Goal: Information Seeking & Learning: Learn about a topic

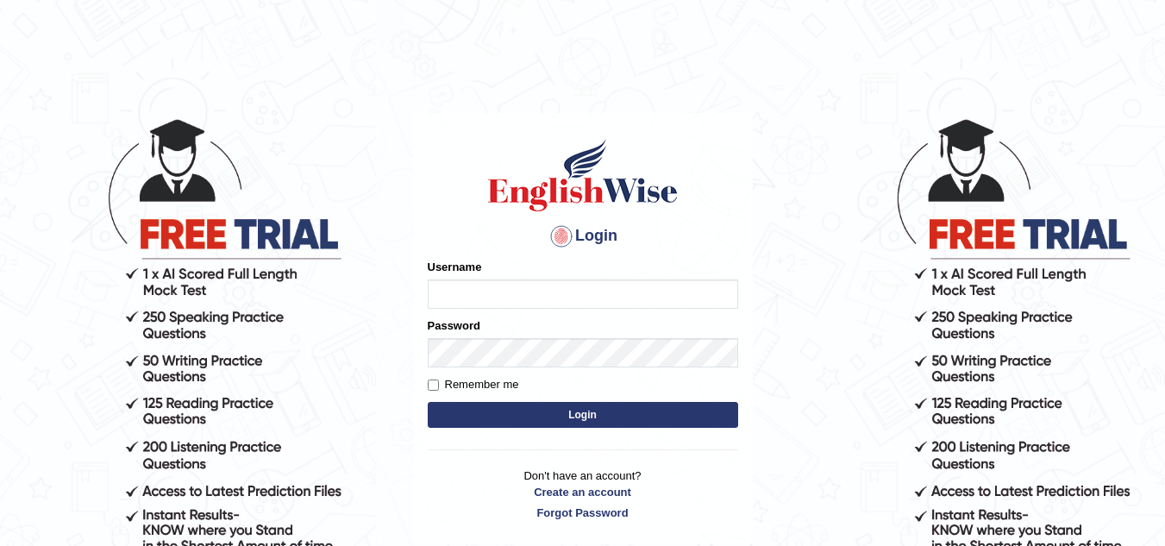
drag, startPoint x: 0, startPoint y: 0, endPoint x: 490, endPoint y: 289, distance: 568.7
click at [490, 289] on input "Username" at bounding box center [583, 293] width 310 height 29
type input "Chimi26"
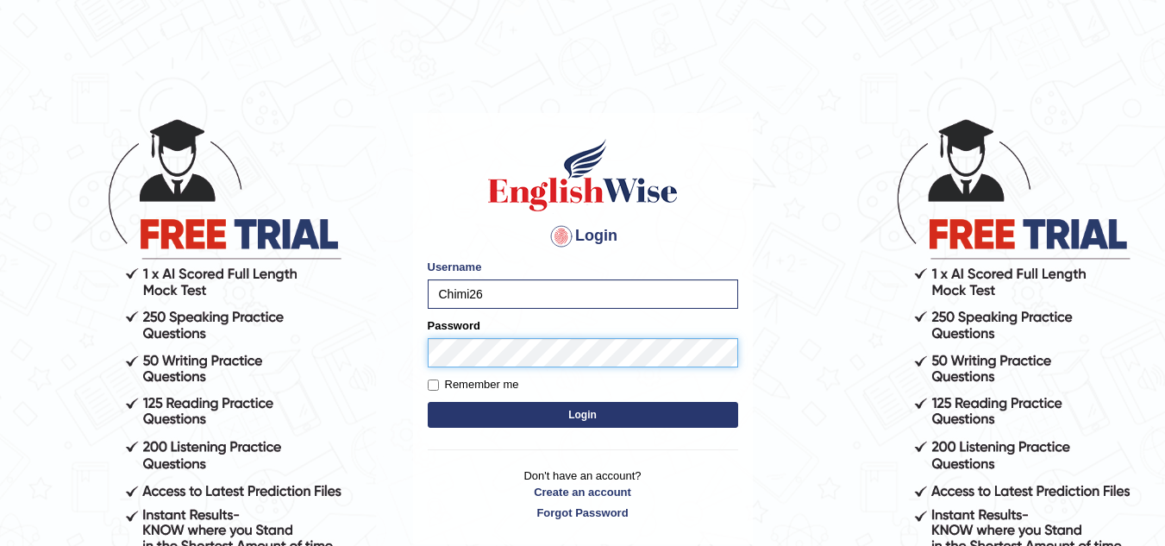
click at [428, 402] on button "Login" at bounding box center [583, 415] width 310 height 26
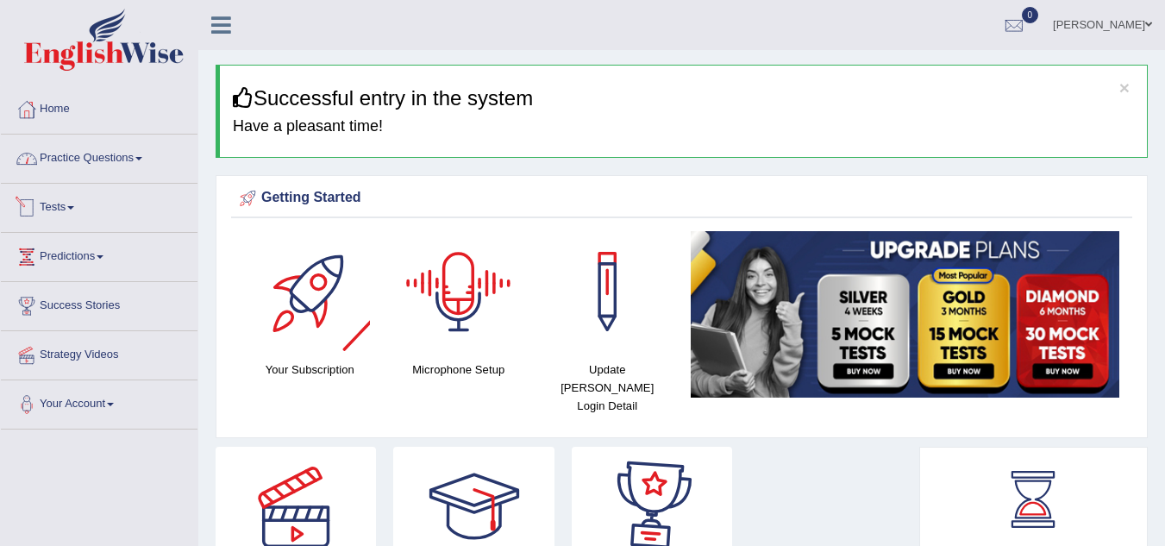
click at [136, 155] on link "Practice Questions" at bounding box center [99, 156] width 197 height 43
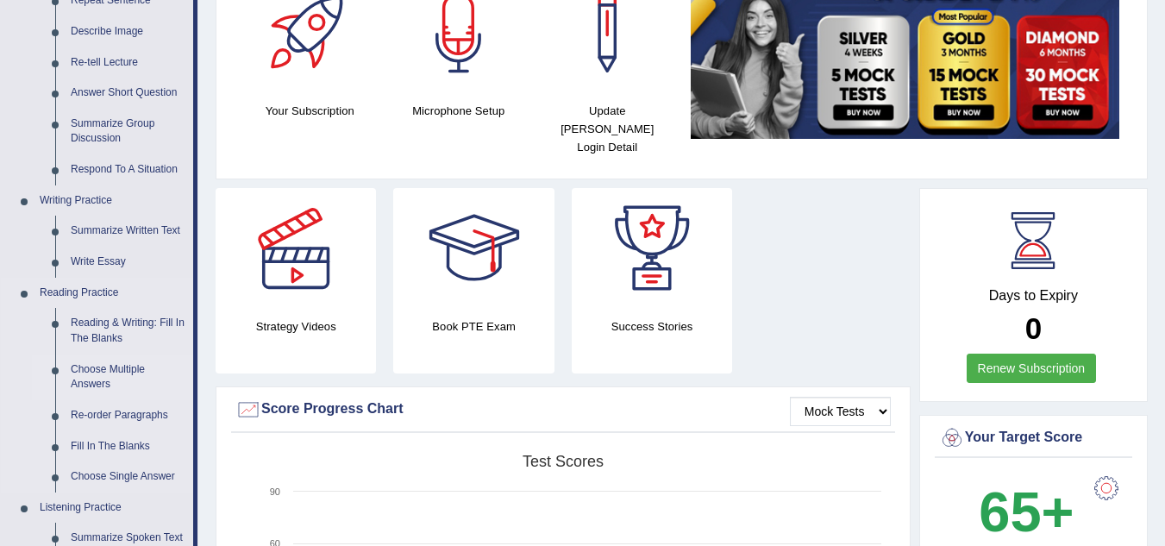
scroll to position [345, 0]
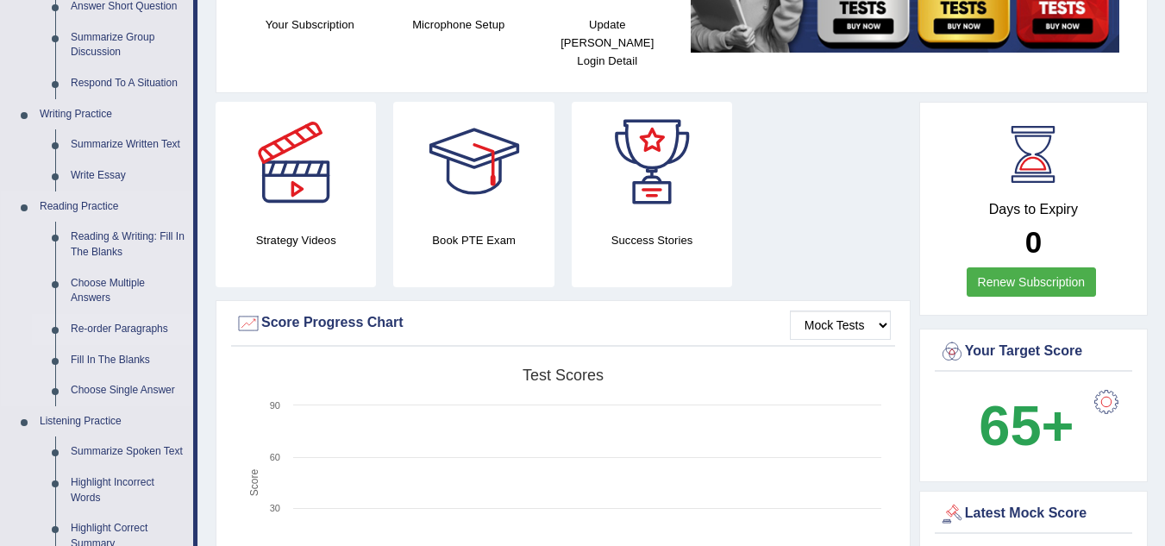
click at [97, 331] on link "Re-order Paragraphs" at bounding box center [128, 329] width 130 height 31
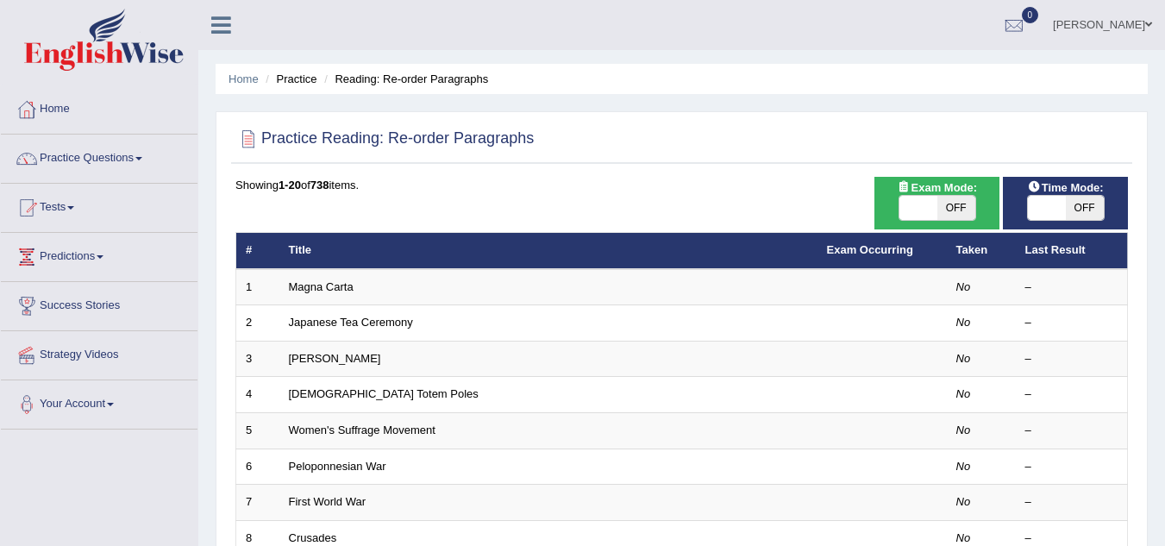
click at [936, 211] on span at bounding box center [918, 208] width 38 height 24
click at [920, 208] on span at bounding box center [918, 208] width 38 height 24
checkbox input "true"
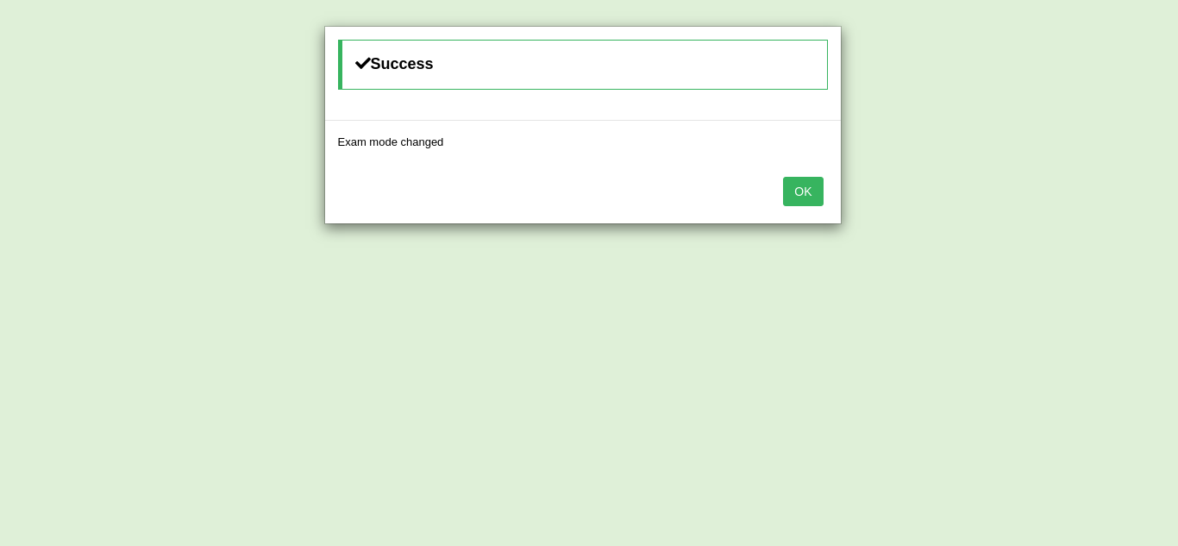
click at [793, 193] on button "OK" at bounding box center [803, 191] width 40 height 29
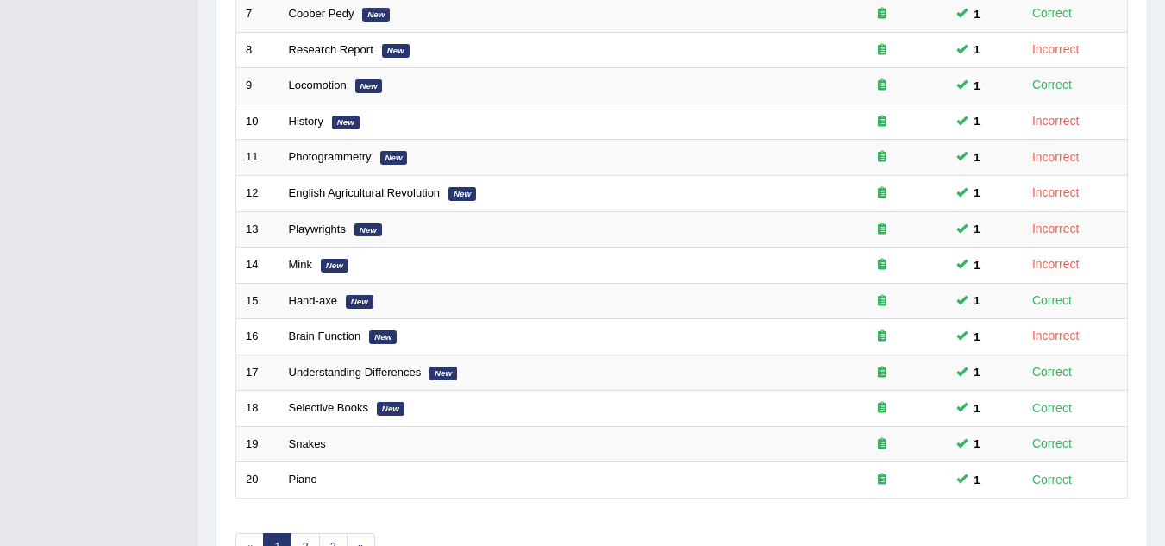
scroll to position [596, 0]
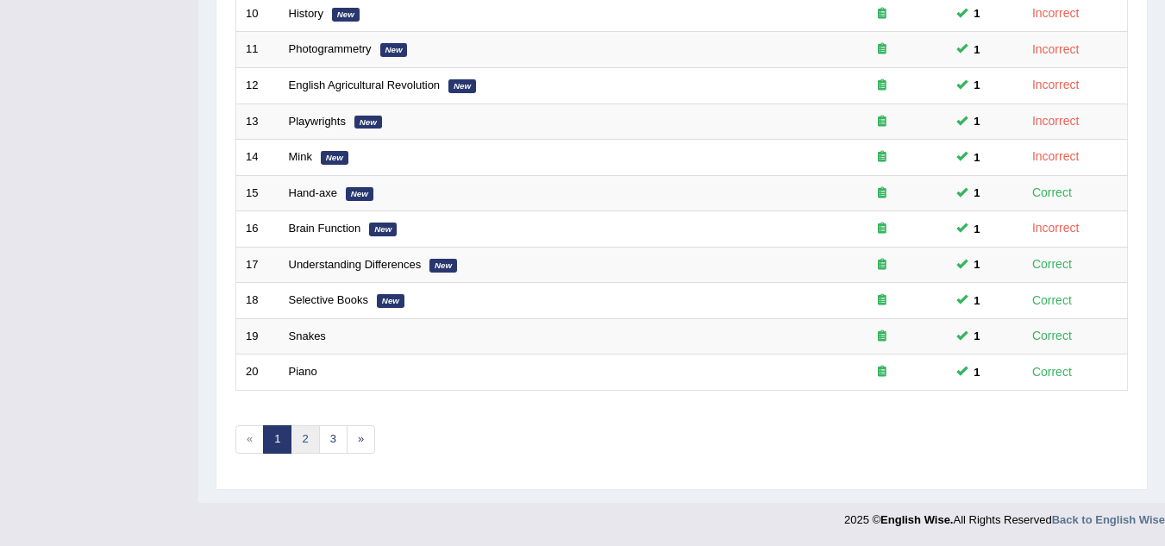
click at [308, 442] on link "2" at bounding box center [305, 439] width 28 height 28
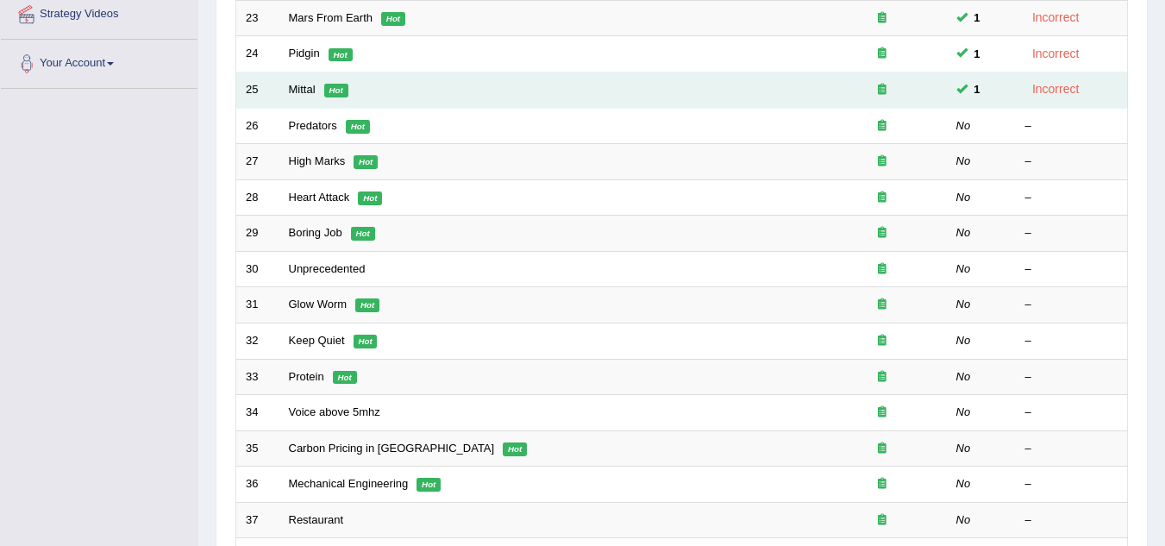
scroll to position [259, 0]
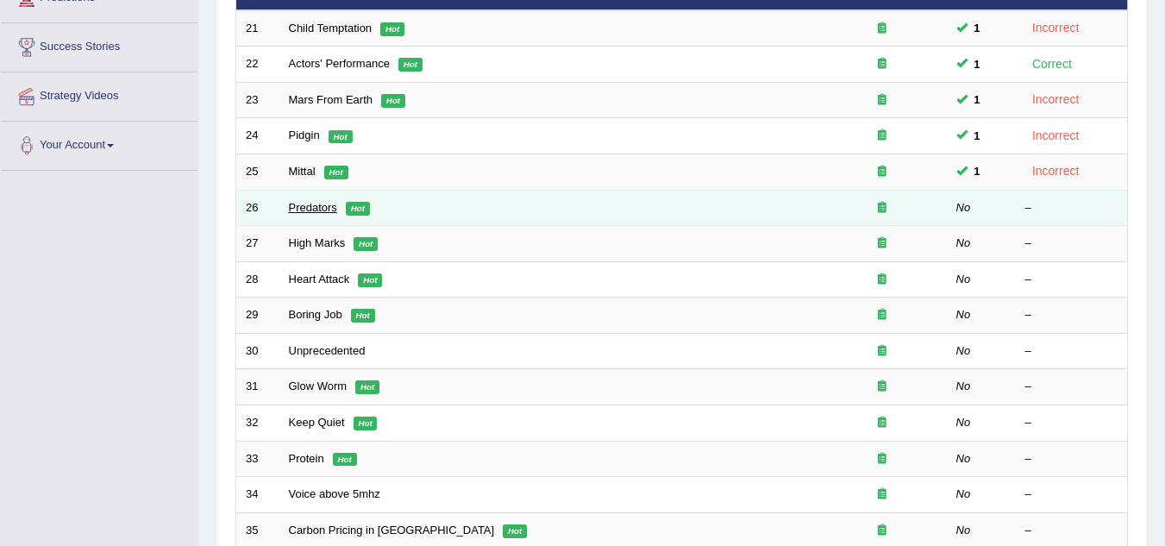
click at [302, 210] on link "Predators" at bounding box center [313, 207] width 48 height 13
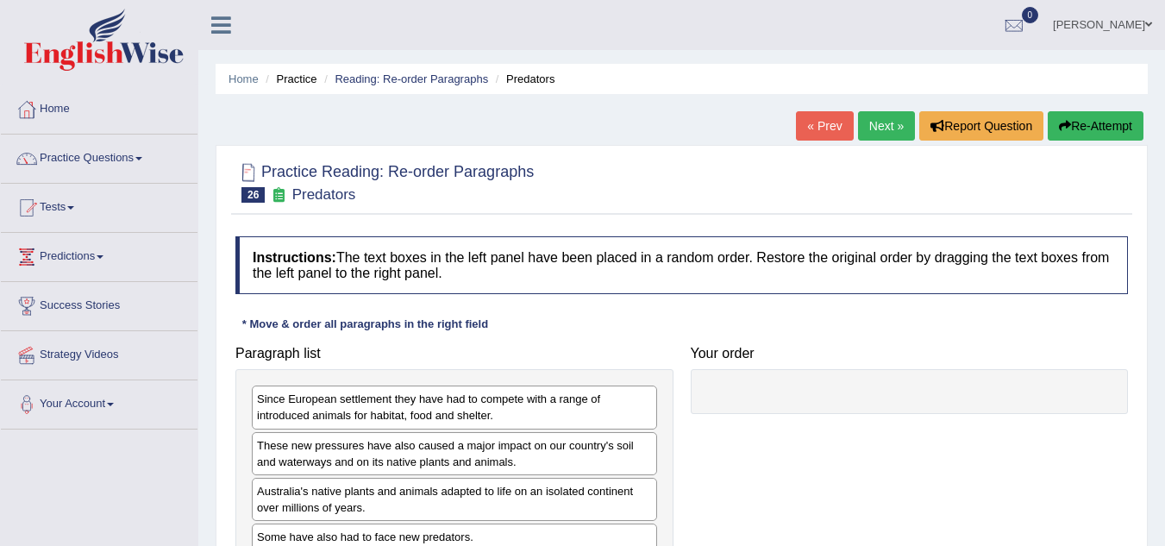
scroll to position [86, 0]
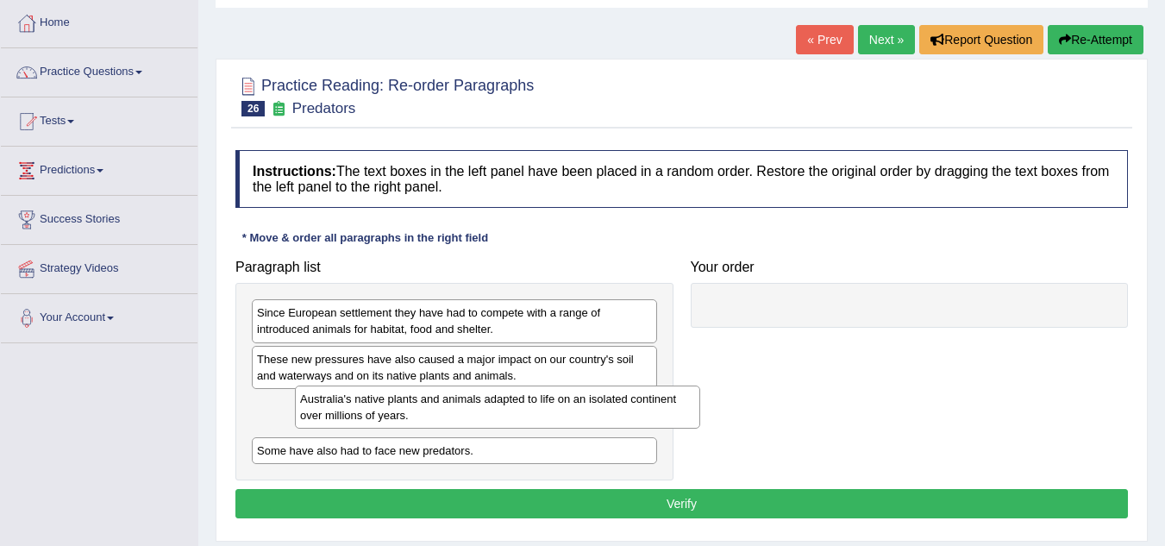
drag, startPoint x: 331, startPoint y: 421, endPoint x: 373, endPoint y: 415, distance: 42.7
click at [373, 415] on div "Australia's native plants and animals adapted to life on an isolated continent …" at bounding box center [497, 406] width 405 height 43
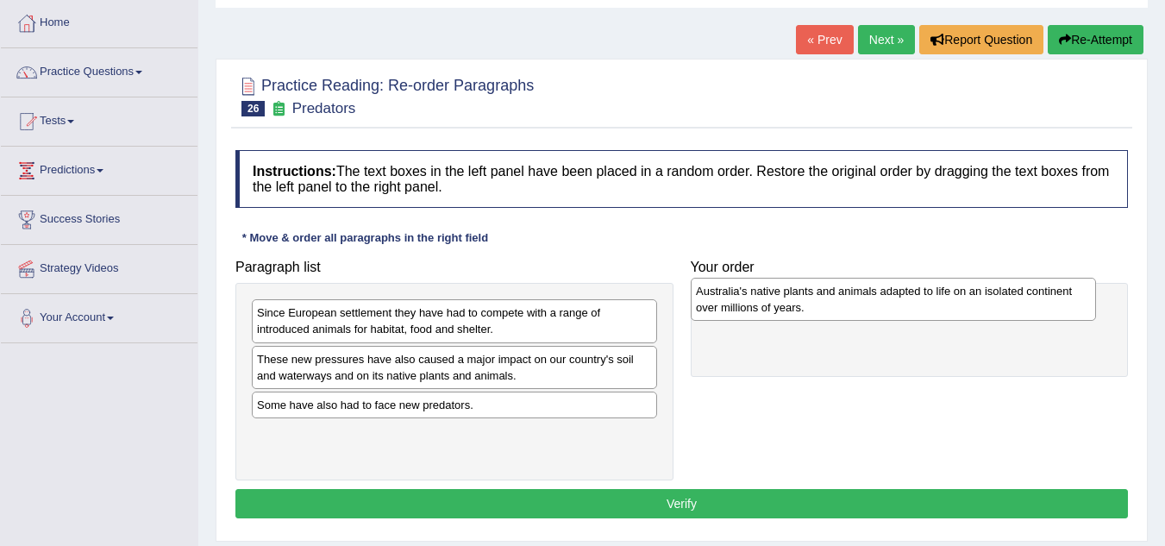
drag, startPoint x: 349, startPoint y: 417, endPoint x: 796, endPoint y: 309, distance: 459.8
click at [796, 309] on div "Australia's native plants and animals adapted to life on an isolated continent …" at bounding box center [893, 299] width 405 height 43
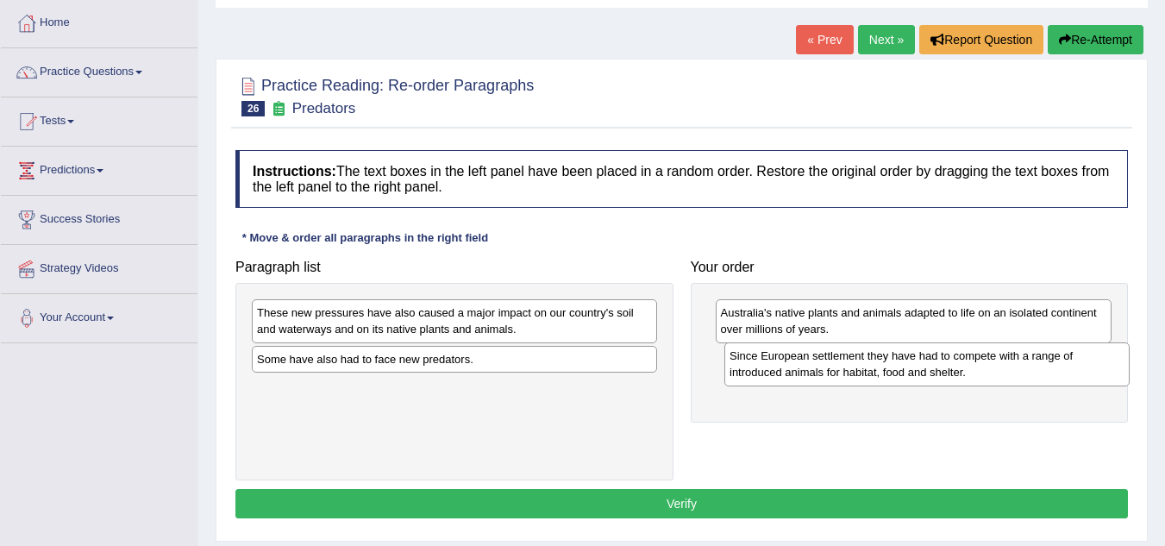
drag, startPoint x: 377, startPoint y: 322, endPoint x: 849, endPoint y: 365, distance: 474.6
click at [849, 365] on div "Since European settlement they have had to compete with a range of introduced a…" at bounding box center [926, 363] width 405 height 43
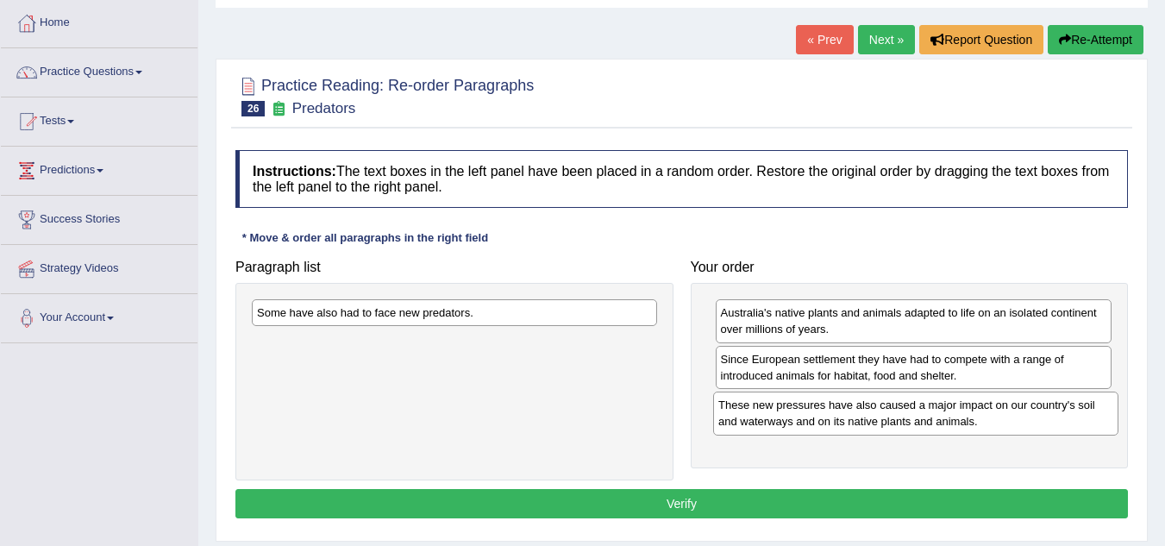
drag, startPoint x: 448, startPoint y: 336, endPoint x: 910, endPoint y: 427, distance: 470.2
click at [910, 427] on div "These new pressures have also caused a major impact on our country's soil and w…" at bounding box center [915, 413] width 405 height 43
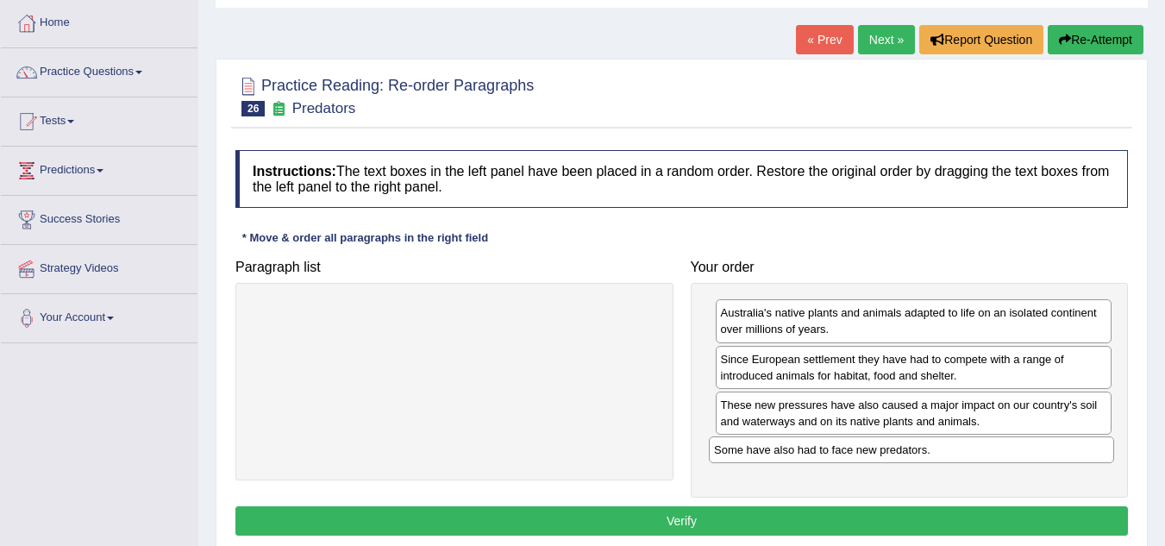
drag, startPoint x: 392, startPoint y: 317, endPoint x: 846, endPoint y: 454, distance: 474.5
click at [846, 454] on div "Some have also had to face new predators." at bounding box center [911, 449] width 405 height 27
click at [828, 513] on button "Verify" at bounding box center [681, 520] width 893 height 29
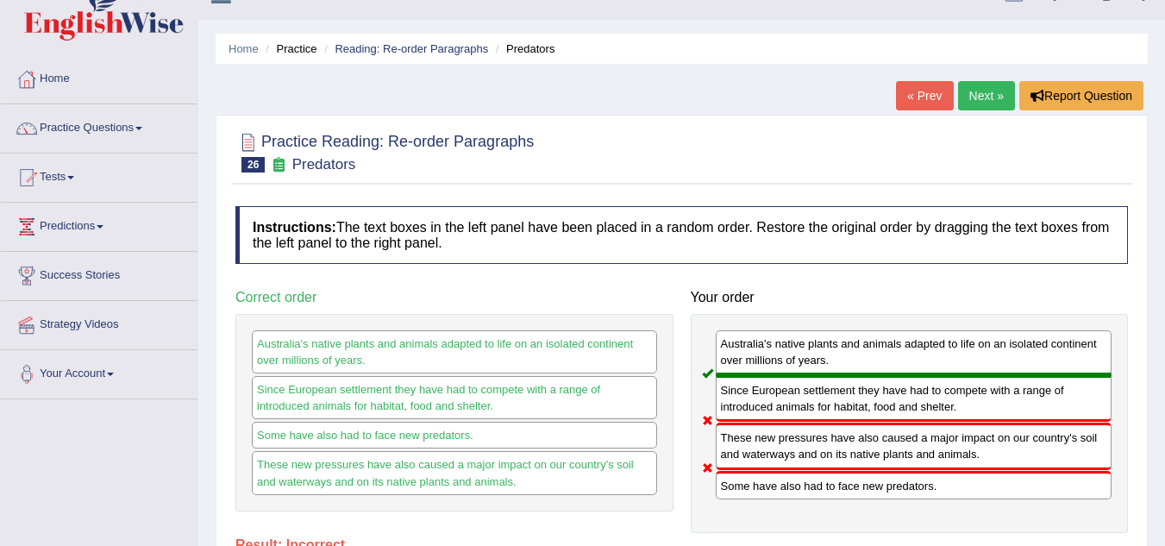
scroll to position [0, 0]
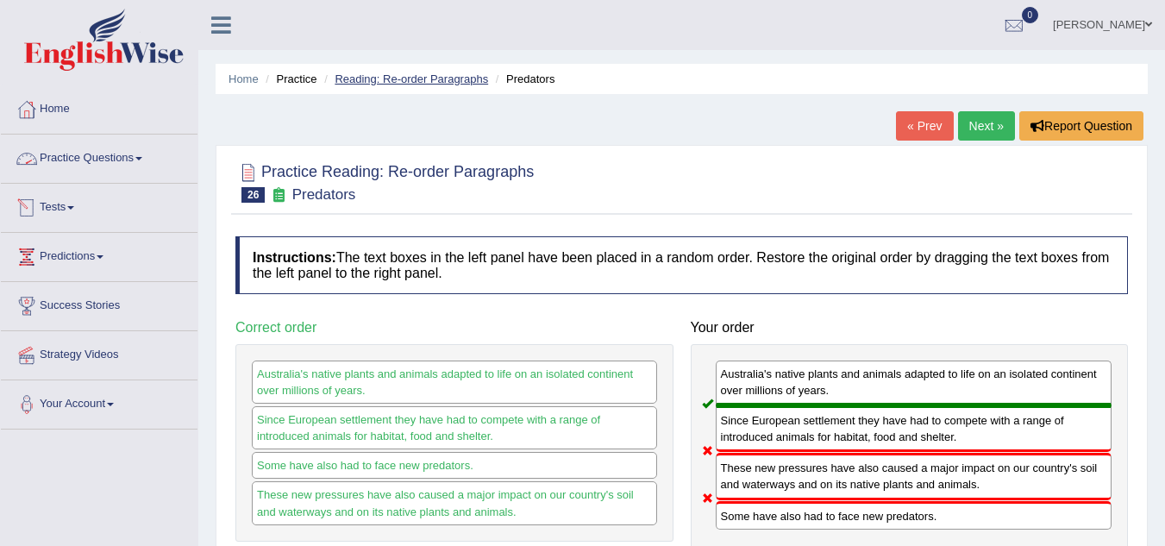
click at [427, 79] on link "Reading: Re-order Paragraphs" at bounding box center [412, 78] width 154 height 13
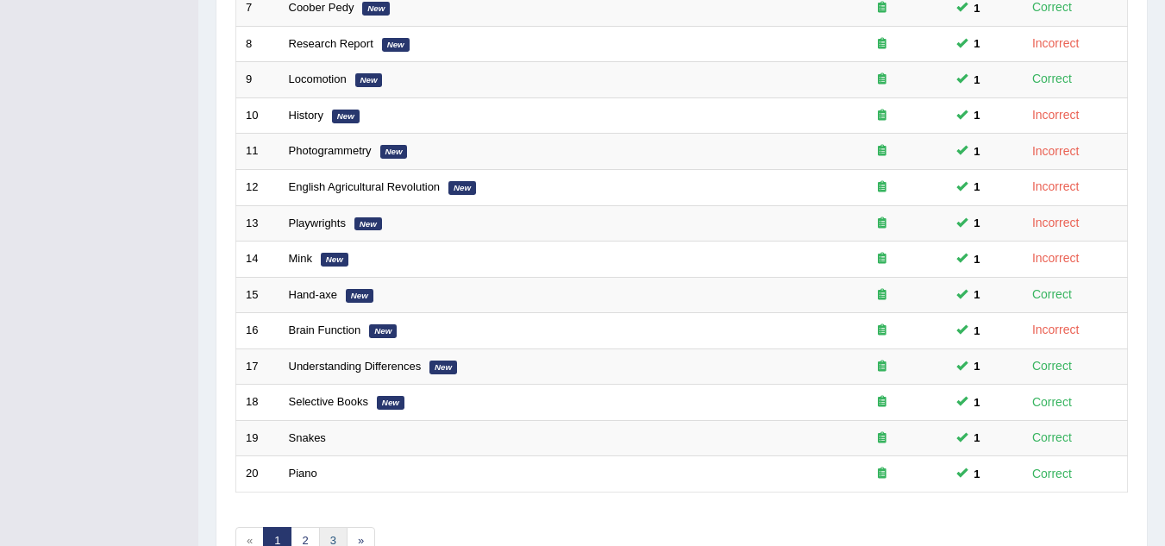
scroll to position [596, 0]
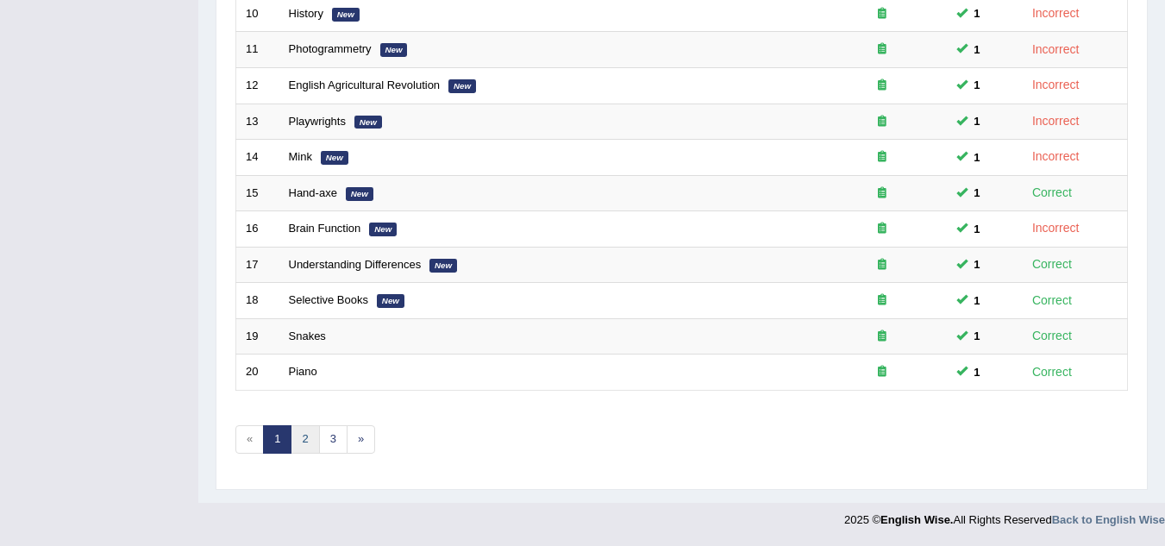
click at [305, 442] on link "2" at bounding box center [305, 439] width 28 height 28
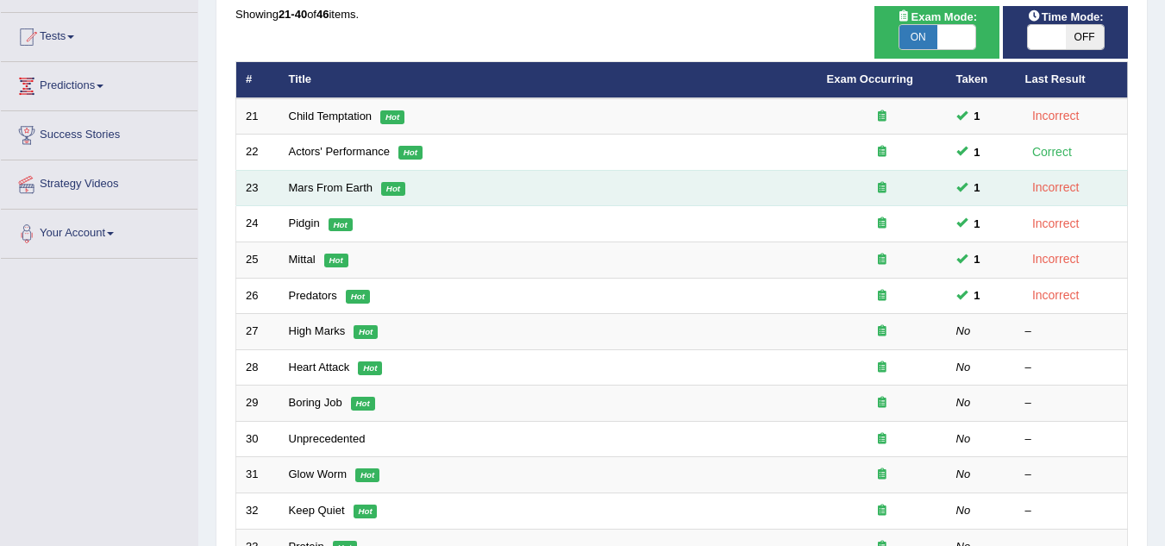
scroll to position [172, 0]
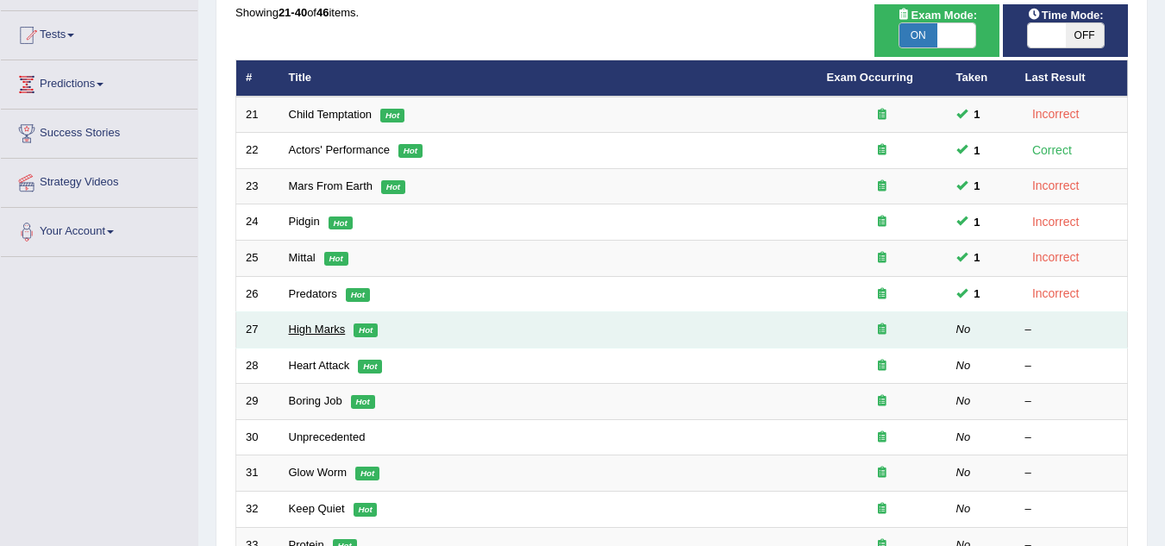
click at [305, 328] on link "High Marks" at bounding box center [317, 329] width 57 height 13
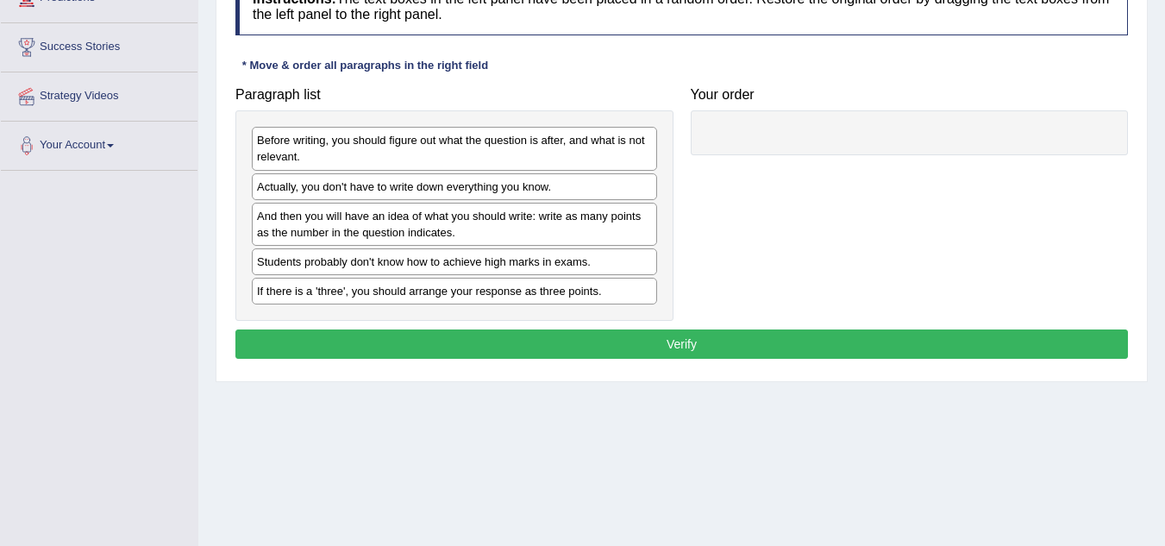
scroll to position [259, 0]
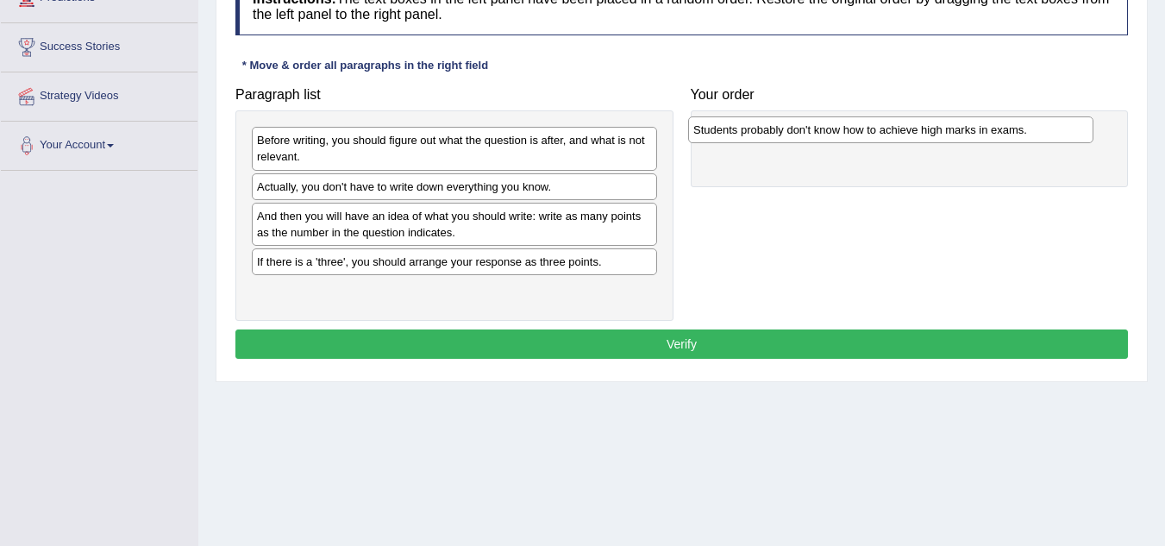
drag, startPoint x: 320, startPoint y: 270, endPoint x: 756, endPoint y: 138, distance: 455.9
click at [756, 138] on div "Students probably don't know how to achieve high marks in exams." at bounding box center [890, 129] width 405 height 27
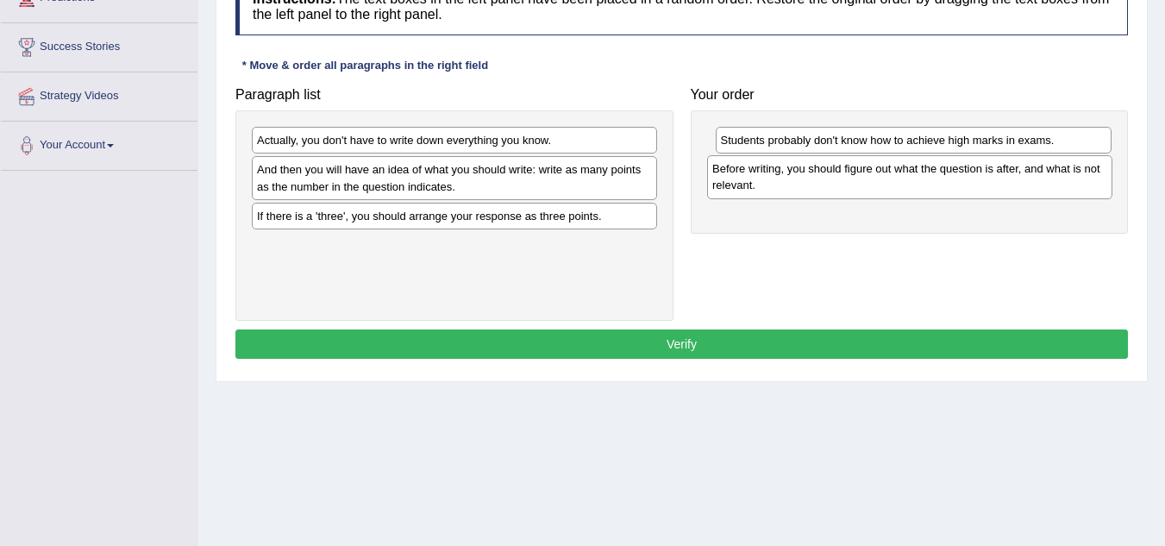
drag, startPoint x: 325, startPoint y: 149, endPoint x: 780, endPoint y: 178, distance: 456.2
click at [780, 178] on div "Before writing, you should figure out what the question is after, and what is n…" at bounding box center [909, 176] width 405 height 43
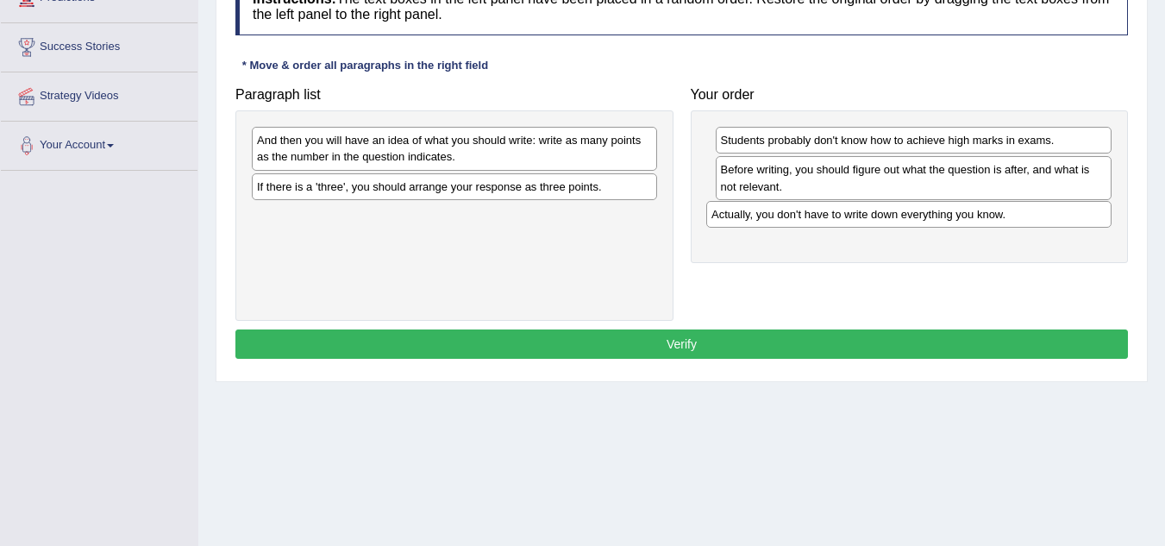
drag, startPoint x: 290, startPoint y: 146, endPoint x: 744, endPoint y: 220, distance: 460.5
click at [744, 220] on div "Actually, you don't have to write down everything you know." at bounding box center [908, 214] width 405 height 27
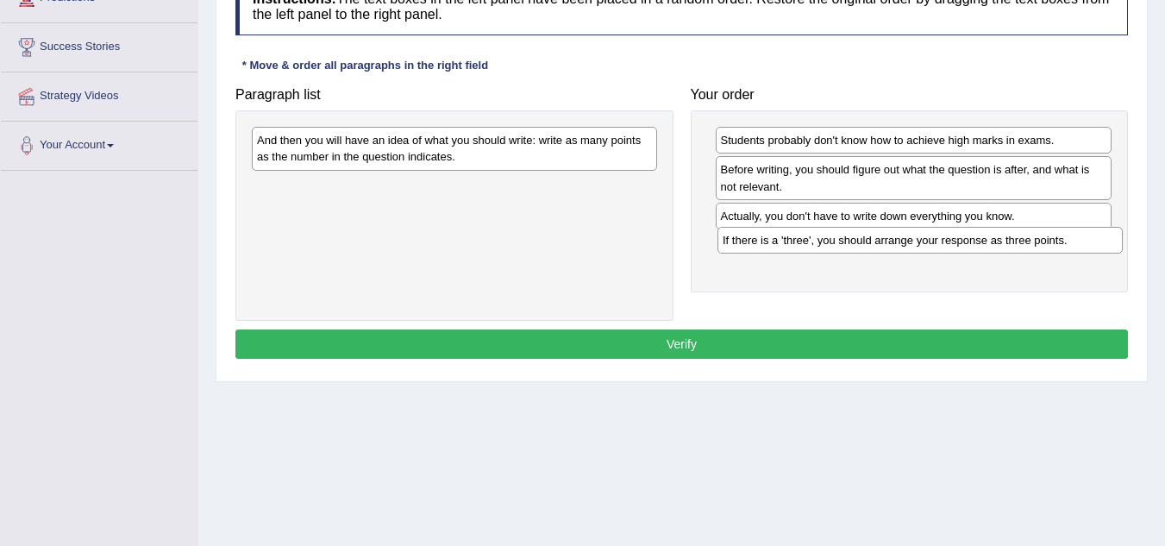
drag, startPoint x: 281, startPoint y: 196, endPoint x: 737, endPoint y: 251, distance: 459.5
click at [742, 250] on div "If there is a 'three', you should arrange your response as three points." at bounding box center [920, 240] width 405 height 27
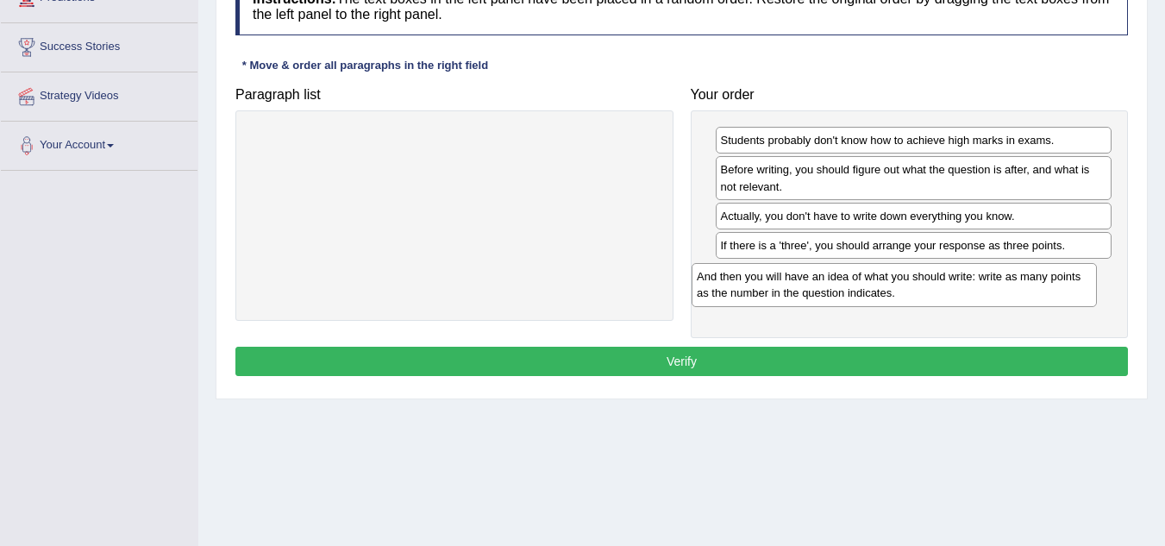
drag, startPoint x: 519, startPoint y: 207, endPoint x: 892, endPoint y: 291, distance: 382.0
click at [892, 291] on div "And then you will have an idea of what you should write: write as many points a…" at bounding box center [894, 284] width 405 height 43
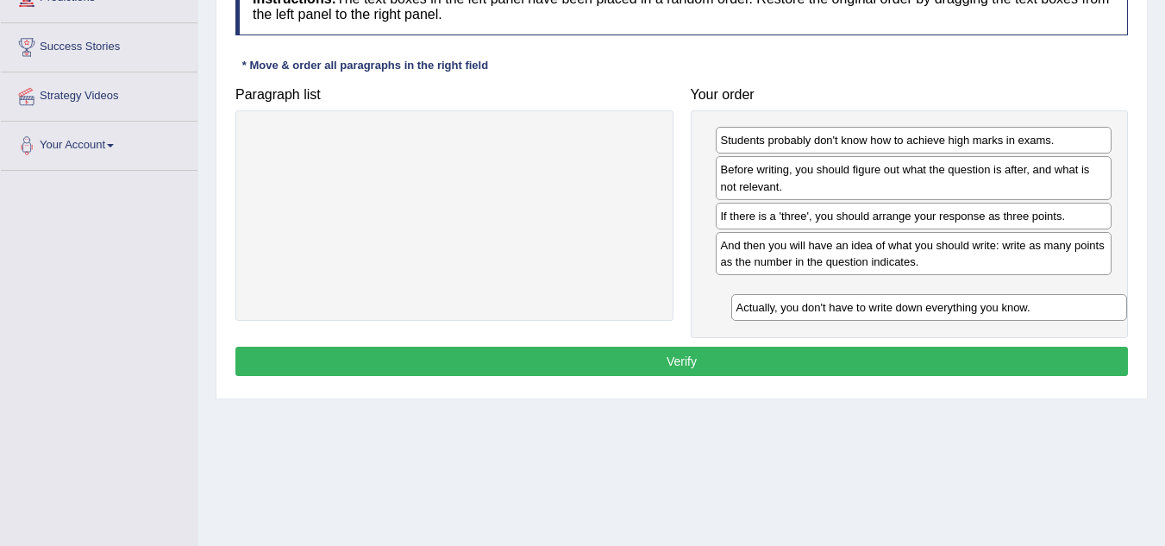
drag, startPoint x: 816, startPoint y: 221, endPoint x: 831, endPoint y: 314, distance: 94.4
click at [831, 314] on div "Actually, you don't have to write down everything you know." at bounding box center [929, 307] width 397 height 27
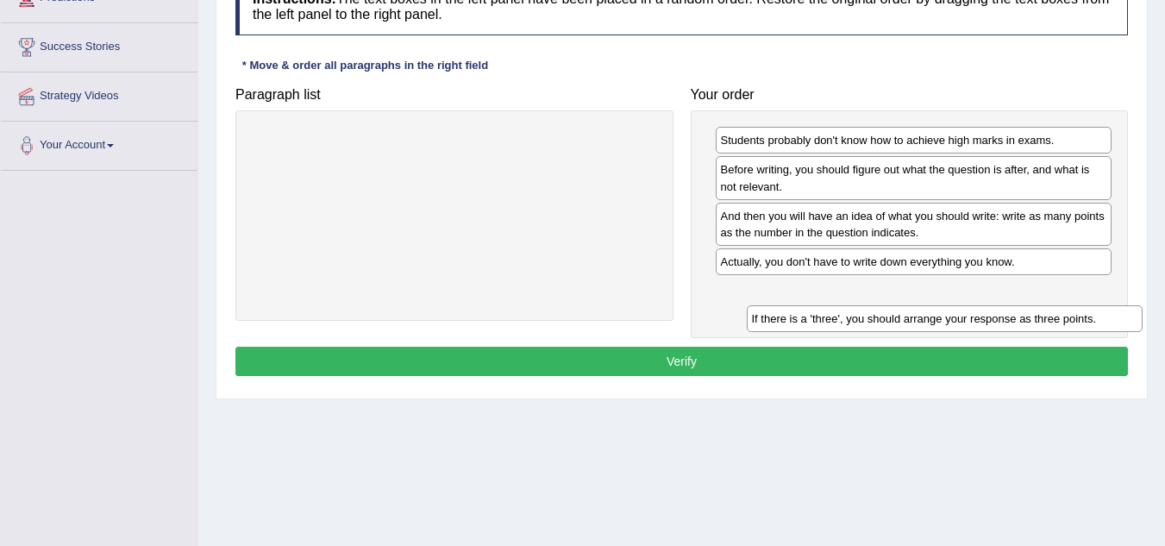
drag, startPoint x: 808, startPoint y: 216, endPoint x: 814, endPoint y: 298, distance: 82.2
click at [837, 318] on div "If there is a 'three', you should arrange your response as three points." at bounding box center [945, 318] width 397 height 27
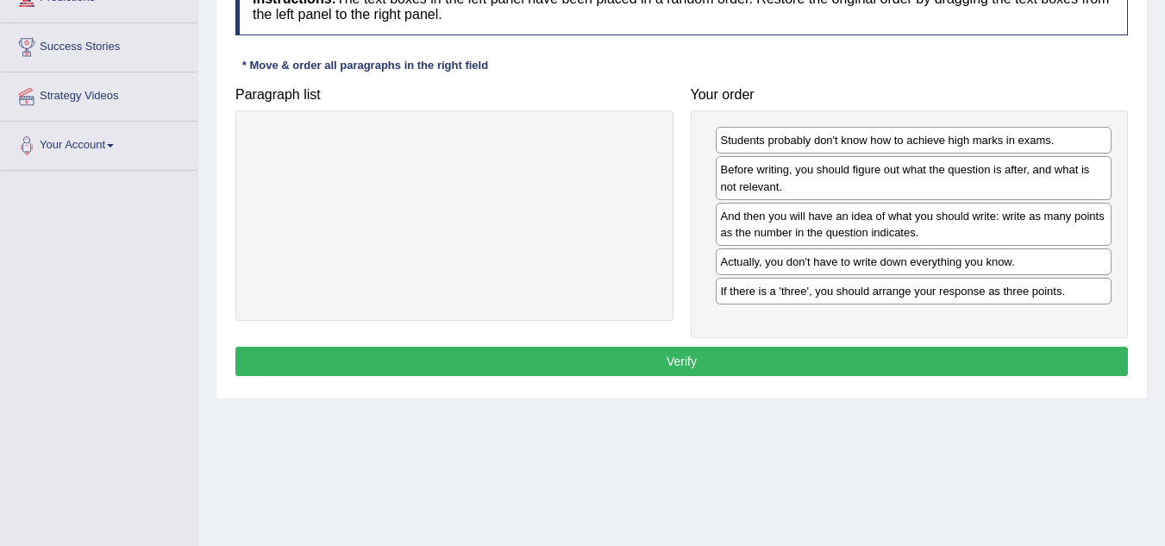
click at [731, 357] on button "Verify" at bounding box center [681, 361] width 893 height 29
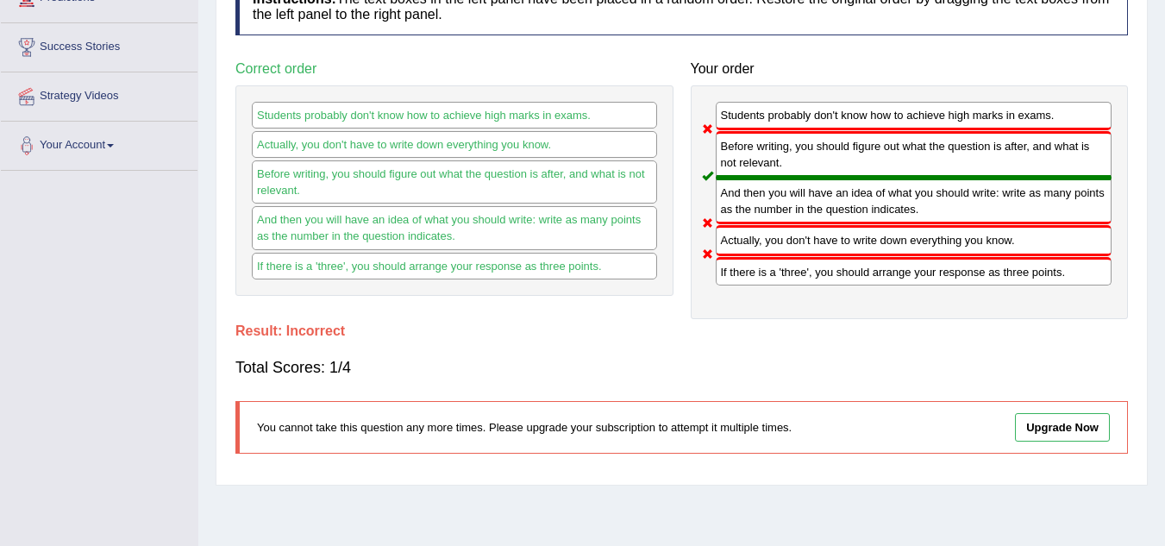
drag, startPoint x: 762, startPoint y: 245, endPoint x: 781, endPoint y: 166, distance: 80.9
click at [781, 166] on div "Students probably don't know how to achieve high marks in exams. Before writing…" at bounding box center [910, 202] width 438 height 234
drag, startPoint x: 800, startPoint y: 306, endPoint x: 716, endPoint y: 263, distance: 94.9
click at [796, 299] on div "Students probably don't know how to achieve high marks in exams. Before writing…" at bounding box center [910, 202] width 438 height 234
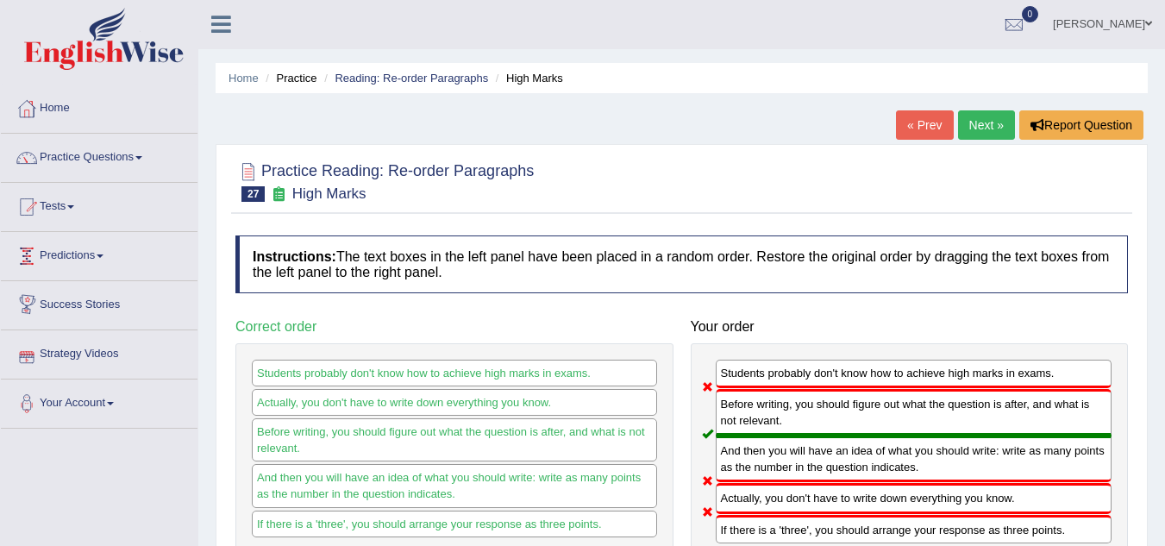
scroll to position [0, 0]
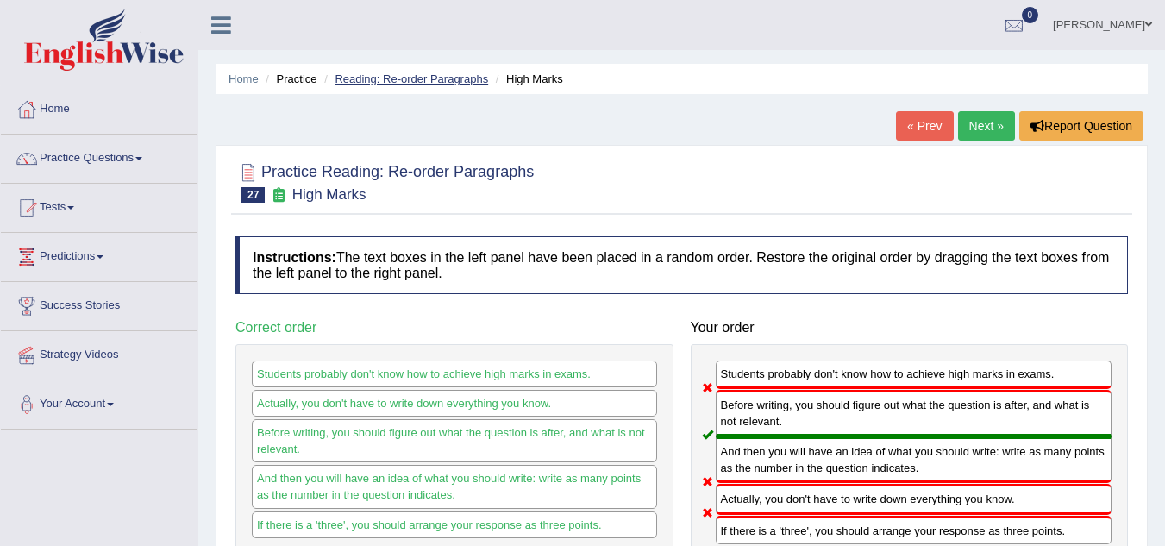
click at [404, 74] on link "Reading: Re-order Paragraphs" at bounding box center [412, 78] width 154 height 13
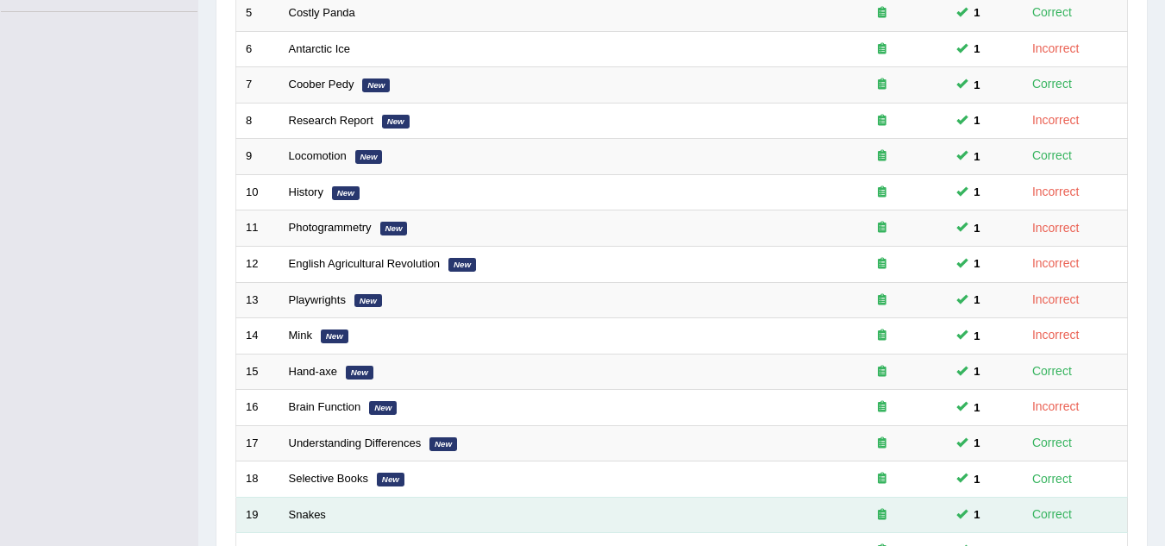
scroll to position [596, 0]
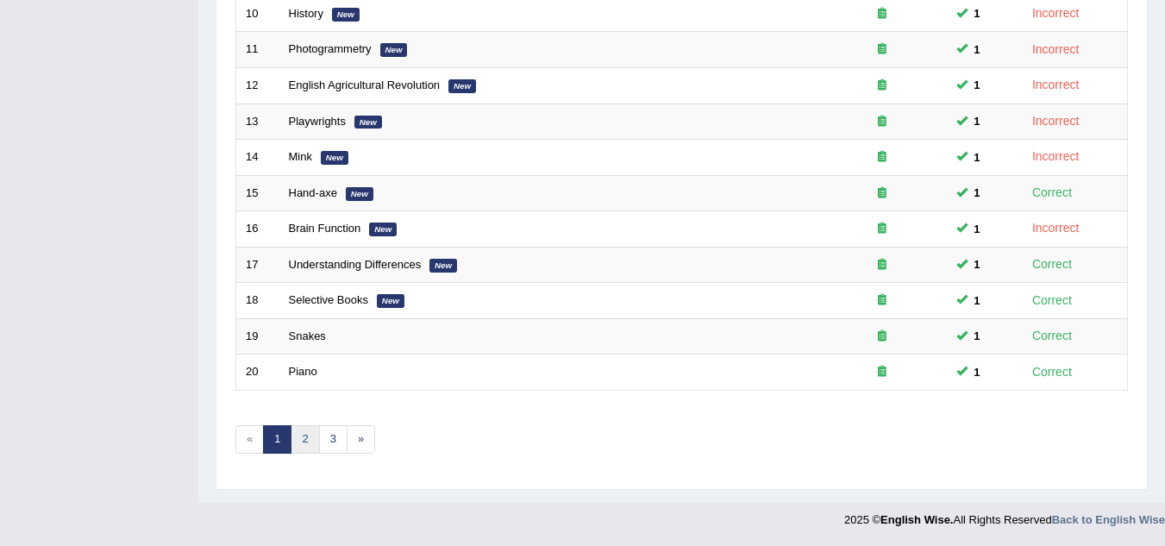
click at [303, 440] on link "2" at bounding box center [305, 439] width 28 height 28
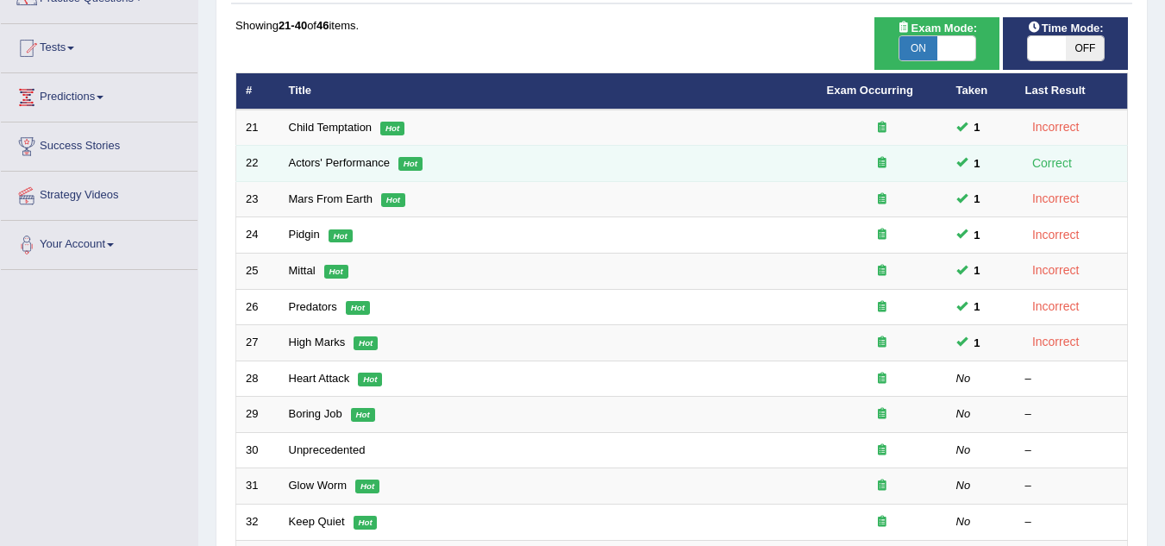
scroll to position [172, 0]
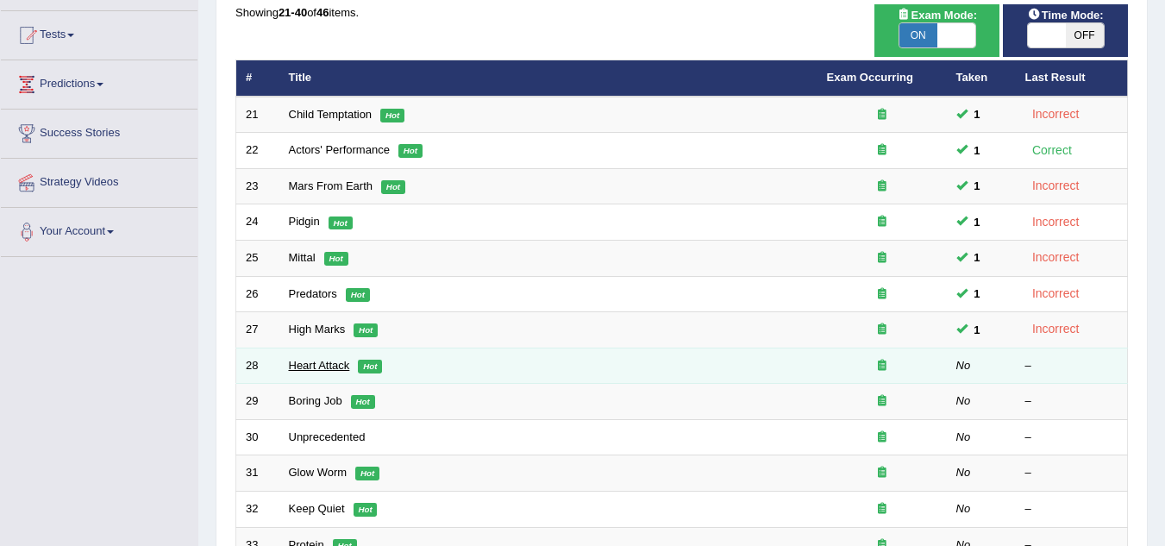
click at [330, 363] on link "Heart Attack" at bounding box center [319, 365] width 61 height 13
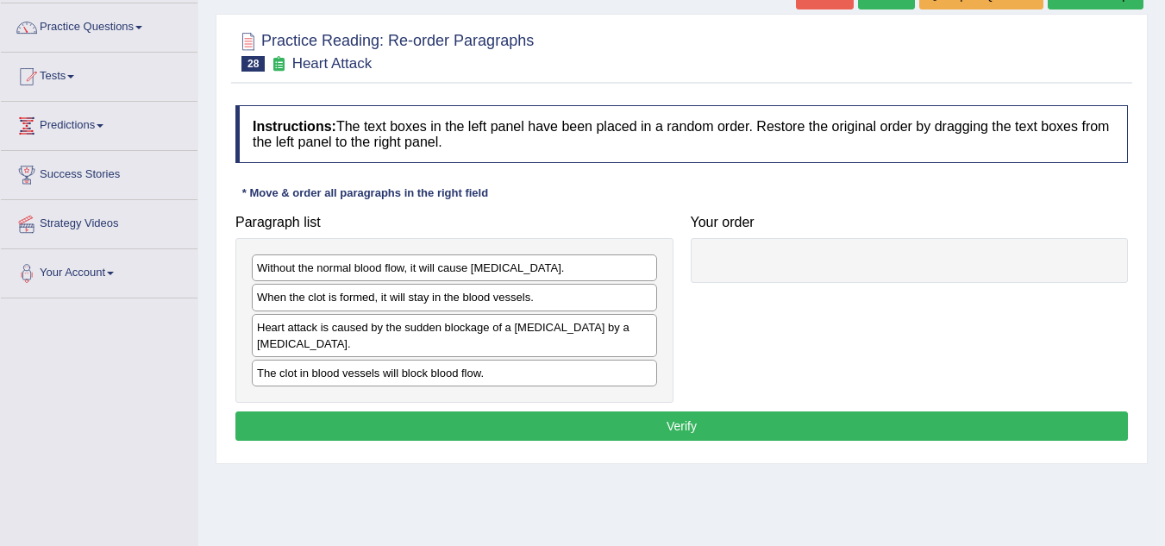
scroll to position [172, 0]
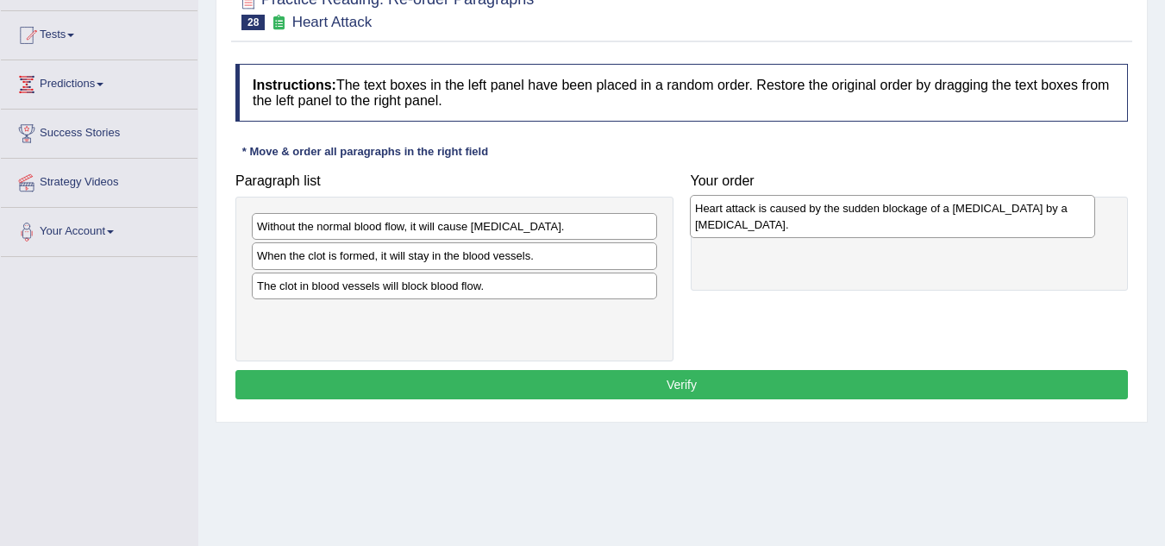
drag, startPoint x: 365, startPoint y: 298, endPoint x: 803, endPoint y: 220, distance: 444.9
click at [803, 220] on div "Heart attack is caused by the sudden blockage of a coronary artery by a blood c…" at bounding box center [892, 216] width 405 height 43
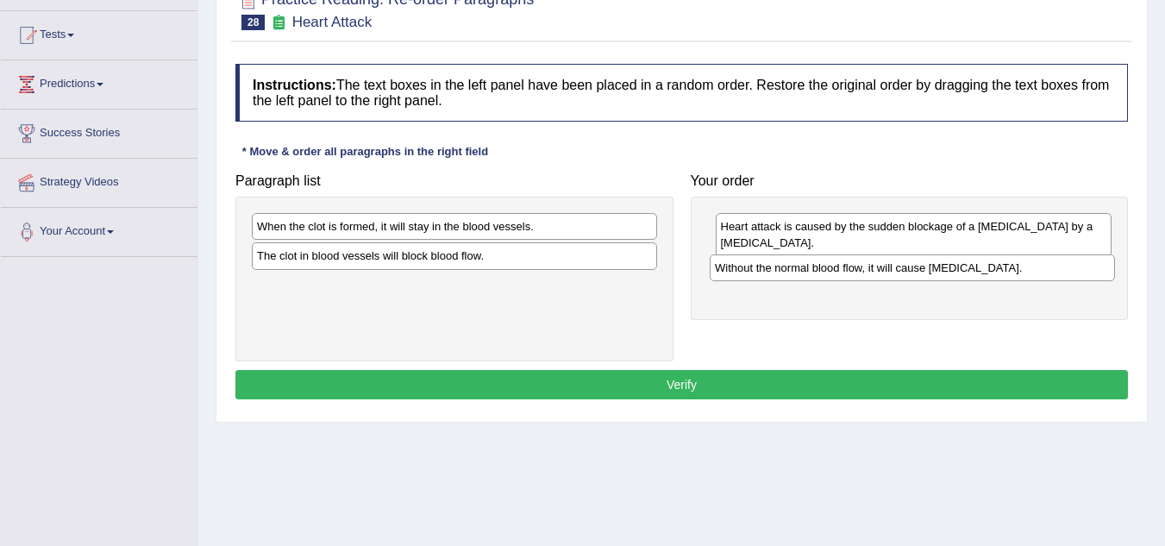
drag, startPoint x: 331, startPoint y: 231, endPoint x: 789, endPoint y: 273, distance: 459.8
click at [789, 273] on div "Without the normal blood flow, it will cause muscle contraction." at bounding box center [912, 267] width 405 height 27
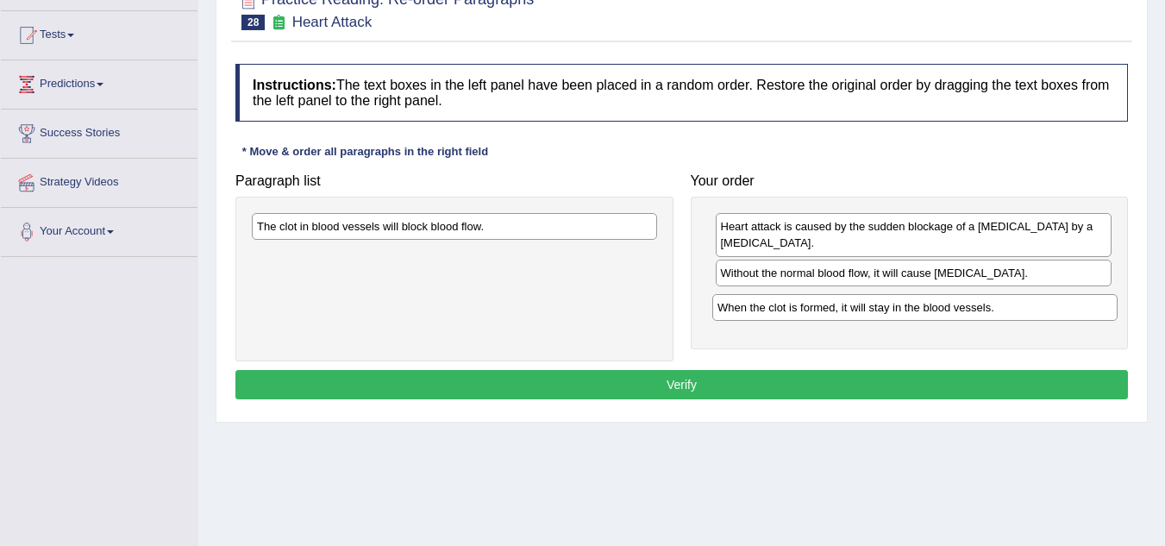
drag, startPoint x: 297, startPoint y: 229, endPoint x: 762, endPoint y: 304, distance: 470.7
click at [762, 304] on div "When the clot is formed, it will stay in the blood vessels." at bounding box center [914, 307] width 405 height 27
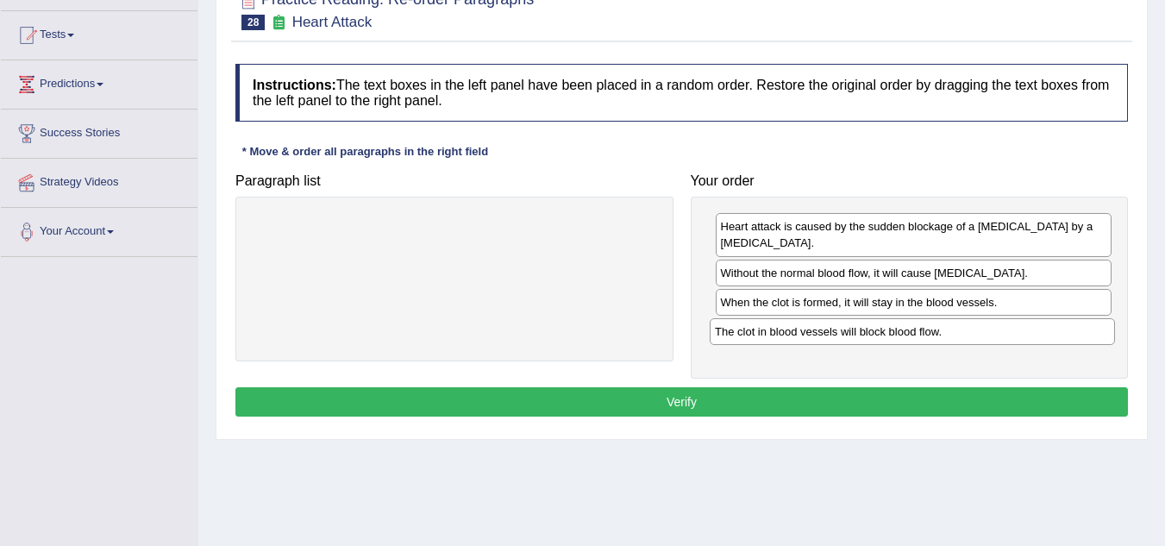
drag, startPoint x: 380, startPoint y: 232, endPoint x: 838, endPoint y: 337, distance: 469.9
click at [838, 337] on div "The clot in blood vessels will block blood flow." at bounding box center [912, 331] width 405 height 27
click at [715, 401] on button "Verify" at bounding box center [681, 401] width 893 height 29
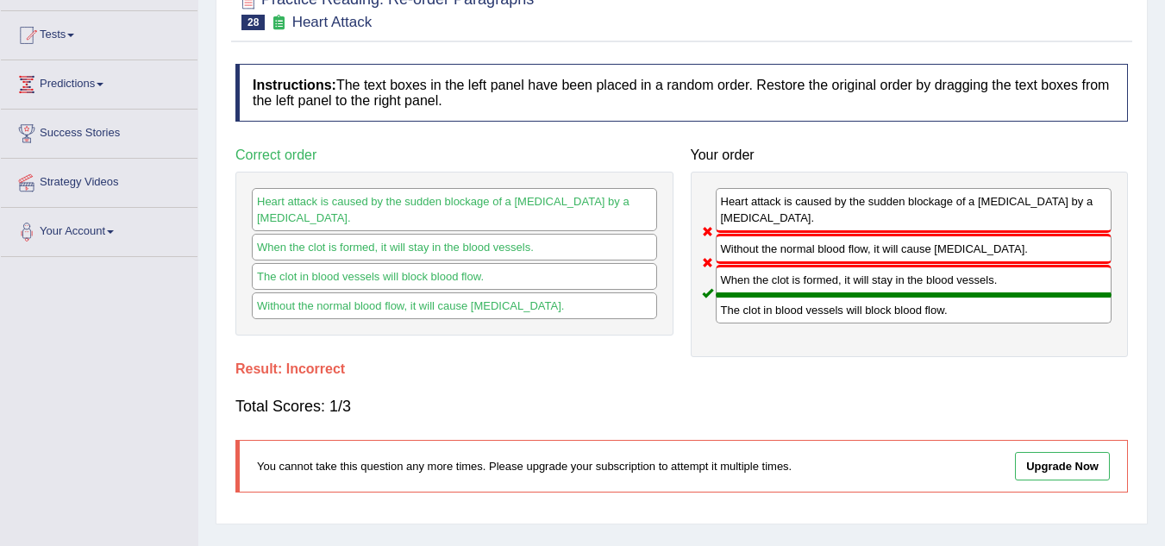
drag, startPoint x: 718, startPoint y: 244, endPoint x: 768, endPoint y: 330, distance: 99.7
click at [774, 333] on div "Heart attack is caused by the sudden blockage of a coronary artery by a blood c…" at bounding box center [910, 265] width 438 height 186
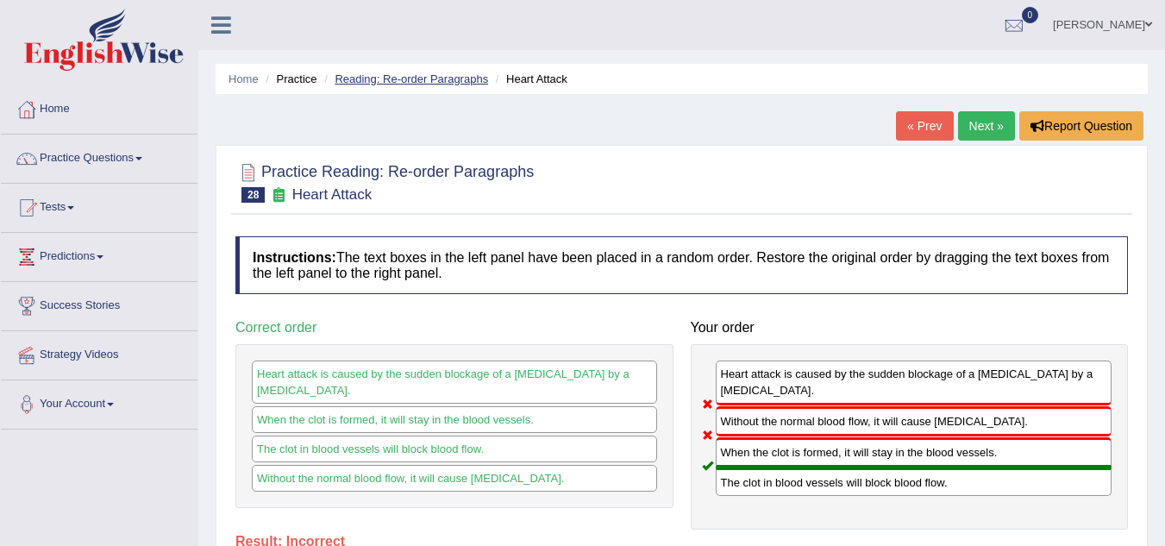
click at [397, 83] on link "Reading: Re-order Paragraphs" at bounding box center [412, 78] width 154 height 13
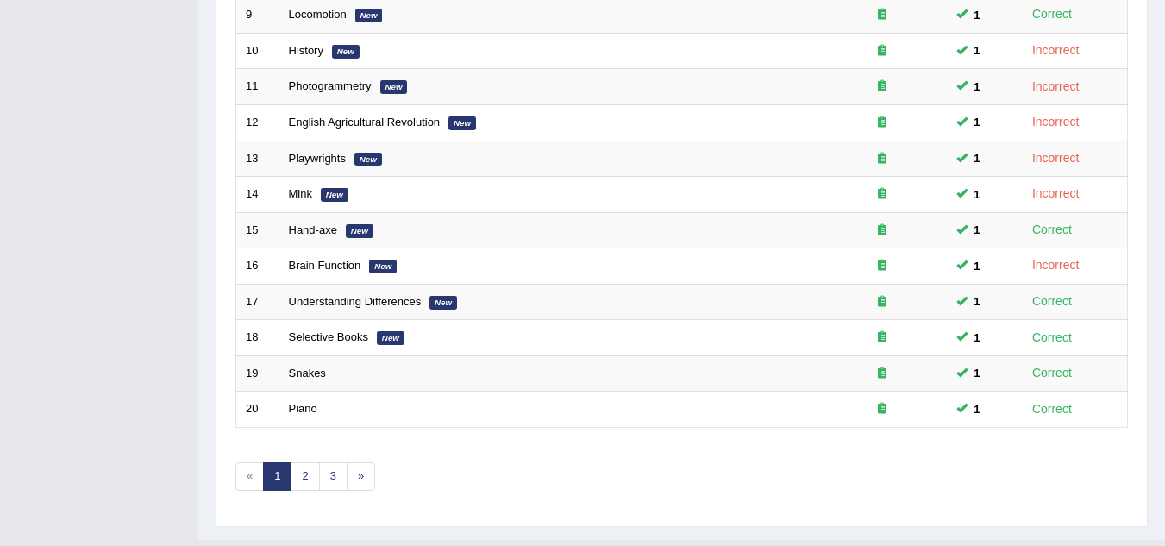
scroll to position [596, 0]
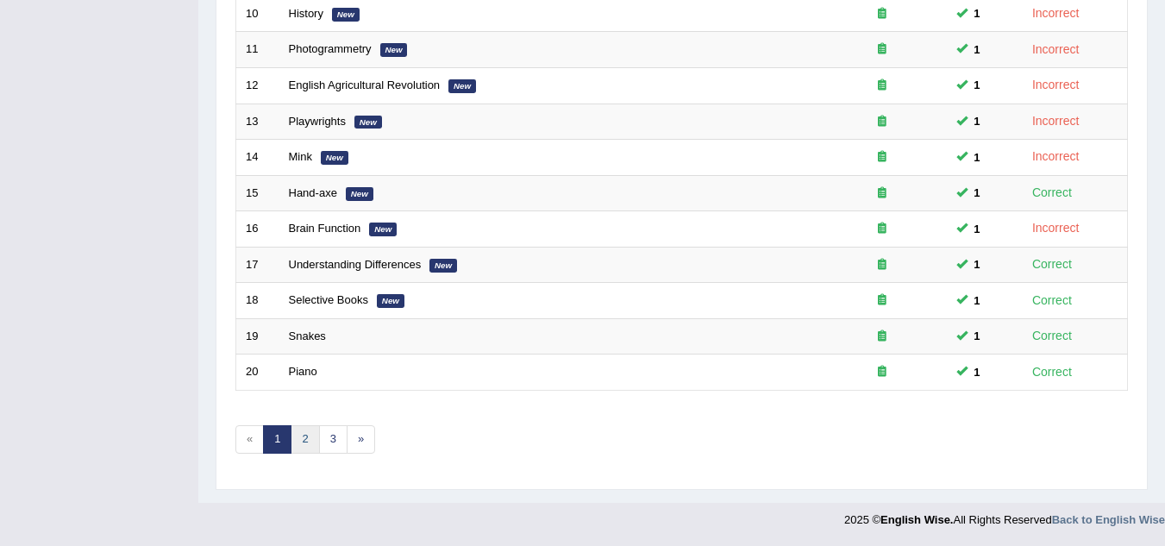
click at [313, 442] on link "2" at bounding box center [305, 439] width 28 height 28
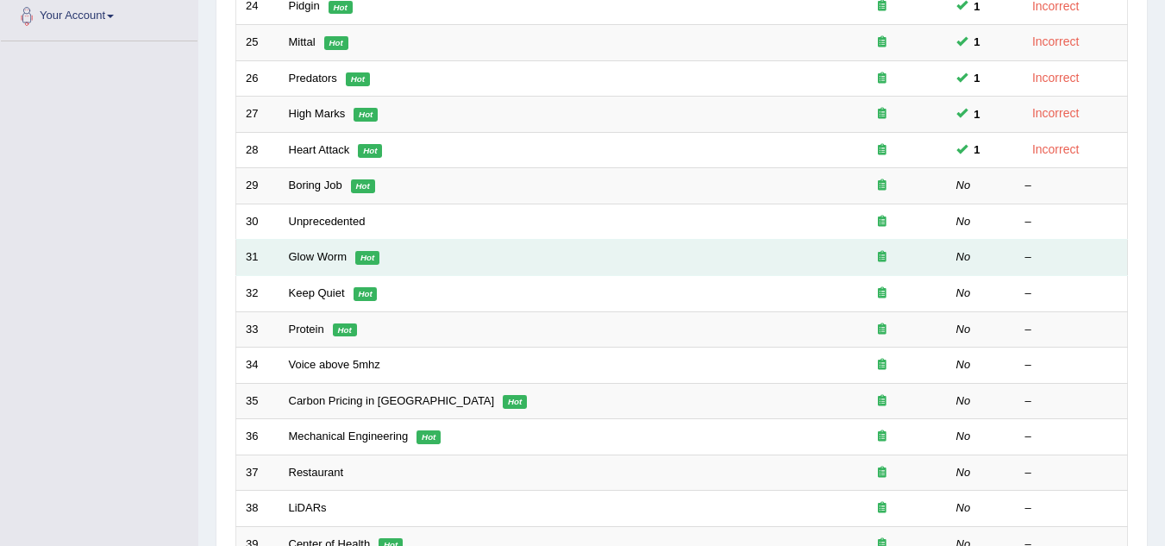
scroll to position [431, 0]
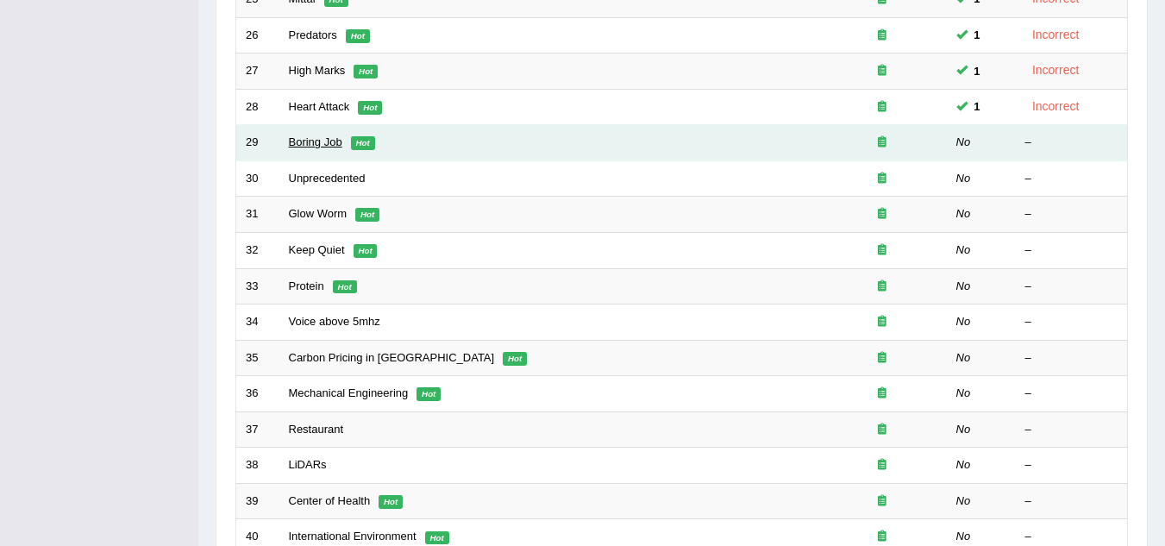
click at [327, 141] on link "Boring Job" at bounding box center [315, 141] width 53 height 13
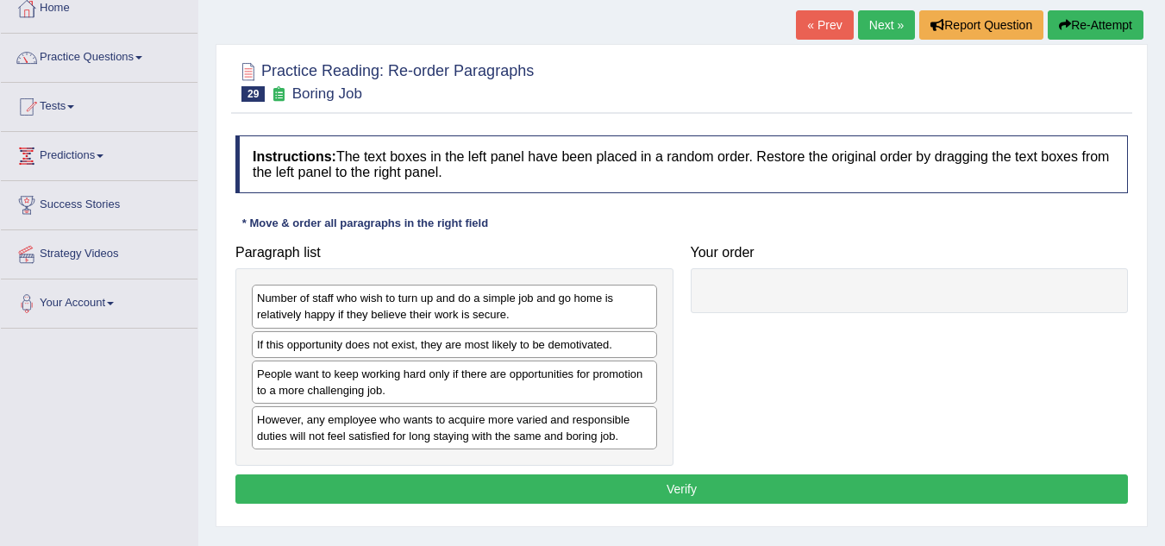
scroll to position [172, 0]
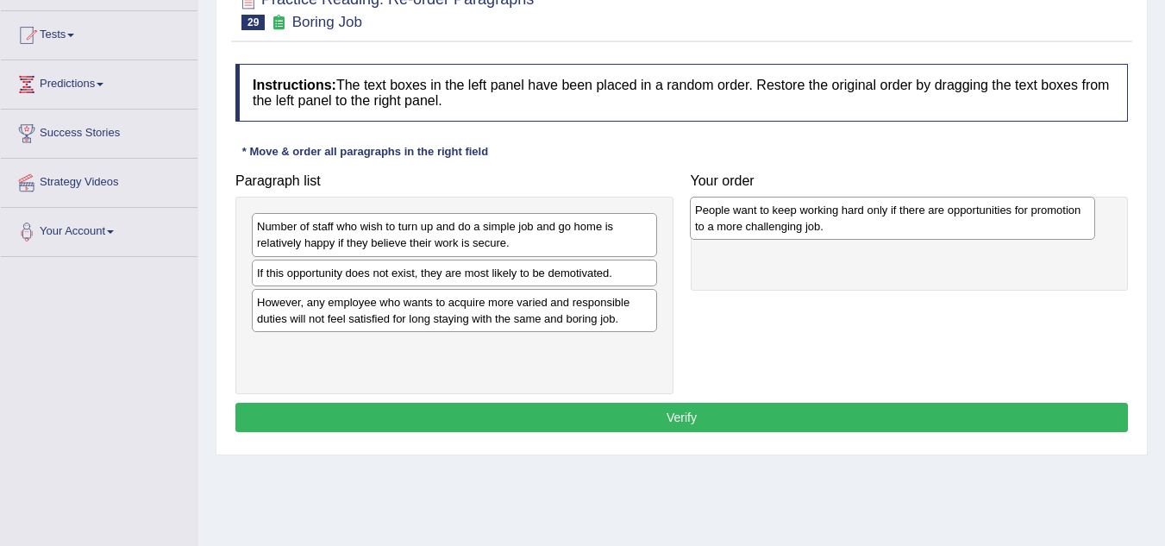
drag, startPoint x: 384, startPoint y: 317, endPoint x: 826, endPoint y: 224, distance: 452.1
click at [826, 224] on div "People want to keep working hard only if there are opportunities for promotion …" at bounding box center [892, 218] width 405 height 43
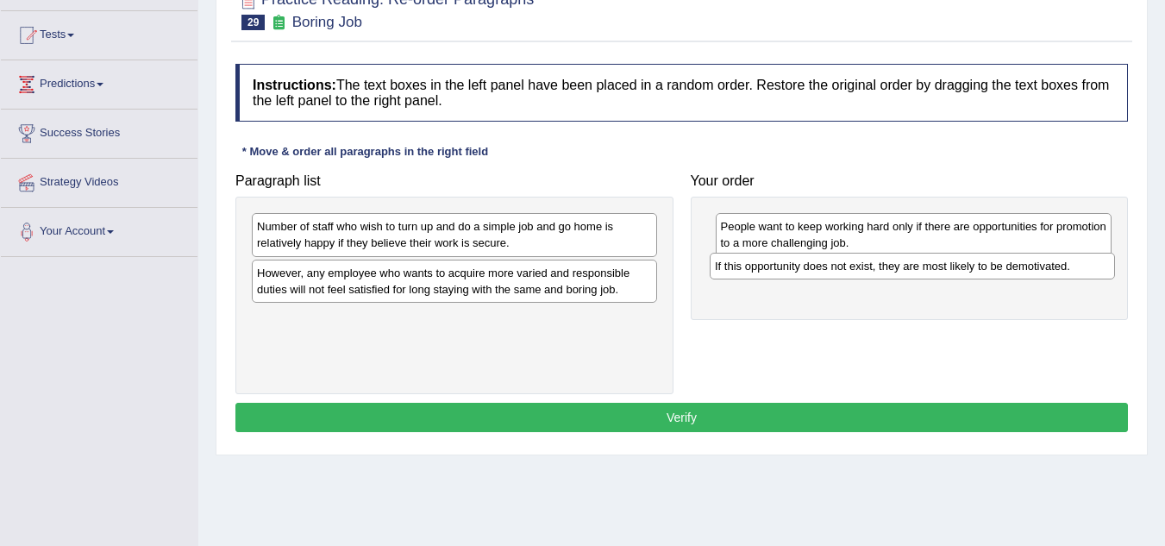
drag, startPoint x: 338, startPoint y: 281, endPoint x: 796, endPoint y: 274, distance: 458.0
click at [796, 274] on div "If this opportunity does not exist, they are most likely to be demotivated." at bounding box center [912, 266] width 405 height 27
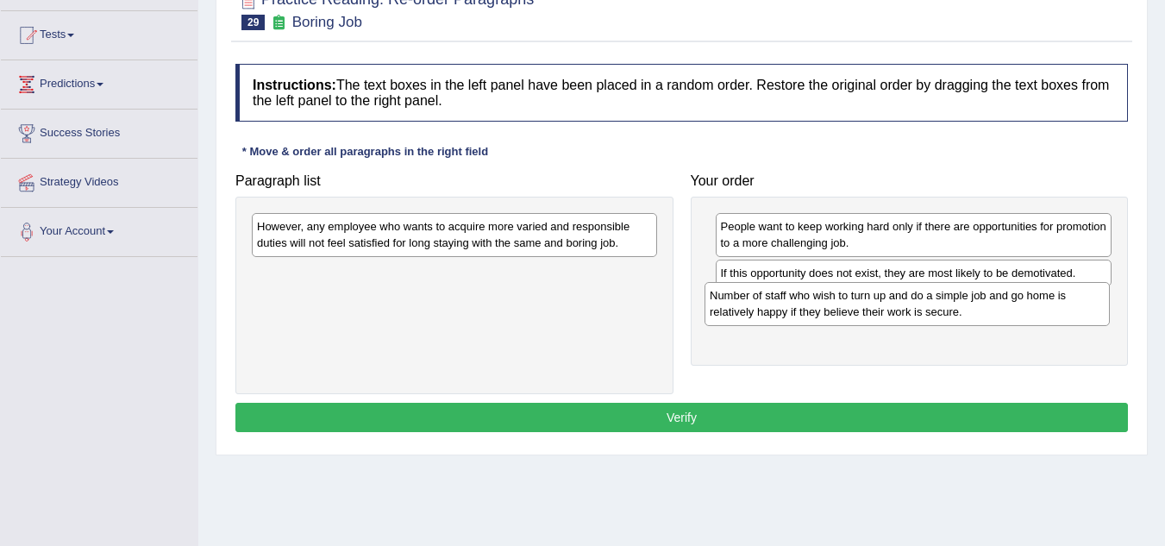
drag, startPoint x: 326, startPoint y: 259, endPoint x: 763, endPoint y: 314, distance: 440.7
click at [763, 314] on div "Number of staff who wish to turn up and do a simple job and go home is relative…" at bounding box center [907, 303] width 405 height 43
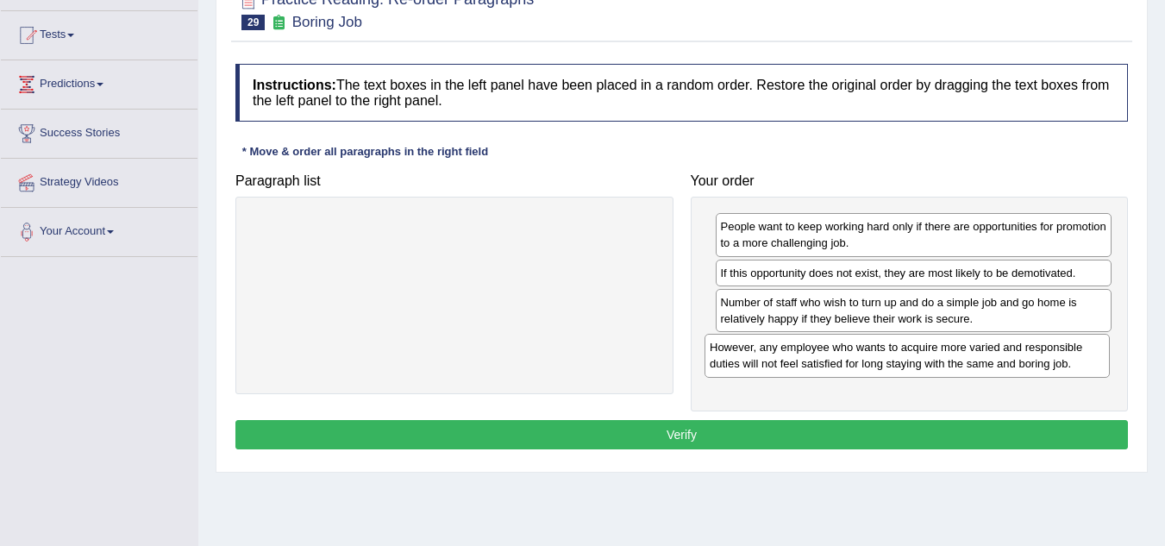
drag, startPoint x: 450, startPoint y: 237, endPoint x: 870, endPoint y: 363, distance: 438.5
click at [906, 355] on div "However, any employee who wants to acquire more varied and responsible duties w…" at bounding box center [907, 355] width 405 height 43
click at [695, 423] on button "Verify" at bounding box center [681, 434] width 893 height 29
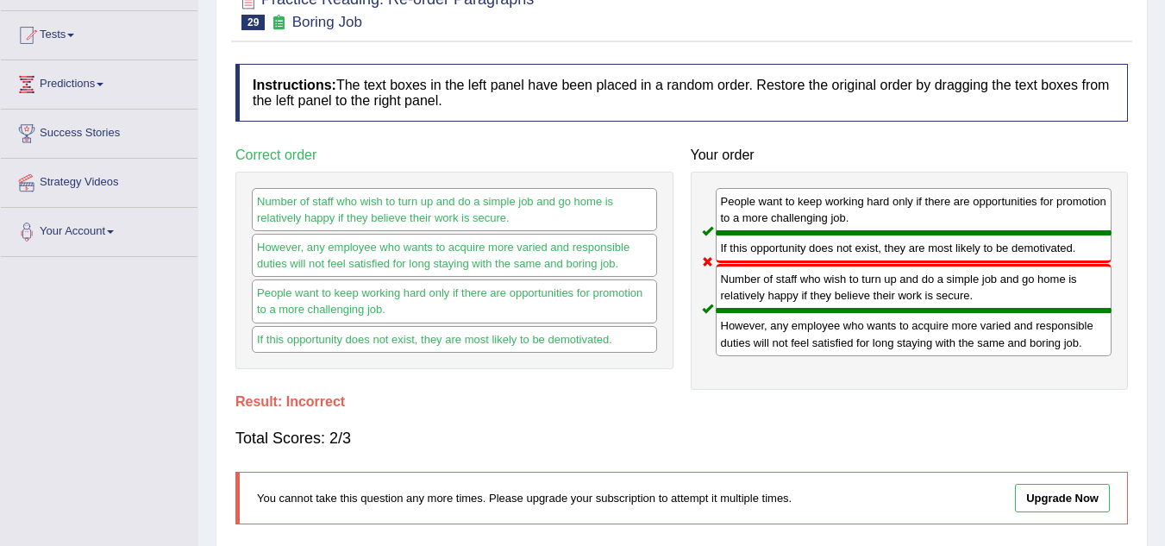
drag, startPoint x: 759, startPoint y: 206, endPoint x: 762, endPoint y: 349, distance: 143.2
click at [762, 349] on div "People want to keep working hard only if there are opportunities for promotion …" at bounding box center [910, 281] width 438 height 218
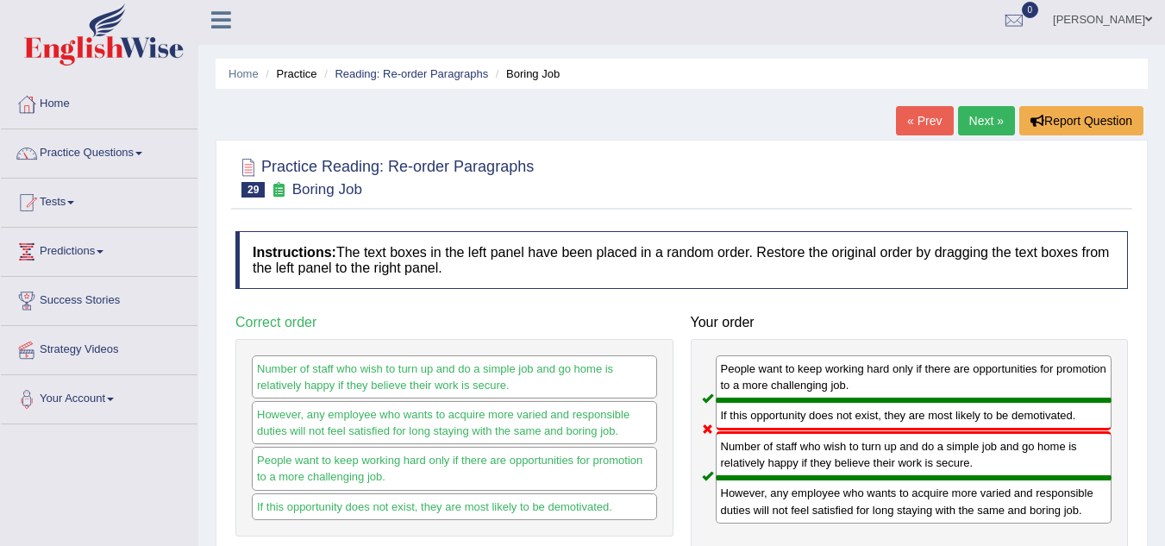
scroll to position [0, 0]
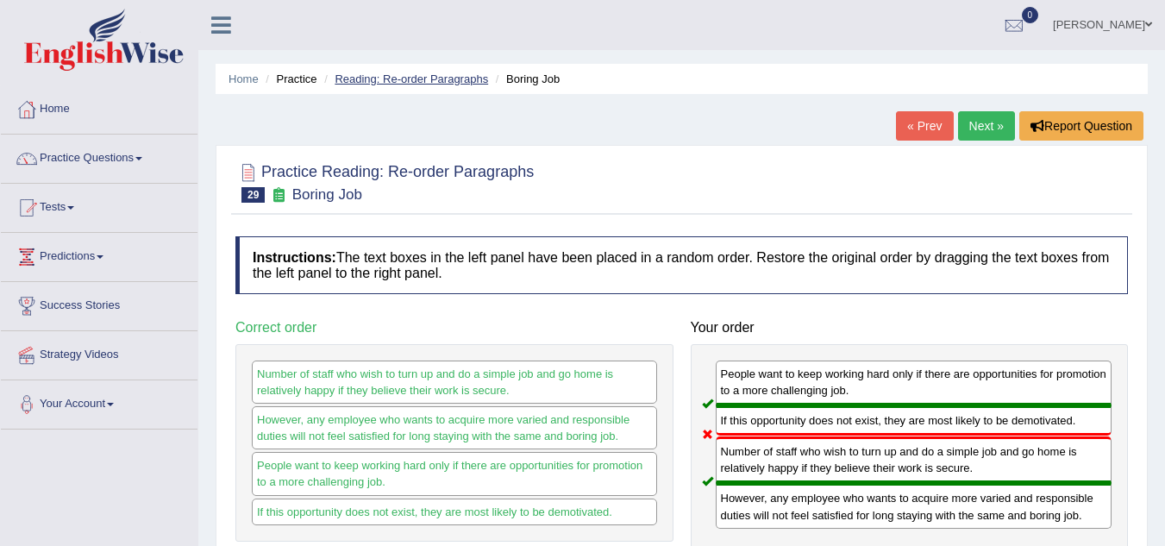
click at [423, 73] on link "Reading: Re-order Paragraphs" at bounding box center [412, 78] width 154 height 13
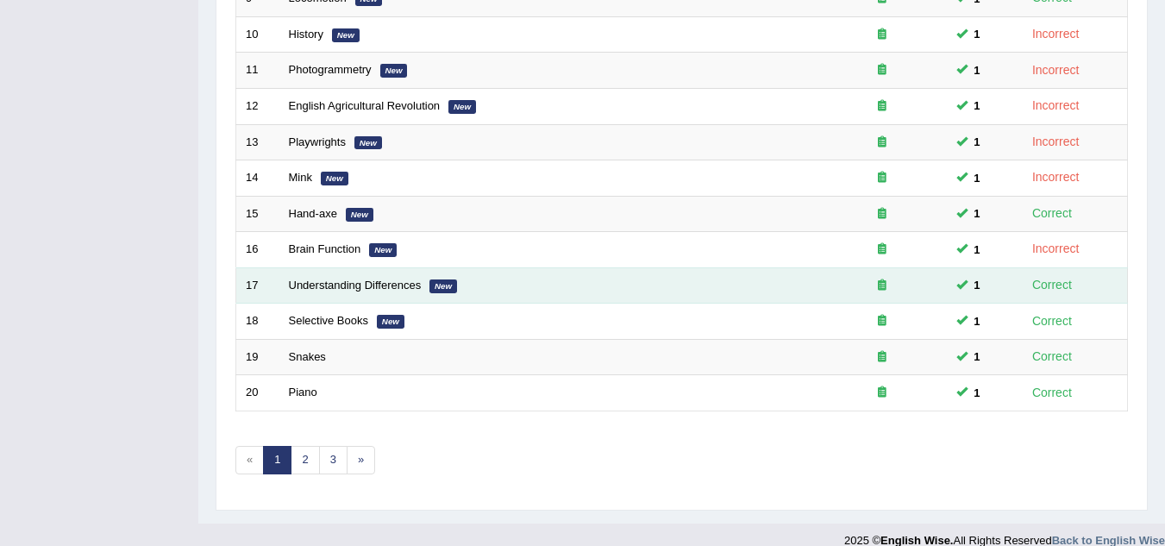
scroll to position [596, 0]
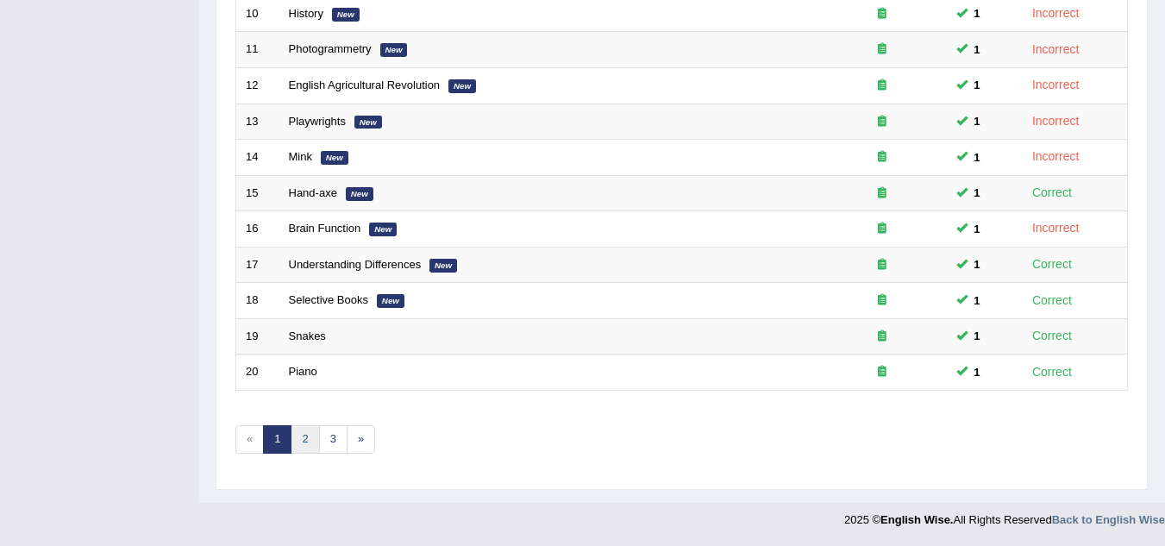
click at [310, 436] on link "2" at bounding box center [305, 439] width 28 height 28
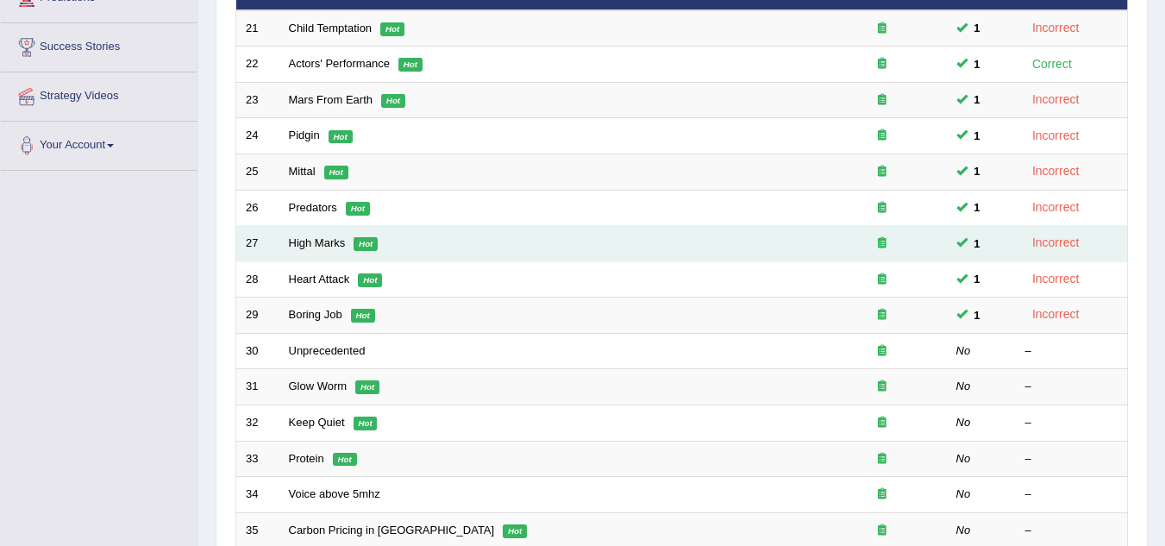
scroll to position [259, 0]
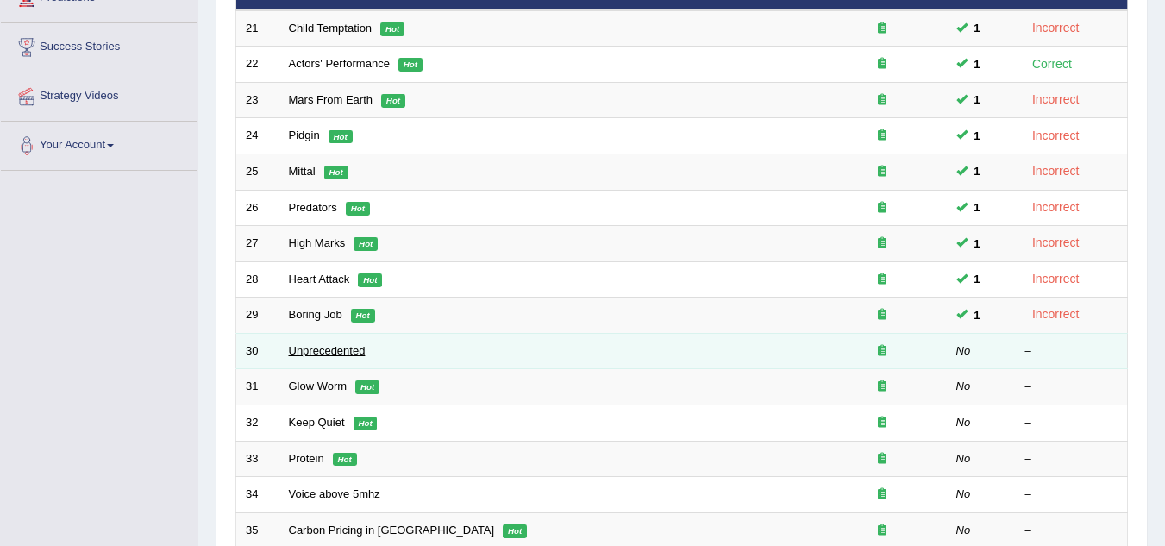
click at [324, 350] on link "Unprecedented" at bounding box center [327, 350] width 77 height 13
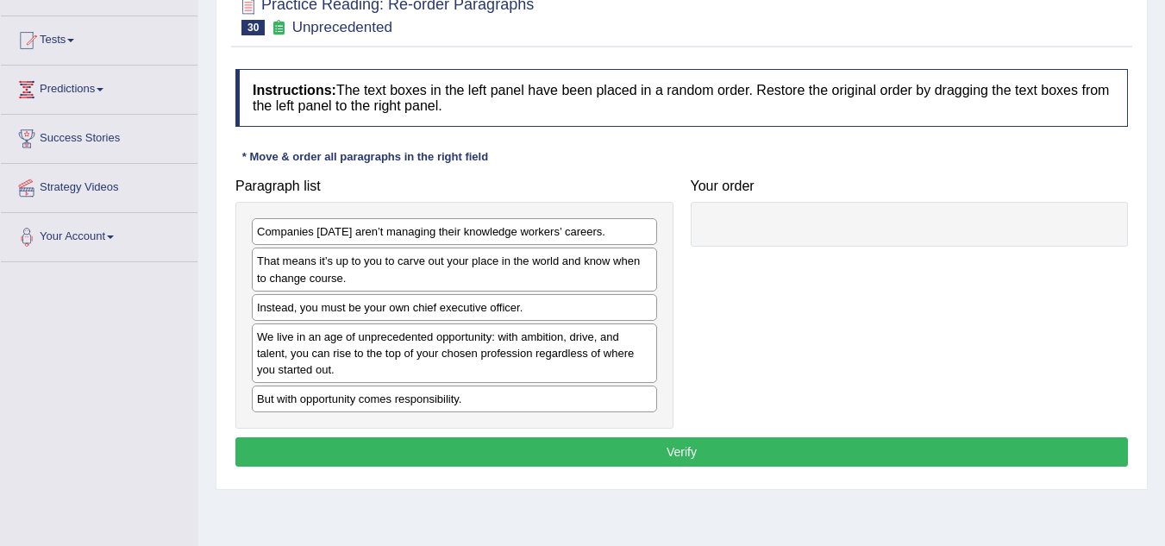
scroll to position [172, 0]
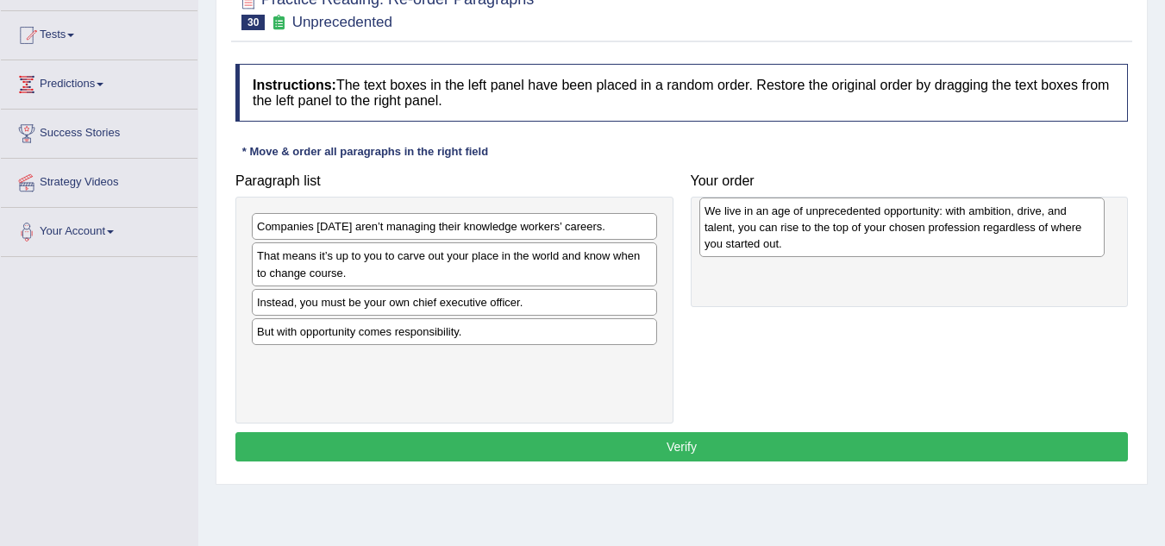
drag, startPoint x: 304, startPoint y: 354, endPoint x: 751, endPoint y: 231, distance: 464.3
click at [751, 231] on div "We live in an age of unprecedented opportunity: with ambition, drive, and talen…" at bounding box center [901, 227] width 405 height 60
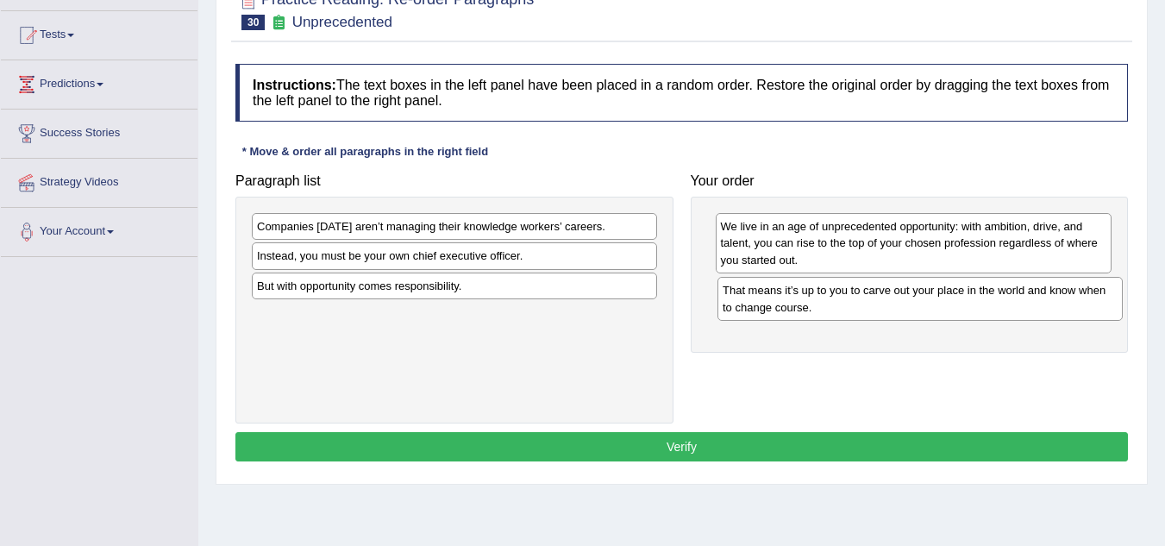
drag, startPoint x: 402, startPoint y: 267, endPoint x: 868, endPoint y: 302, distance: 467.0
click at [868, 302] on div "That means it’s up to you to carve out your place in the world and know when to…" at bounding box center [920, 298] width 405 height 43
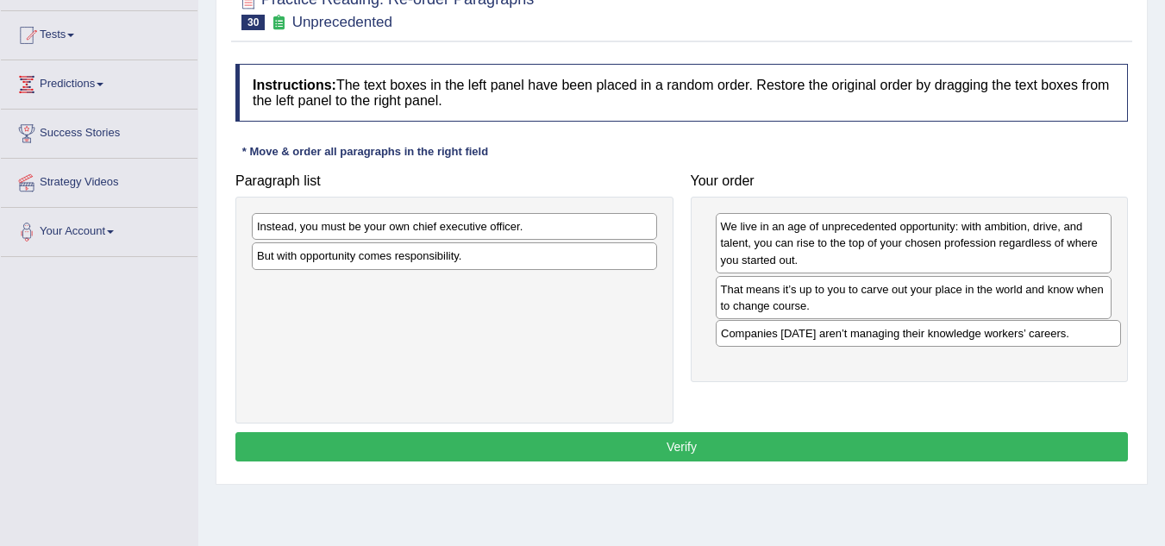
drag, startPoint x: 314, startPoint y: 235, endPoint x: 778, endPoint y: 342, distance: 476.1
click at [778, 342] on div "Companies today aren’t managing their knowledge workers’ careers." at bounding box center [918, 333] width 405 height 27
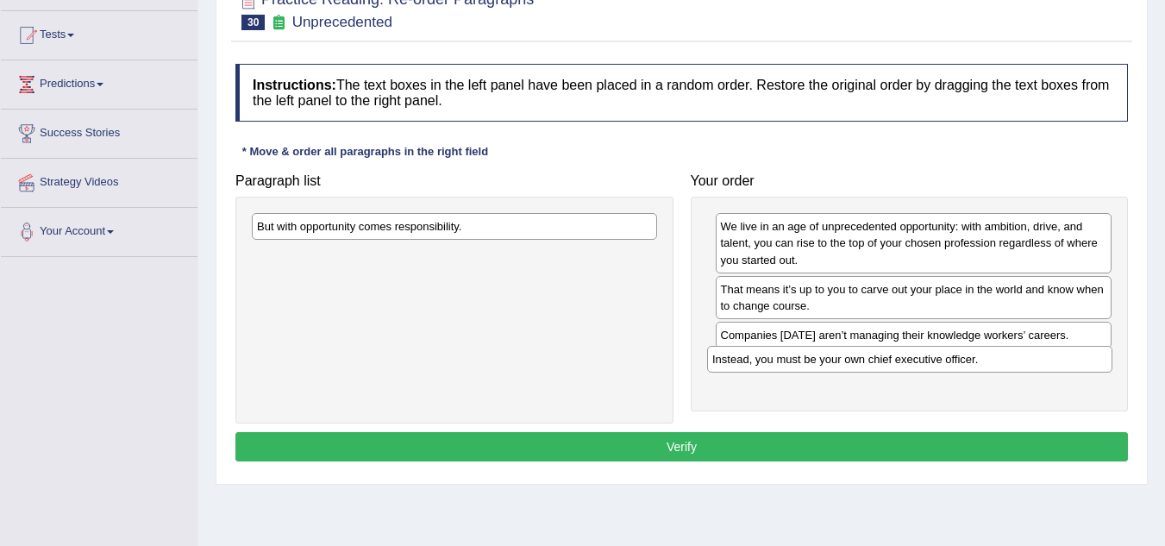
drag, startPoint x: 390, startPoint y: 230, endPoint x: 845, endPoint y: 363, distance: 474.3
click at [845, 363] on div "Instead, you must be your own chief executive officer." at bounding box center [909, 359] width 405 height 27
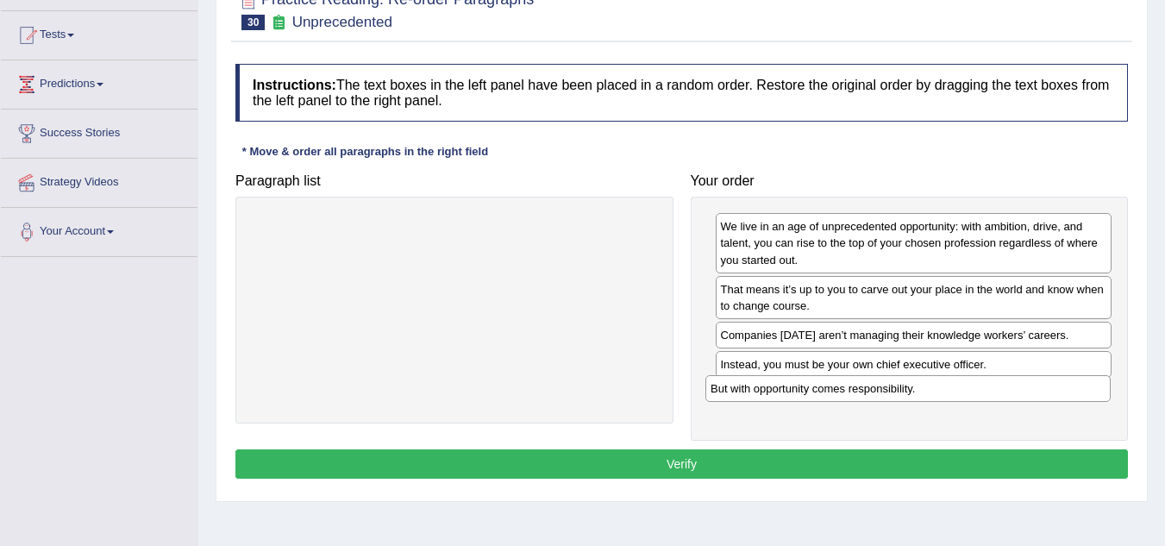
drag, startPoint x: 343, startPoint y: 228, endPoint x: 798, endPoint y: 387, distance: 481.7
click at [798, 387] on div "But with opportunity comes responsibility." at bounding box center [907, 388] width 405 height 27
click at [817, 466] on button "Verify" at bounding box center [681, 463] width 893 height 29
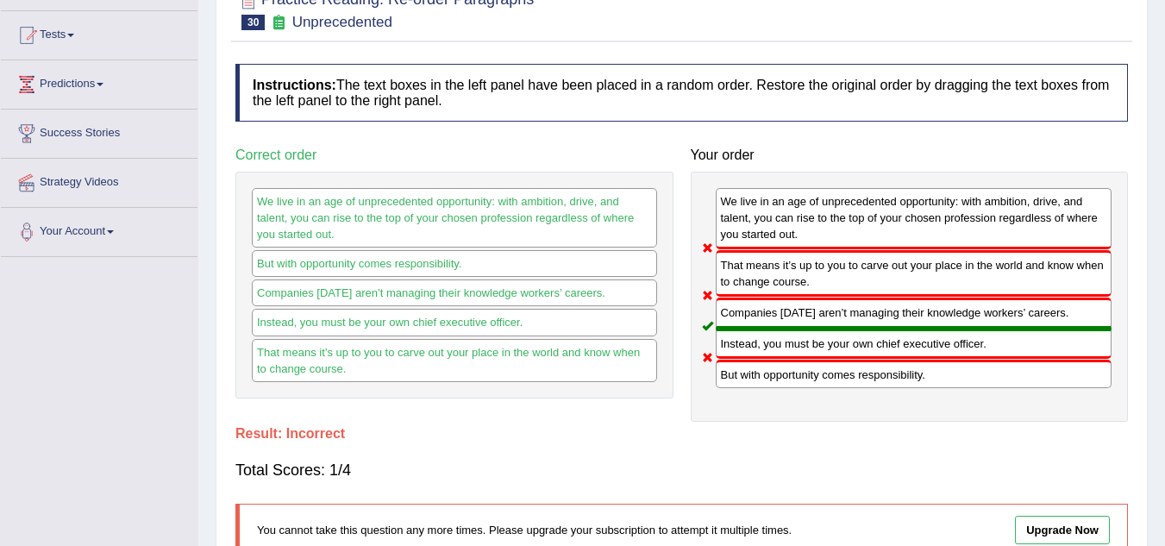
drag, startPoint x: 772, startPoint y: 376, endPoint x: 771, endPoint y: 271, distance: 105.2
click at [771, 271] on div "We live in an age of unprecedented opportunity: with ambition, drive, and talen…" at bounding box center [910, 297] width 438 height 250
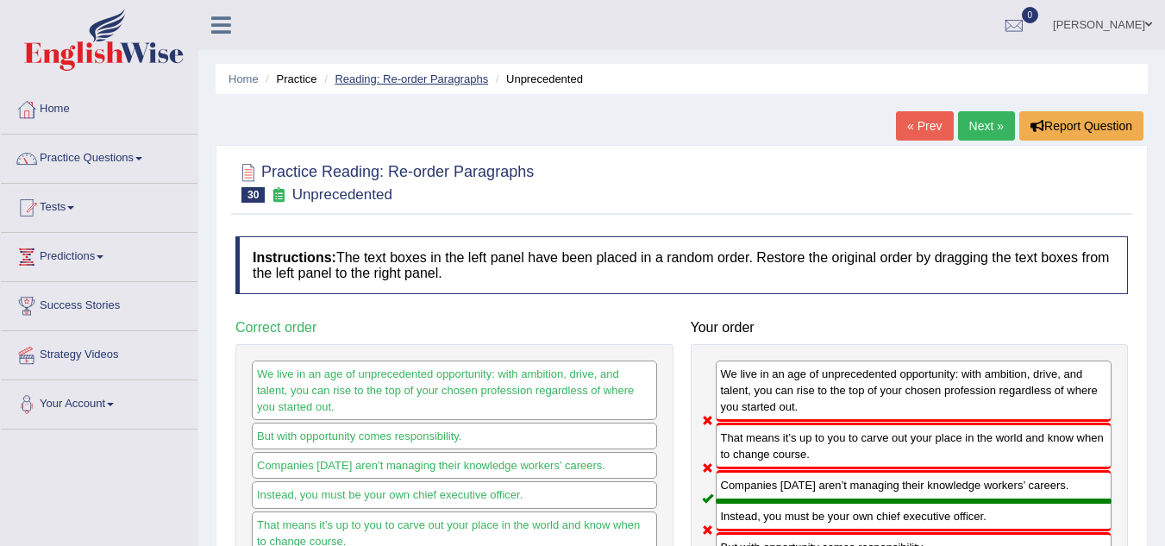
click at [400, 78] on link "Reading: Re-order Paragraphs" at bounding box center [412, 78] width 154 height 13
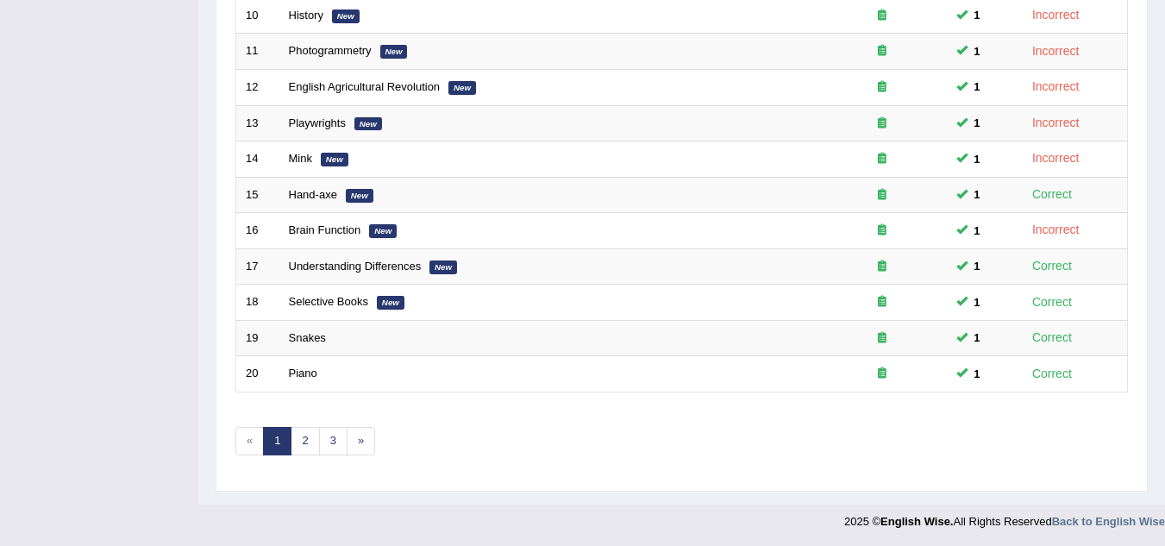
scroll to position [596, 0]
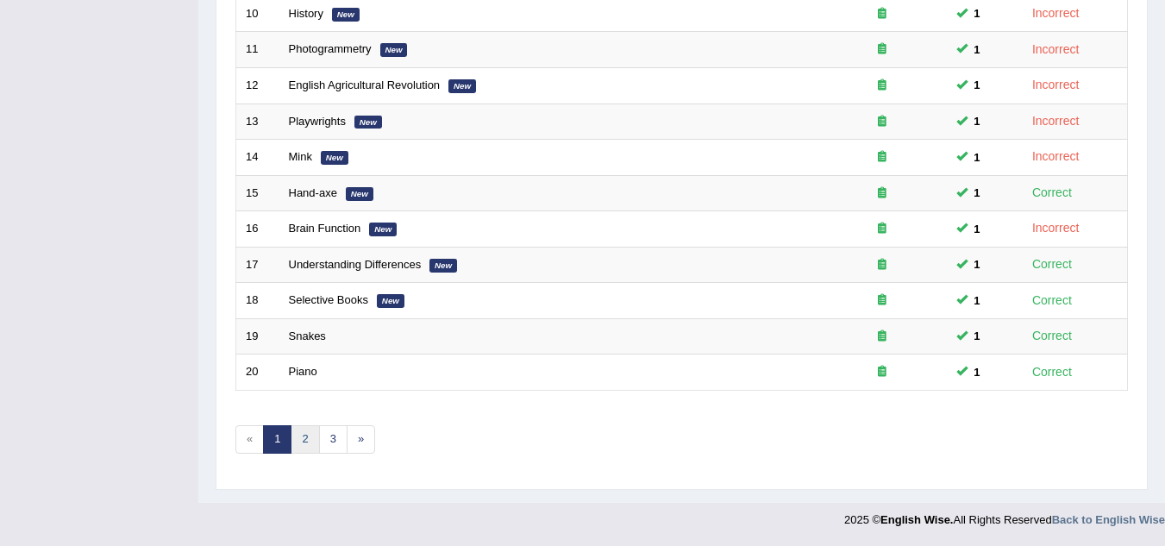
click at [295, 433] on link "2" at bounding box center [305, 439] width 28 height 28
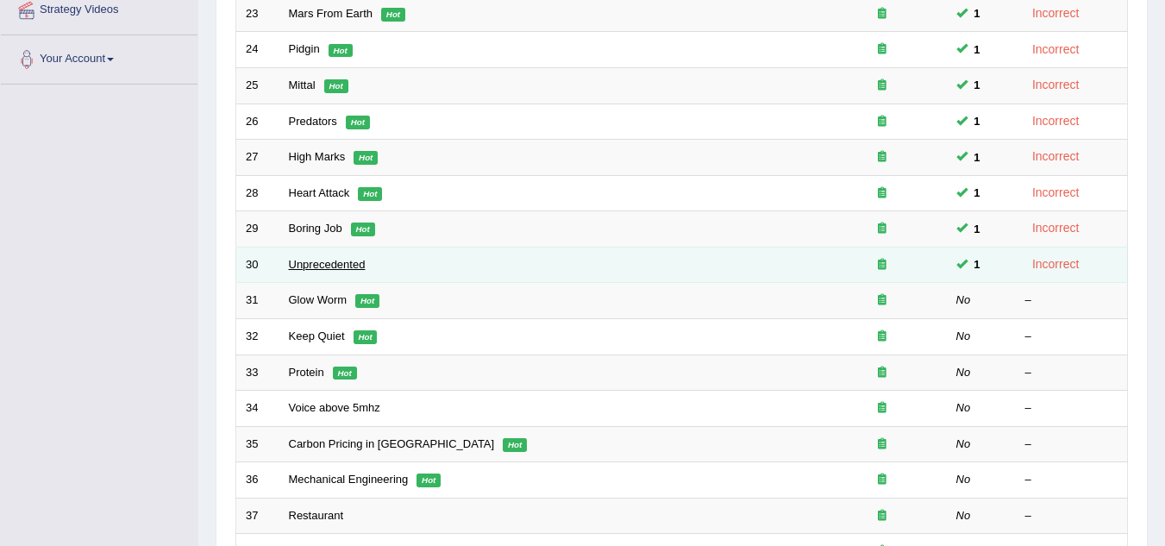
click at [301, 266] on link "Unprecedented" at bounding box center [327, 264] width 77 height 13
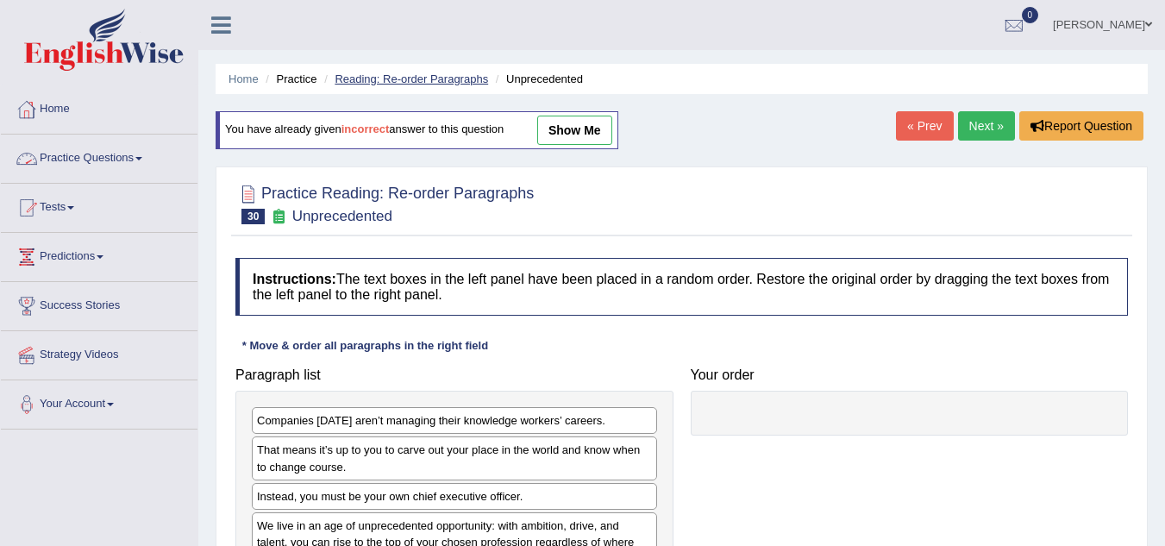
click at [429, 81] on link "Reading: Re-order Paragraphs" at bounding box center [412, 78] width 154 height 13
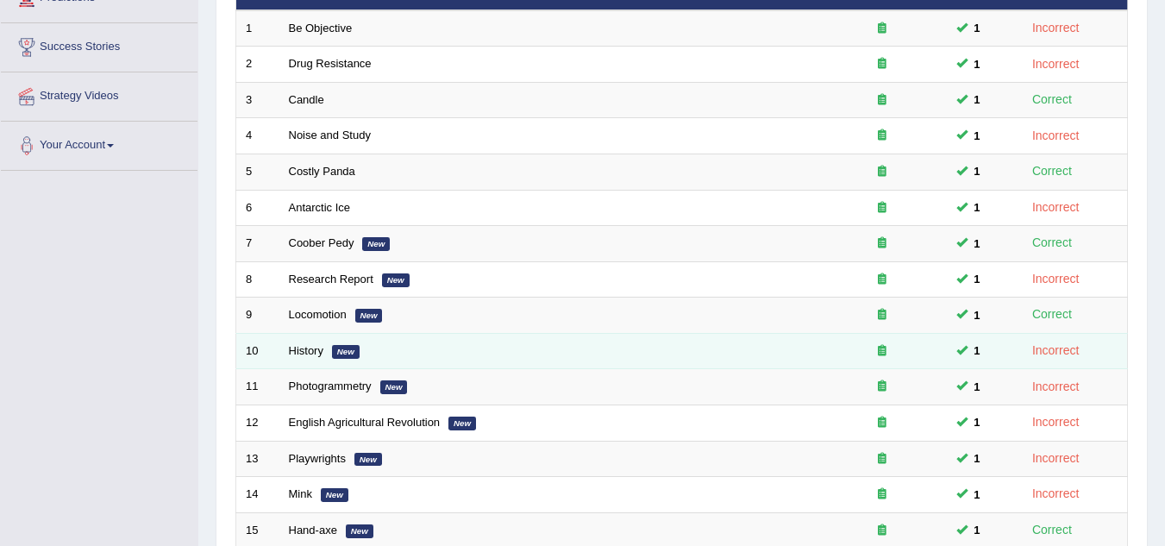
scroll to position [596, 0]
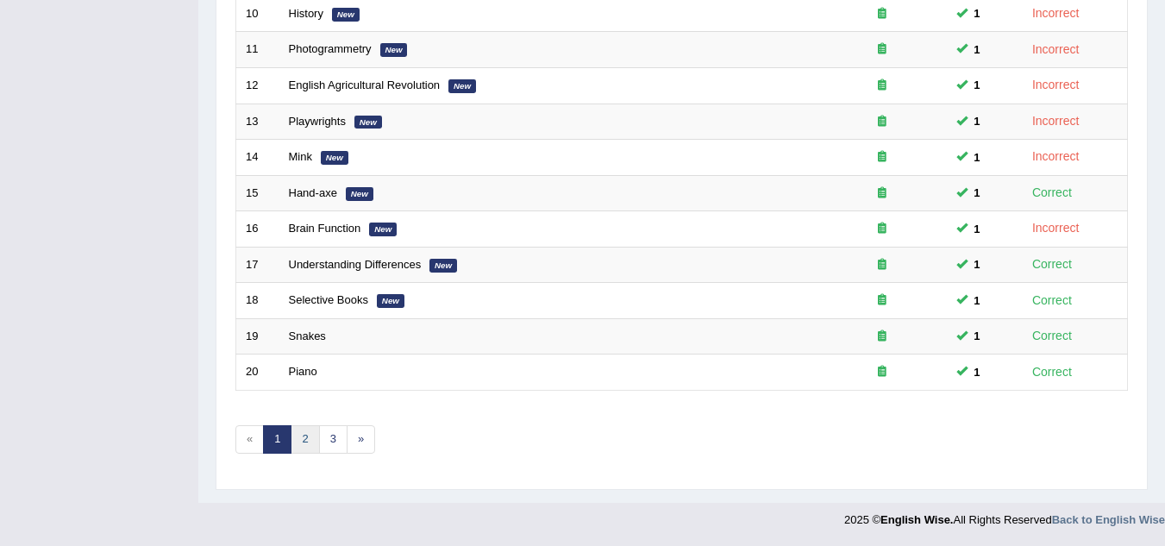
click at [308, 426] on link "2" at bounding box center [305, 439] width 28 height 28
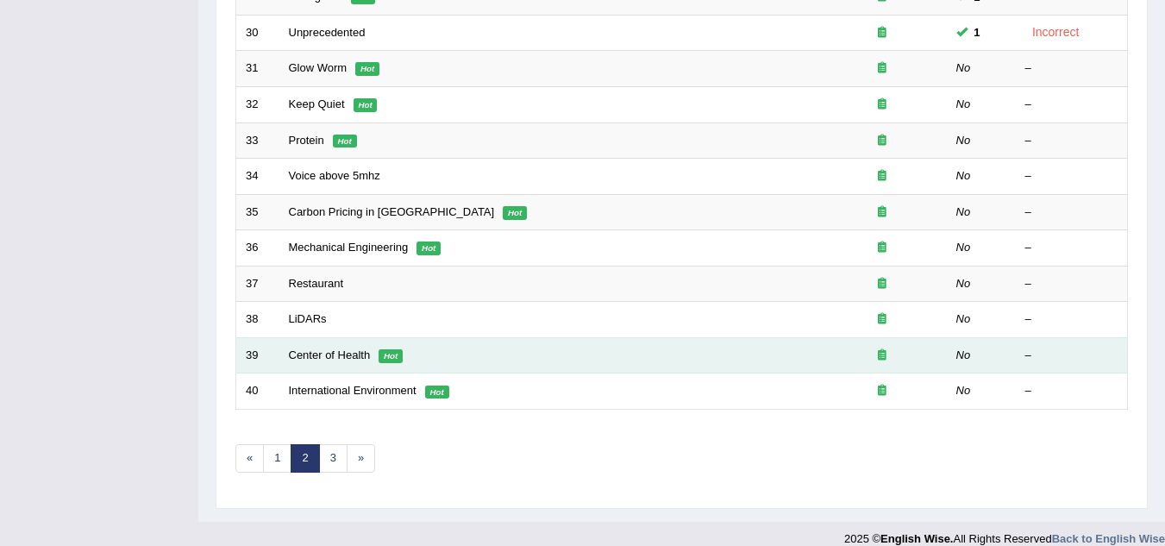
scroll to position [596, 0]
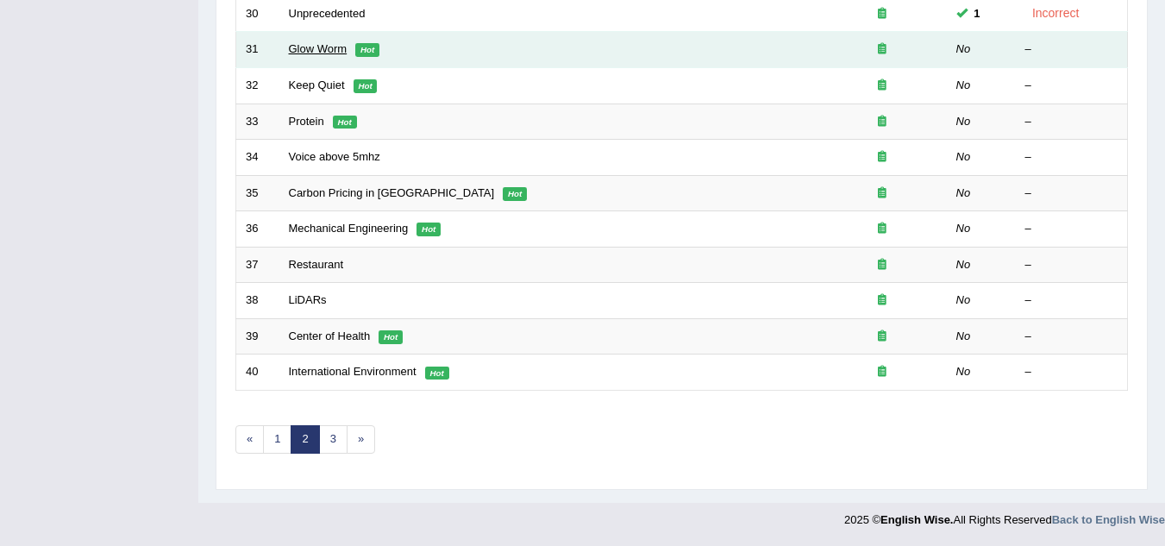
click at [319, 48] on link "Glow Worm" at bounding box center [318, 48] width 59 height 13
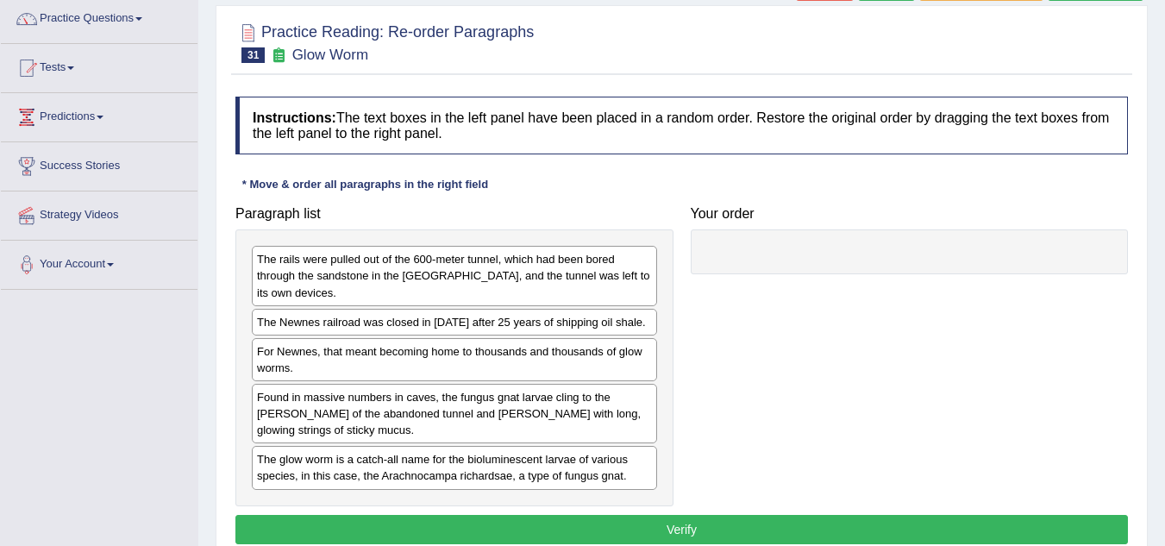
scroll to position [172, 0]
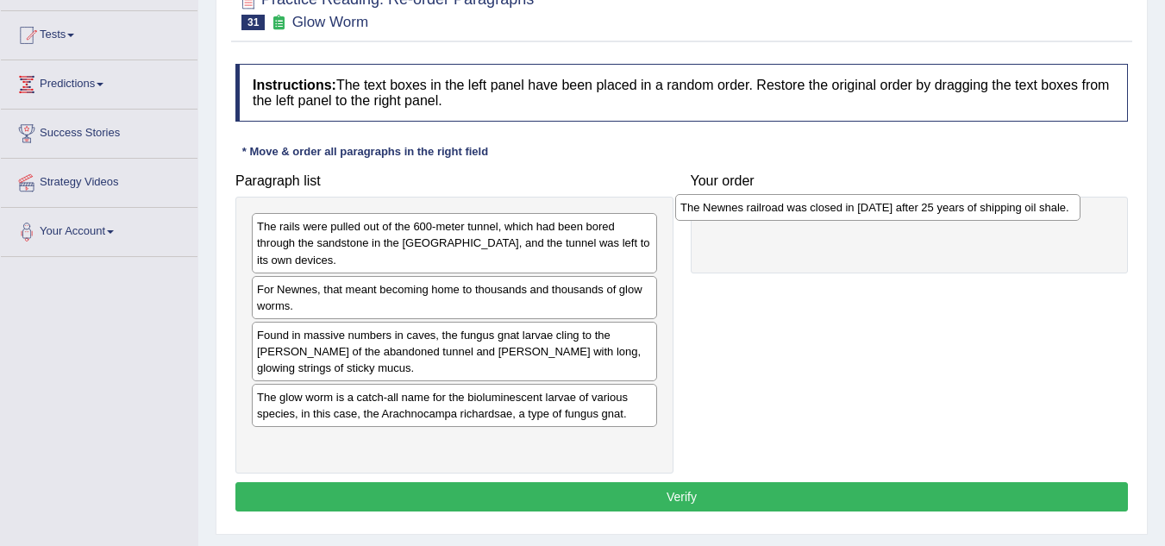
drag, startPoint x: 341, startPoint y: 292, endPoint x: 766, endPoint y: 210, distance: 433.2
click at [766, 210] on div "The Newnes railroad was closed in 1932 after 25 years of shipping oil shale." at bounding box center [877, 207] width 405 height 27
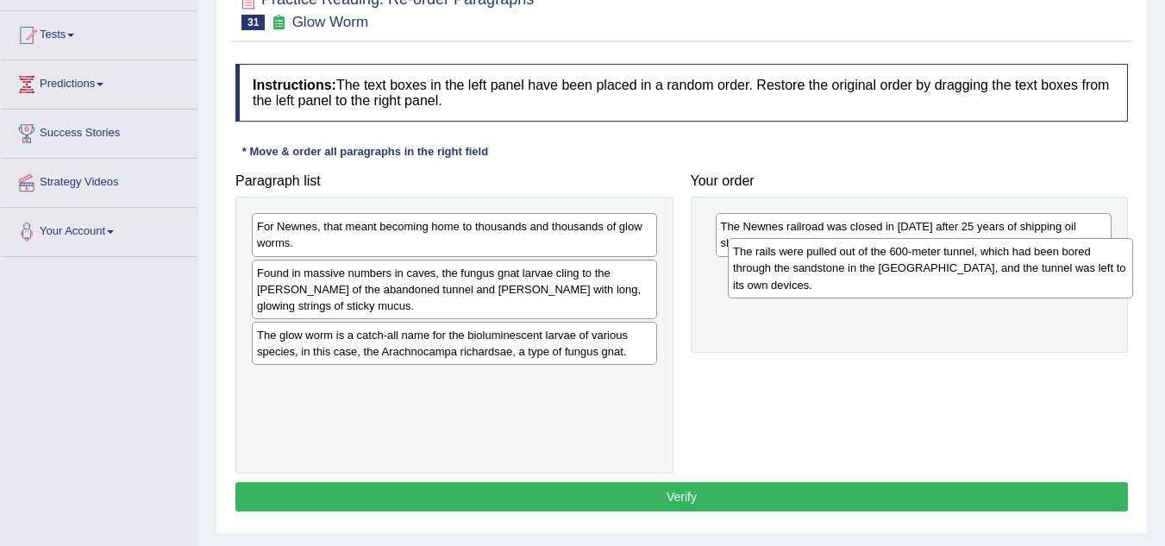
drag, startPoint x: 360, startPoint y: 259, endPoint x: 837, endPoint y: 284, distance: 477.6
click at [837, 284] on div "The rails were pulled out of the 600-meter tunnel, which had been bored through…" at bounding box center [930, 268] width 405 height 60
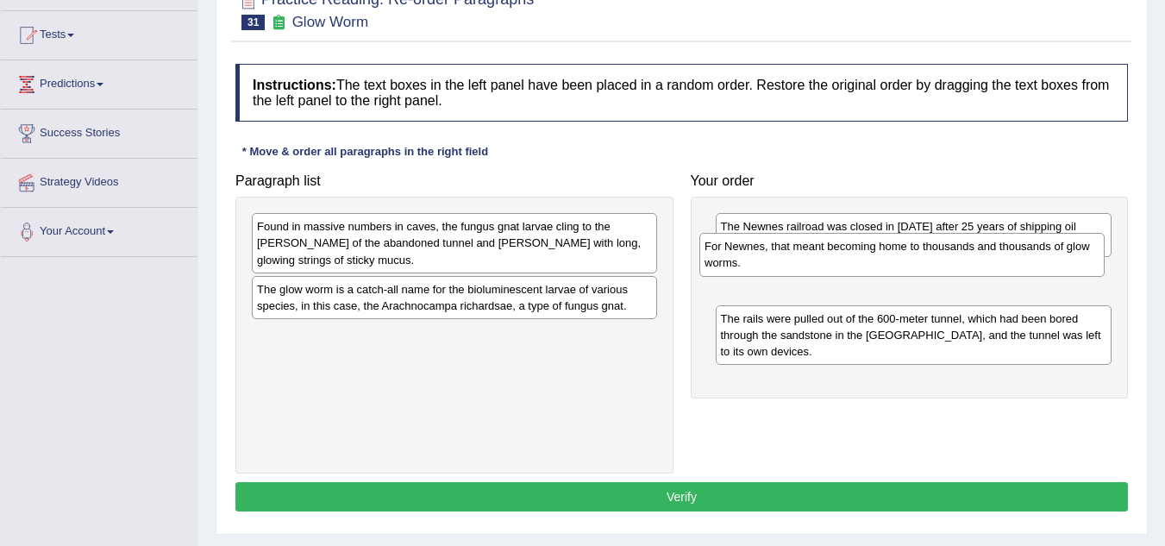
drag, startPoint x: 439, startPoint y: 249, endPoint x: 887, endPoint y: 269, distance: 448.0
click at [887, 269] on div "For Newnes, that meant becoming home to thousands and thousands of glow worms." at bounding box center [901, 254] width 405 height 43
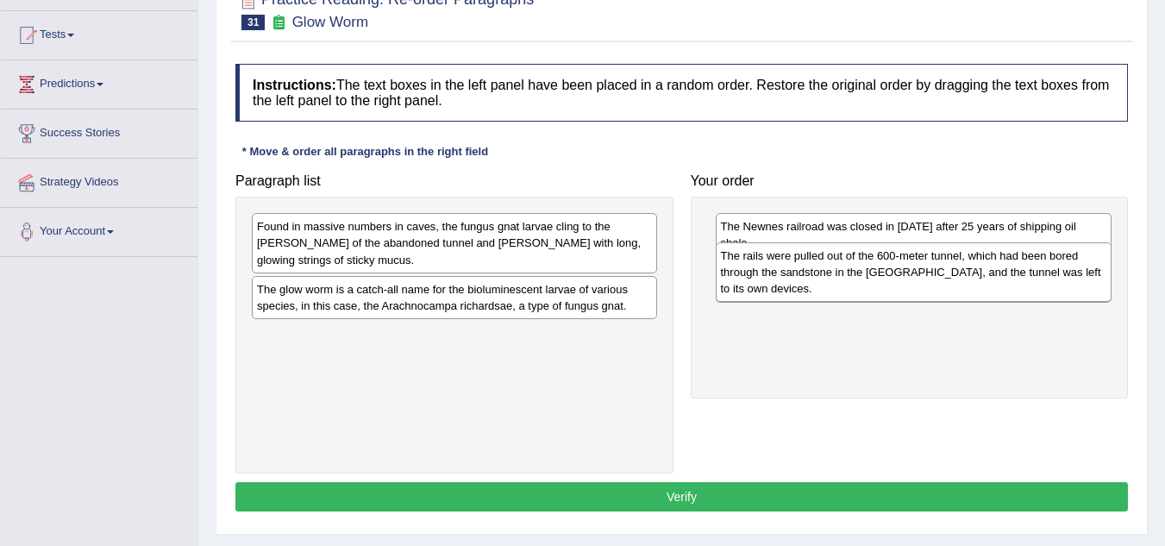
drag, startPoint x: 901, startPoint y: 335, endPoint x: 901, endPoint y: 280, distance: 55.2
click at [901, 280] on div "The rails were pulled out of the 600-meter tunnel, which had been bored through…" at bounding box center [914, 272] width 397 height 60
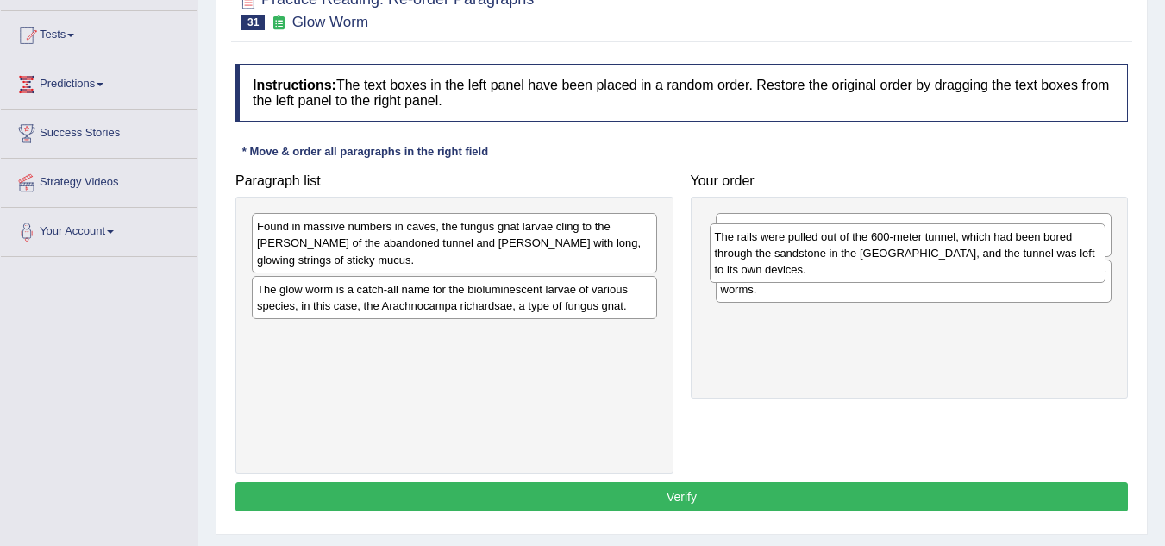
drag, startPoint x: 866, startPoint y: 332, endPoint x: 869, endPoint y: 274, distance: 57.9
click at [869, 274] on div "The rails were pulled out of the 600-meter tunnel, which had been bored through…" at bounding box center [908, 253] width 397 height 60
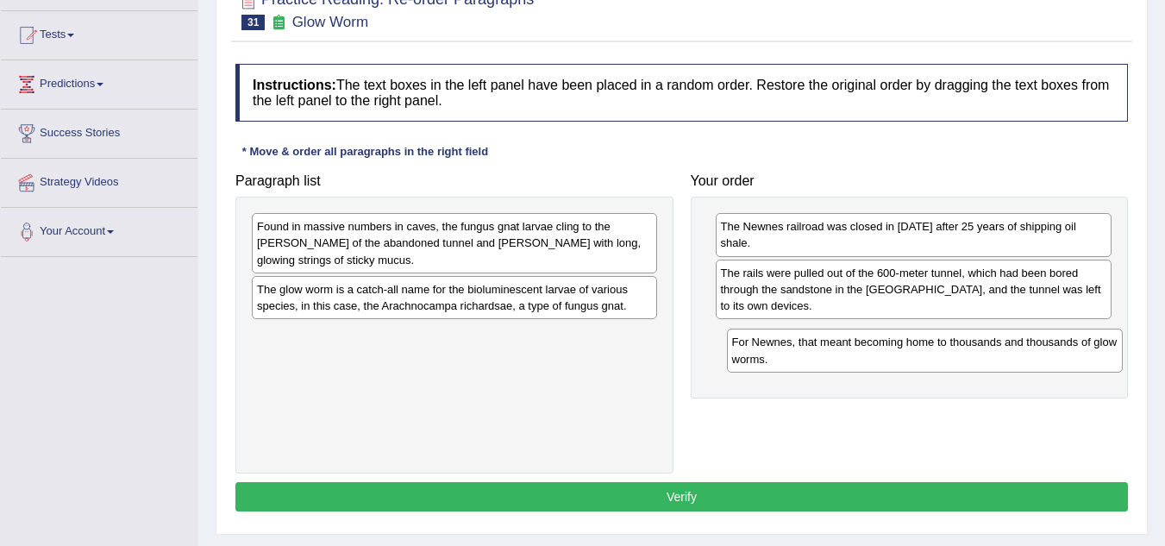
drag, startPoint x: 742, startPoint y: 260, endPoint x: 756, endPoint y: 356, distance: 97.7
click at [756, 356] on div "For Newnes, that meant becoming home to thousands and thousands of glow worms." at bounding box center [925, 350] width 397 height 43
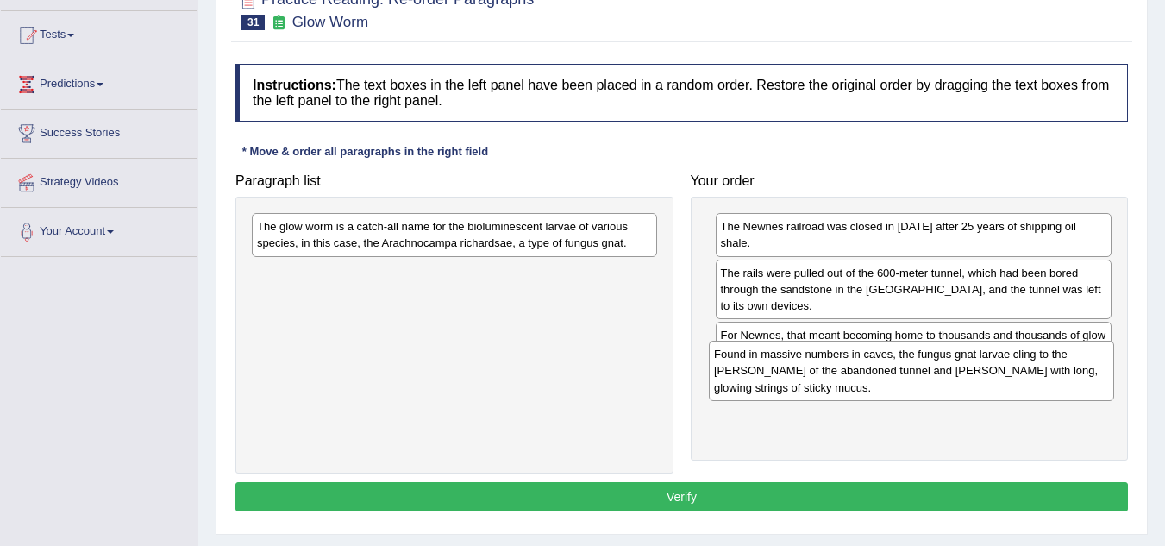
drag, startPoint x: 396, startPoint y: 254, endPoint x: 853, endPoint y: 382, distance: 474.6
click at [853, 382] on div "Found in massive numbers in caves, the fungus gnat larvae cling to the rocky wa…" at bounding box center [911, 371] width 405 height 60
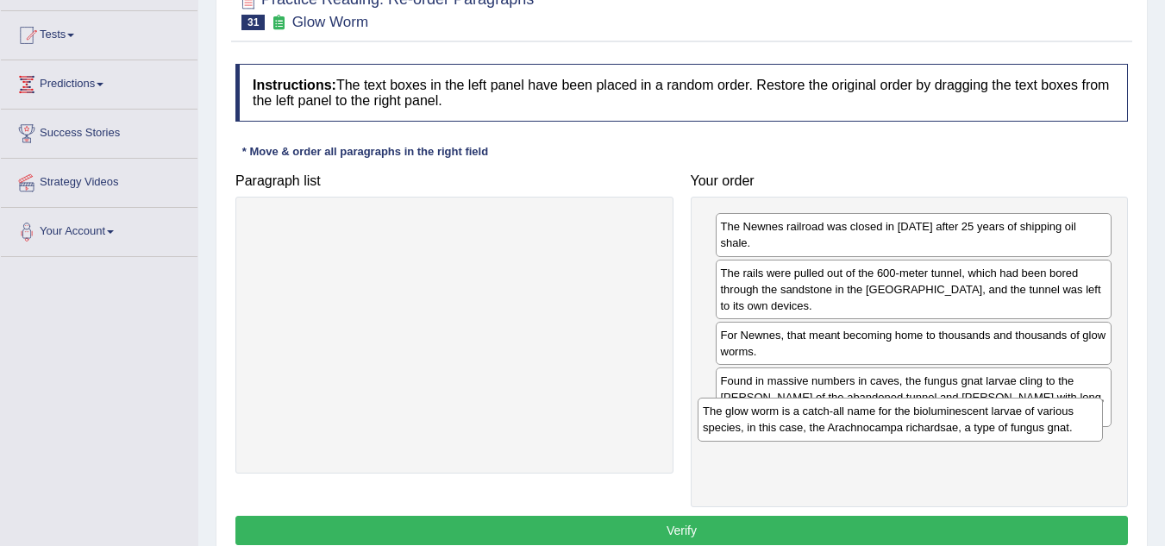
drag, startPoint x: 412, startPoint y: 240, endPoint x: 858, endPoint y: 424, distance: 482.5
click at [858, 424] on div "The glow worm is a catch-all name for the bioluminescent larvae of various spec…" at bounding box center [900, 419] width 405 height 43
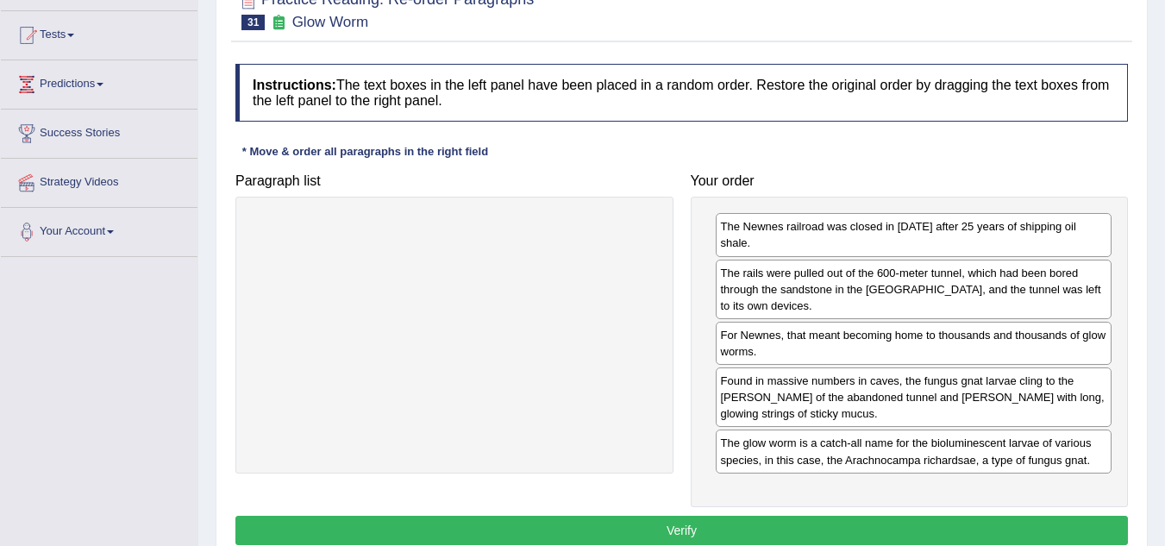
click at [787, 516] on button "Verify" at bounding box center [681, 530] width 893 height 29
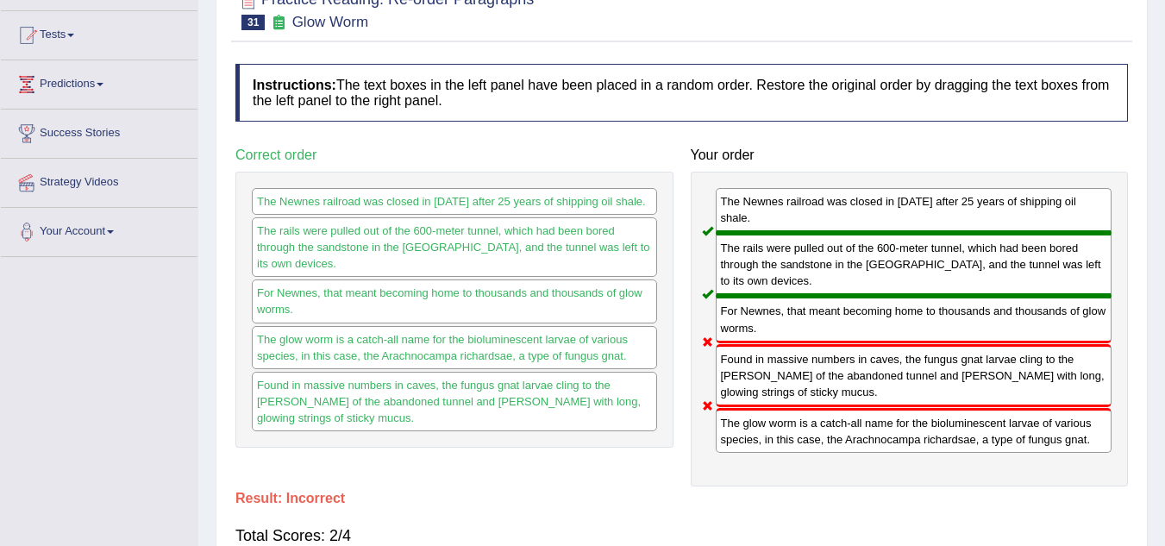
drag, startPoint x: 756, startPoint y: 413, endPoint x: 763, endPoint y: 352, distance: 61.6
click at [763, 352] on div "The Newnes railroad was closed in 1932 after 25 years of shipping oil shale. Th…" at bounding box center [910, 329] width 438 height 315
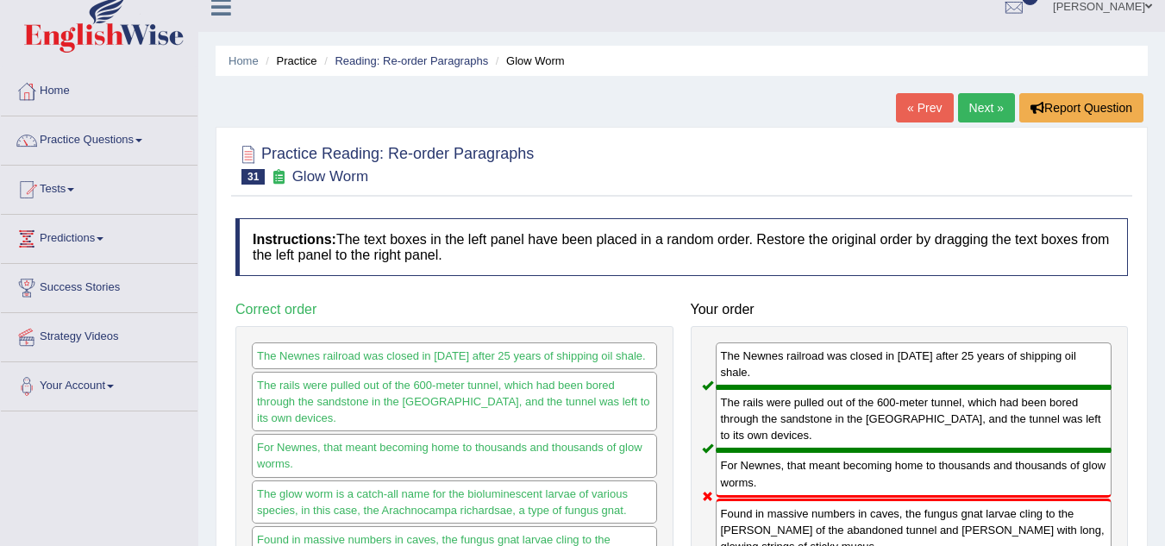
scroll to position [0, 0]
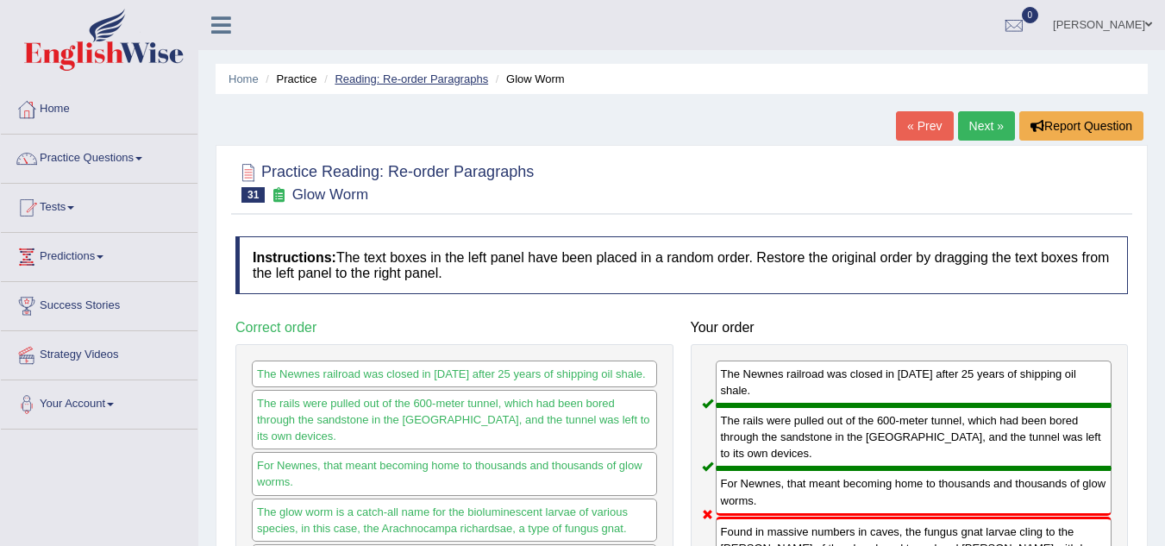
click at [414, 74] on link "Reading: Re-order Paragraphs" at bounding box center [412, 78] width 154 height 13
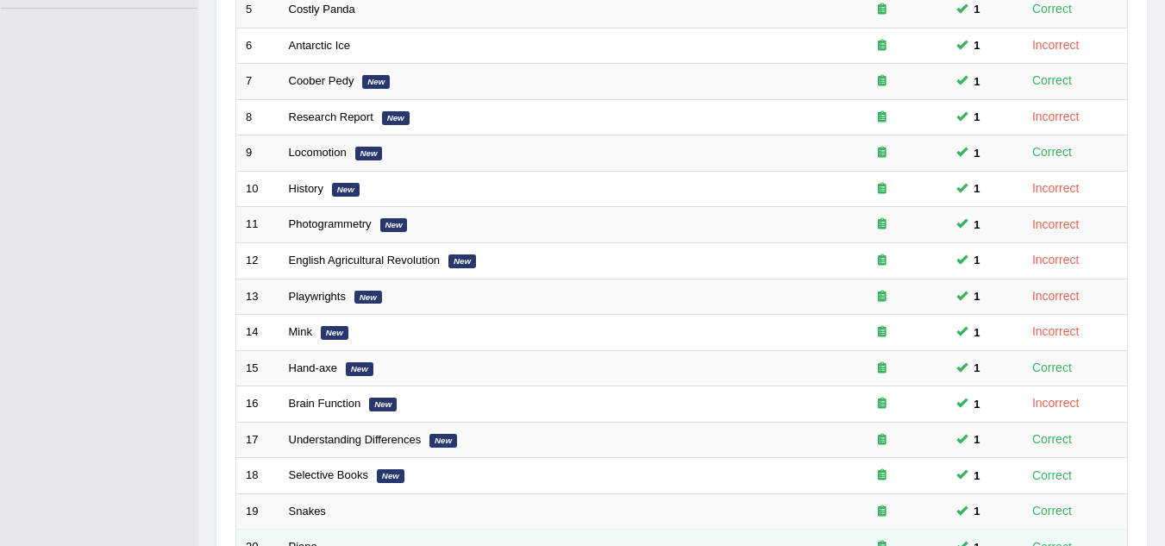
scroll to position [596, 0]
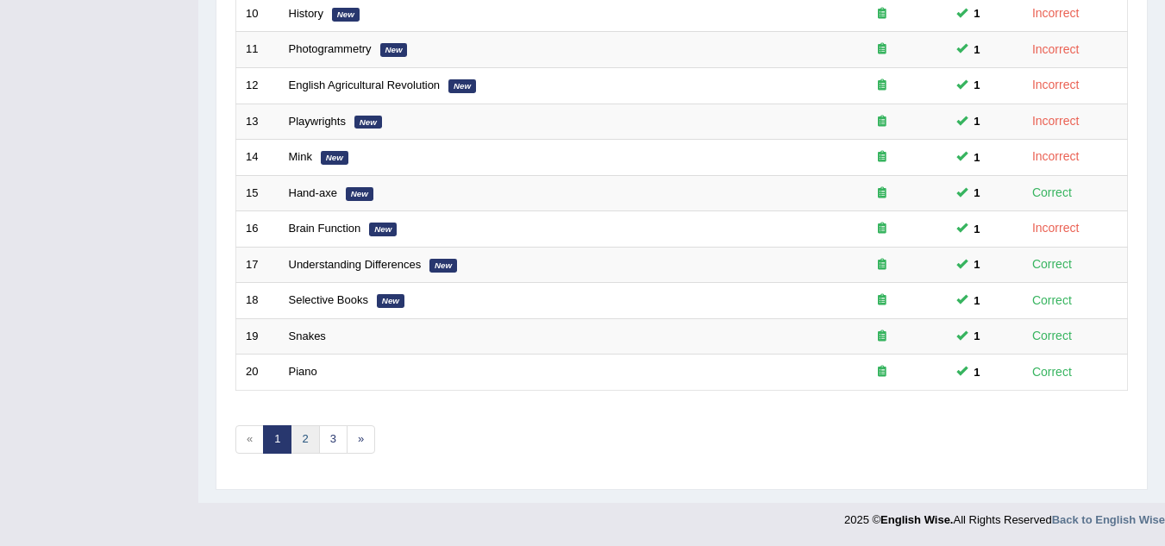
click at [302, 440] on link "2" at bounding box center [305, 439] width 28 height 28
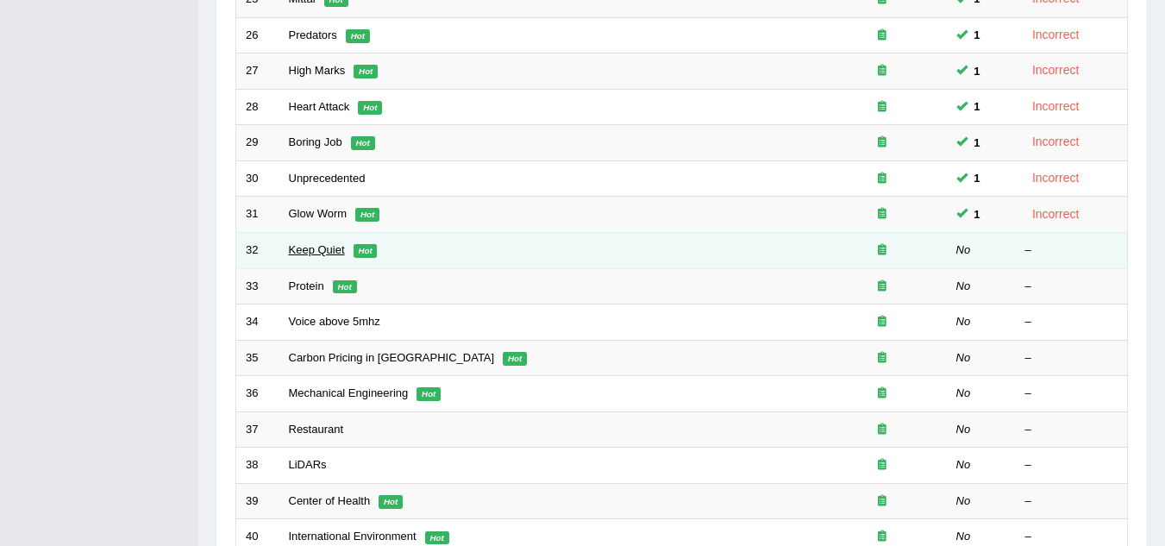
click at [317, 246] on link "Keep Quiet" at bounding box center [317, 249] width 56 height 13
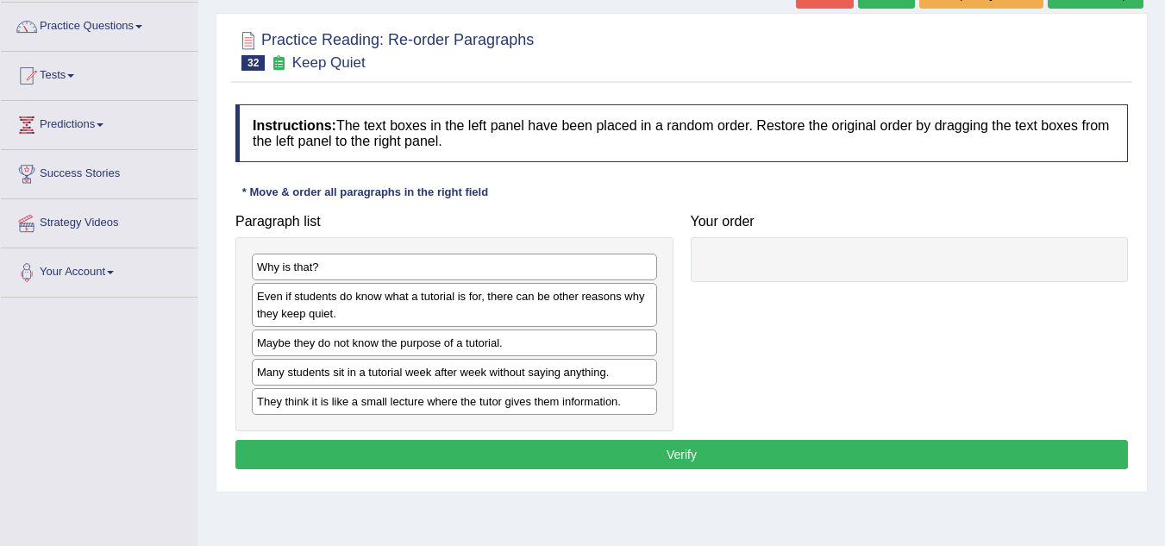
scroll to position [172, 0]
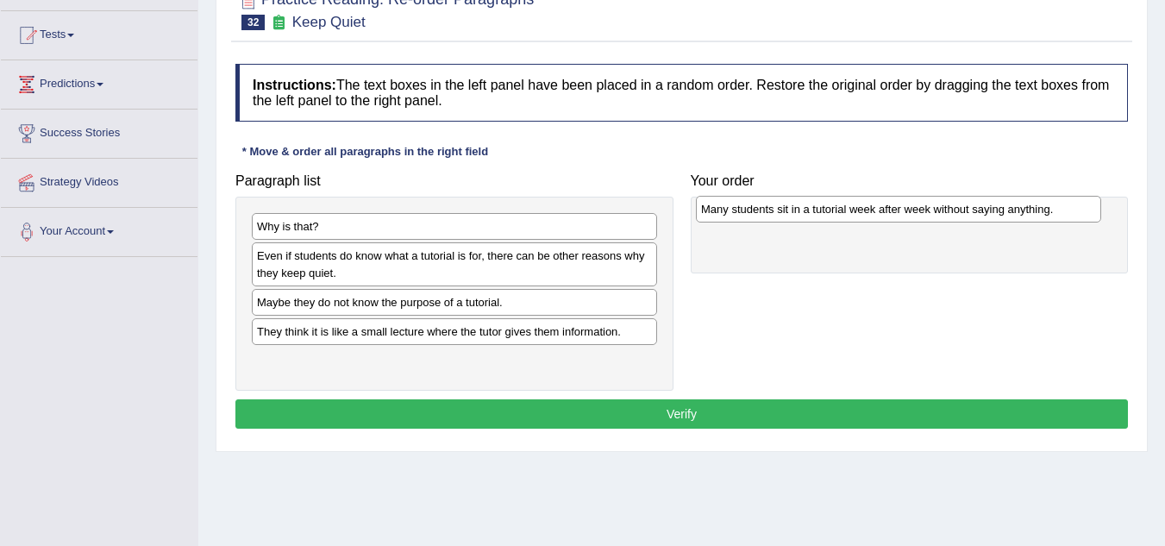
drag, startPoint x: 353, startPoint y: 337, endPoint x: 797, endPoint y: 215, distance: 460.7
click at [797, 215] on div "Many students sit in a tutorial week after week without saying anything." at bounding box center [898, 209] width 405 height 27
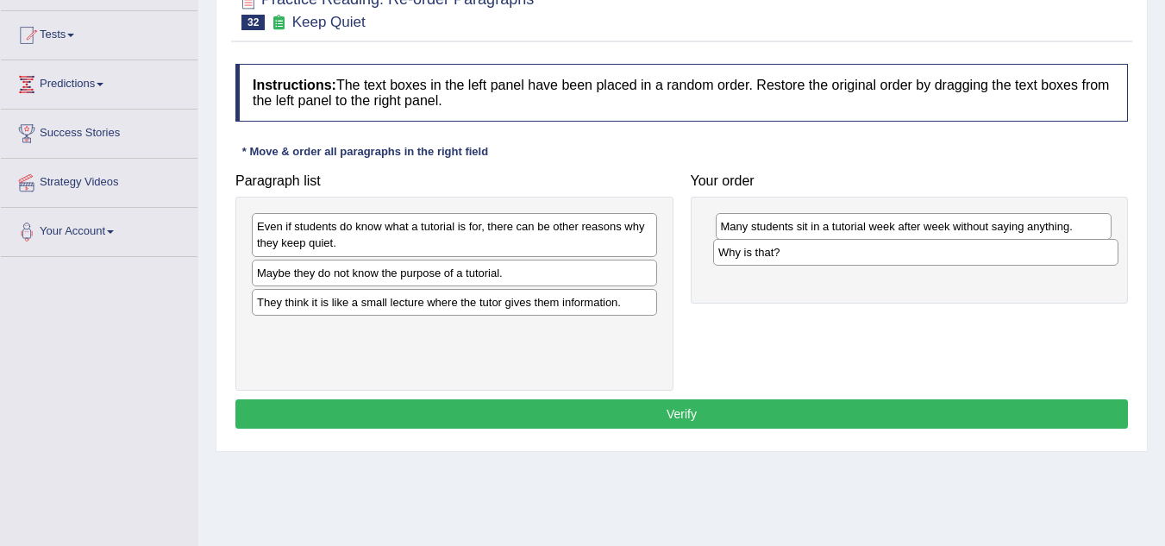
drag, startPoint x: 287, startPoint y: 231, endPoint x: 749, endPoint y: 257, distance: 462.1
click at [749, 257] on div "Why is that?" at bounding box center [915, 252] width 405 height 27
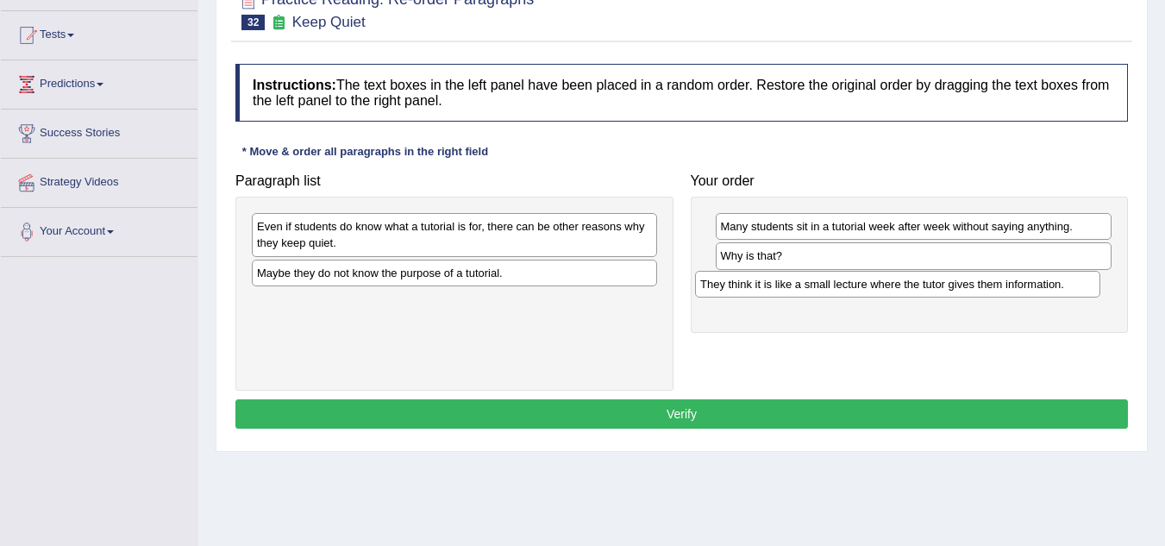
drag, startPoint x: 313, startPoint y: 314, endPoint x: 756, endPoint y: 296, distance: 443.6
click at [756, 296] on div "They think it is like a small lecture where the tutor gives them information." at bounding box center [897, 284] width 405 height 27
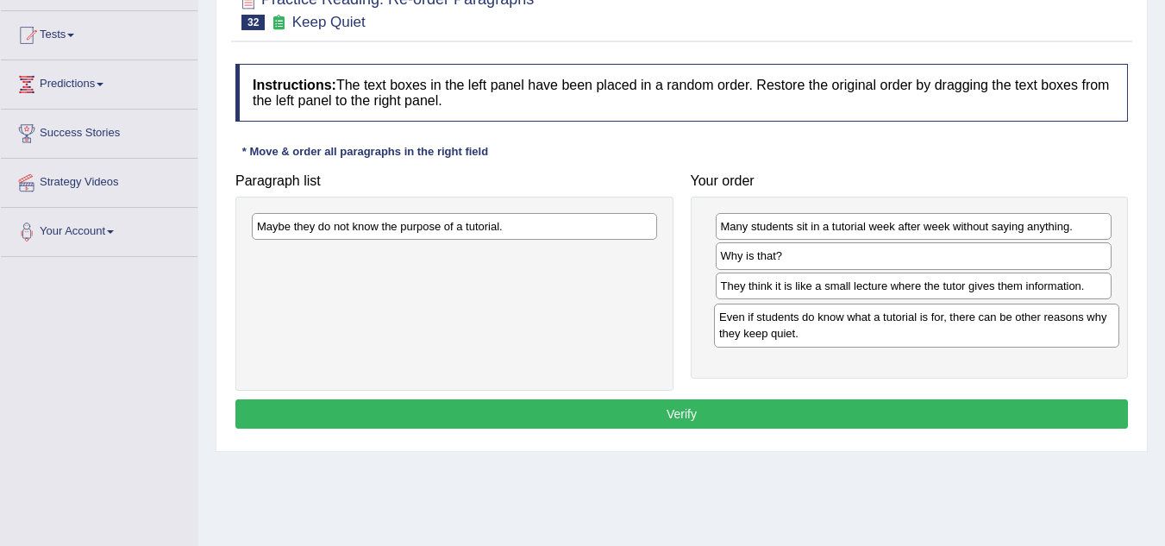
drag, startPoint x: 323, startPoint y: 244, endPoint x: 779, endPoint y: 335, distance: 465.1
click at [779, 335] on div "Even if students do know what a tutorial is for, there can be other reasons why…" at bounding box center [916, 325] width 405 height 43
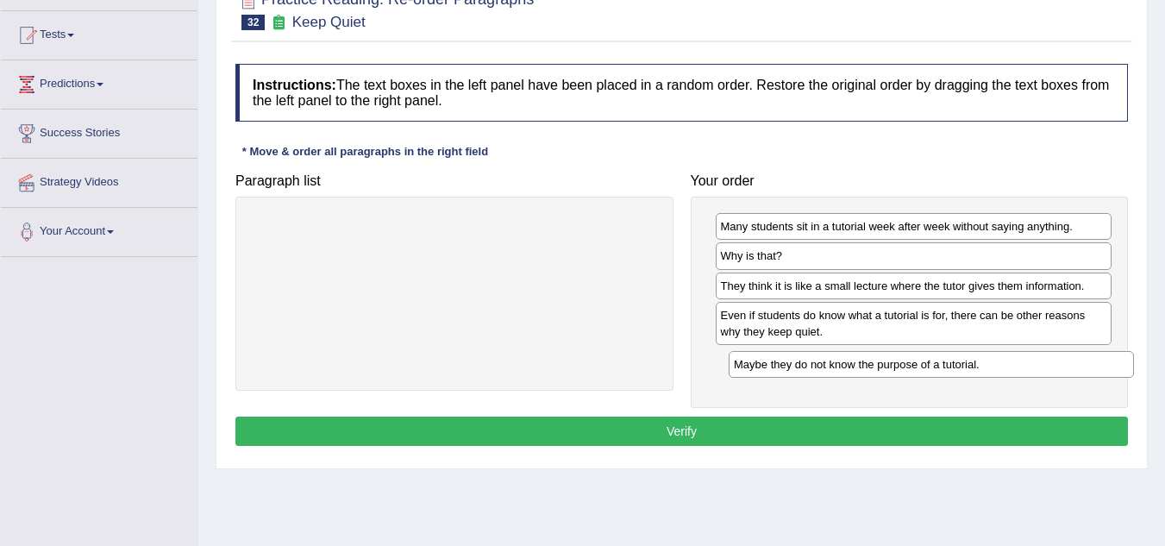
drag, startPoint x: 316, startPoint y: 235, endPoint x: 793, endPoint y: 373, distance: 496.5
click at [793, 373] on div "Maybe they do not know the purpose of a tutorial." at bounding box center [931, 364] width 405 height 27
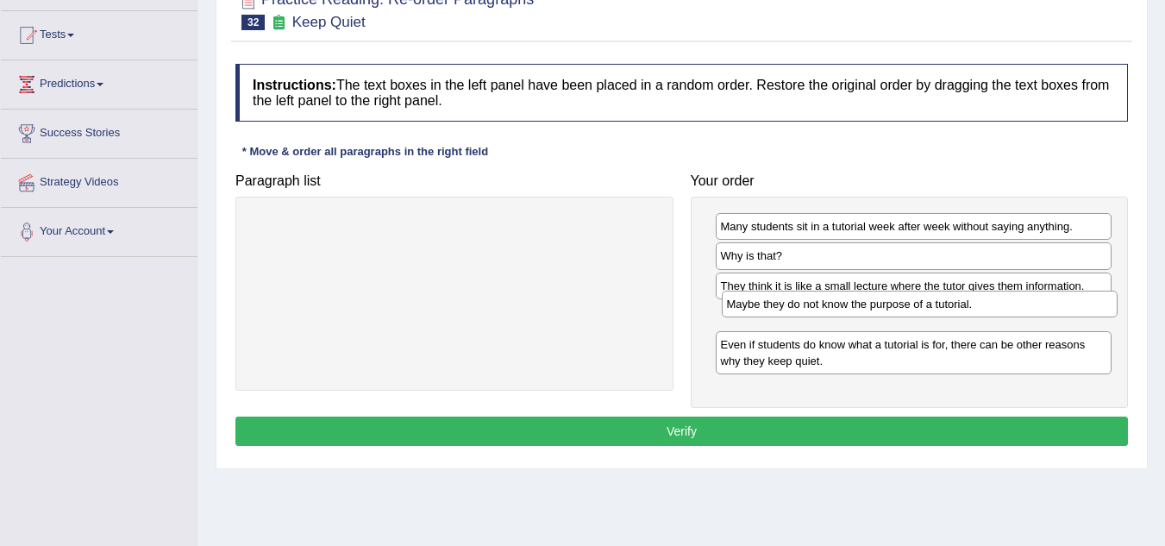
drag, startPoint x: 789, startPoint y: 366, endPoint x: 793, endPoint y: 312, distance: 53.6
click at [793, 312] on div "Maybe they do not know the purpose of a tutorial." at bounding box center [920, 304] width 397 height 27
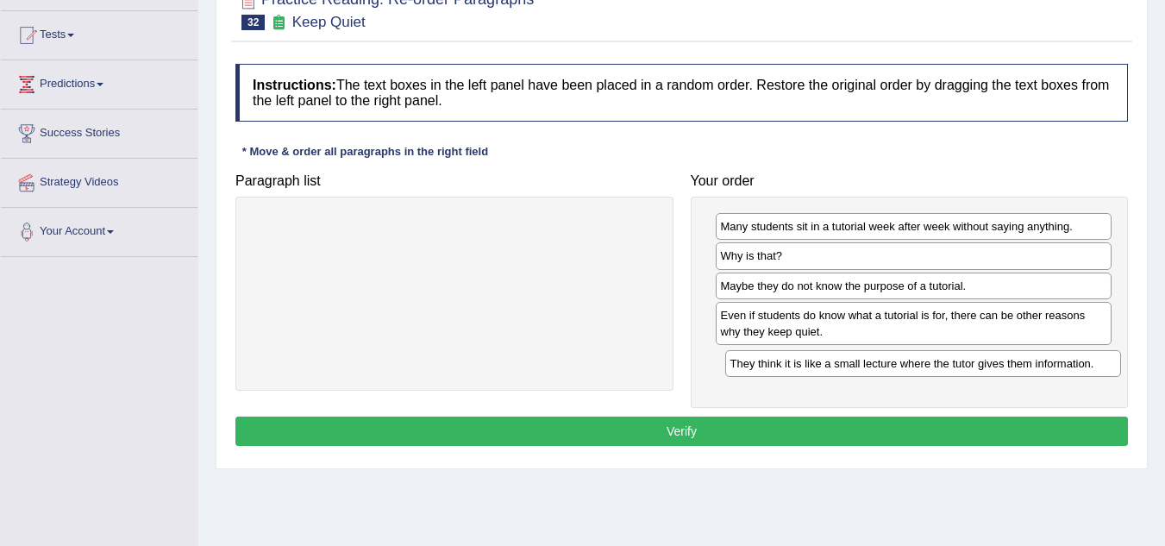
drag, startPoint x: 759, startPoint y: 284, endPoint x: 768, endPoint y: 361, distance: 78.2
click at [768, 361] on div "They think it is like a small lecture where the tutor gives them information." at bounding box center [923, 363] width 397 height 27
click at [865, 427] on button "Verify" at bounding box center [681, 431] width 893 height 29
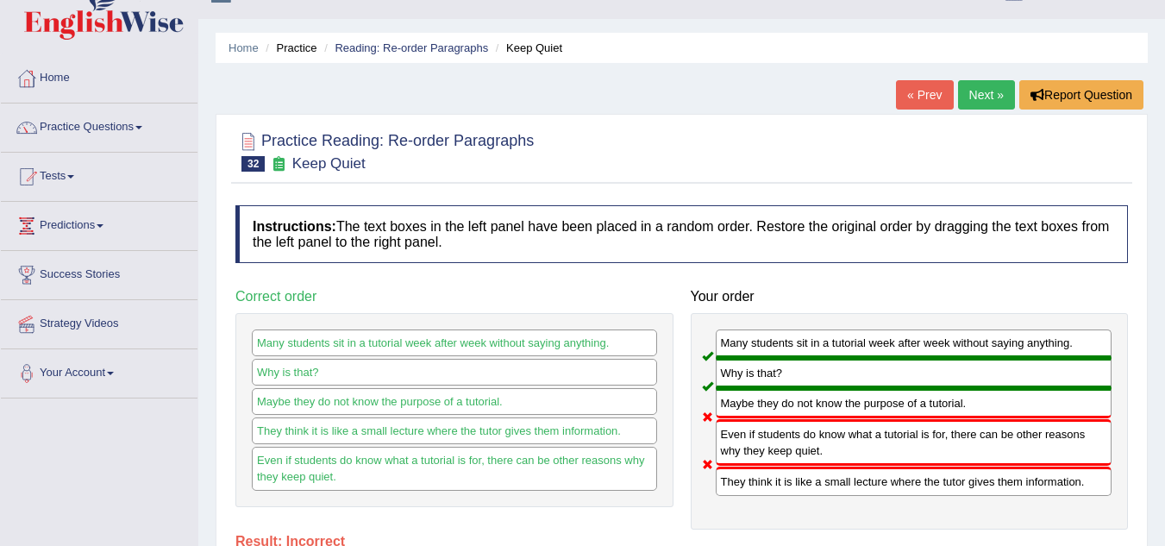
scroll to position [0, 0]
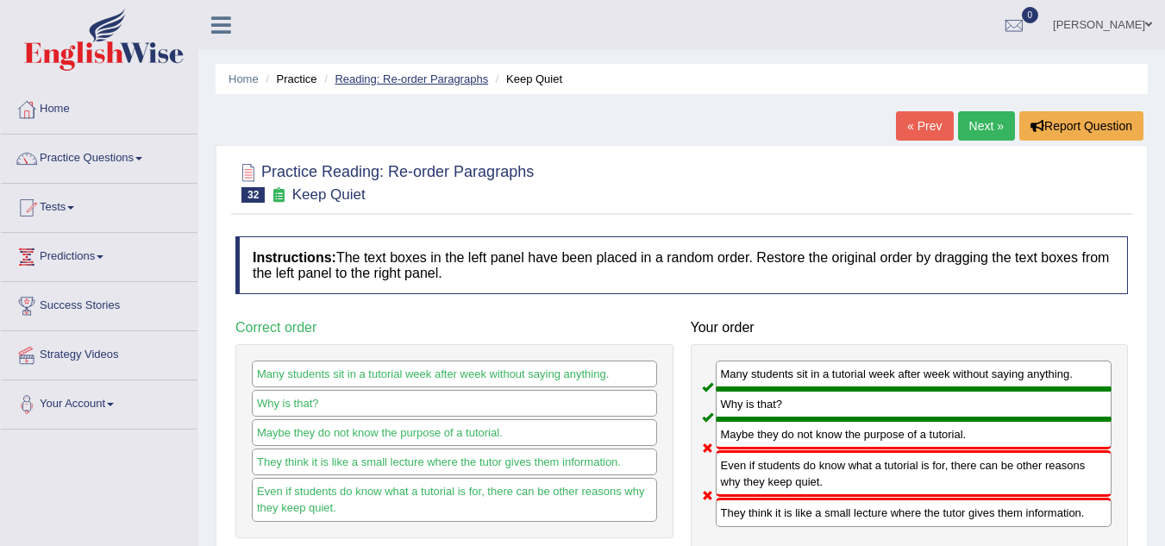
click at [402, 79] on link "Reading: Re-order Paragraphs" at bounding box center [412, 78] width 154 height 13
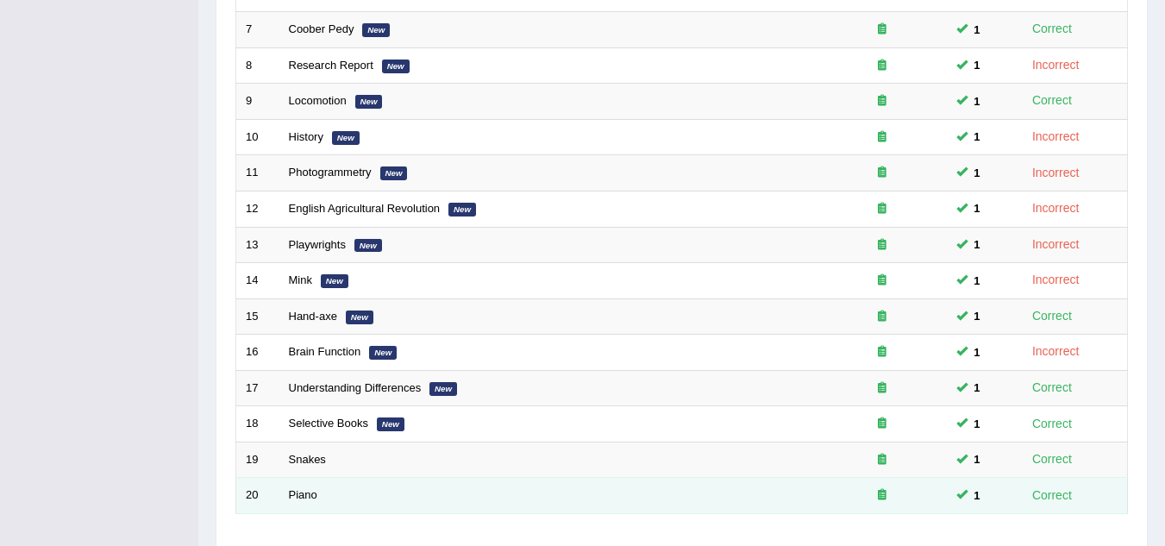
scroll to position [596, 0]
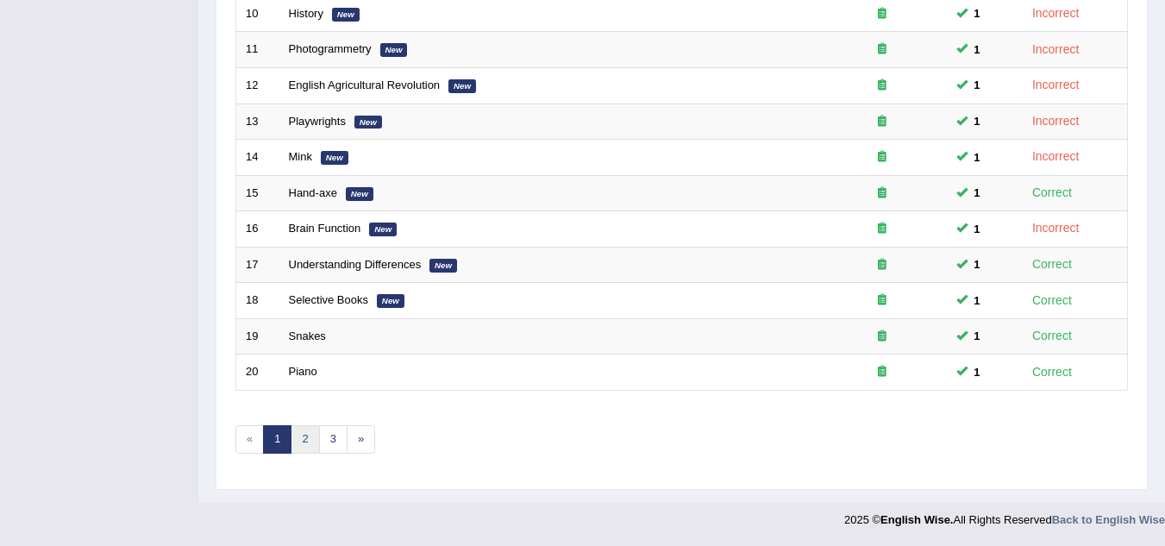
click at [306, 443] on link "2" at bounding box center [305, 439] width 28 height 28
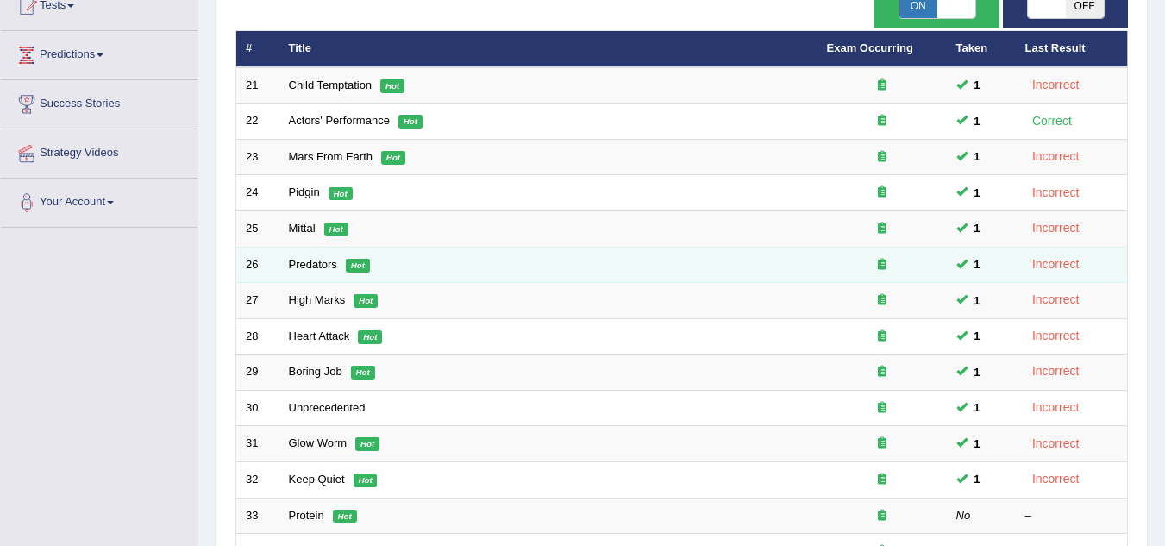
scroll to position [431, 0]
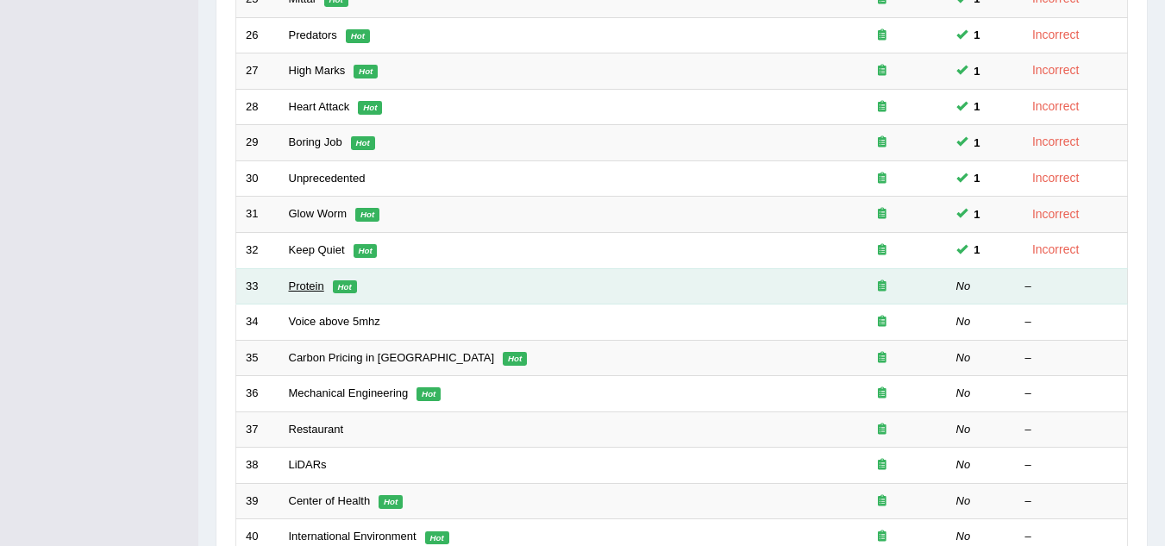
click at [313, 281] on link "Protein" at bounding box center [306, 285] width 35 height 13
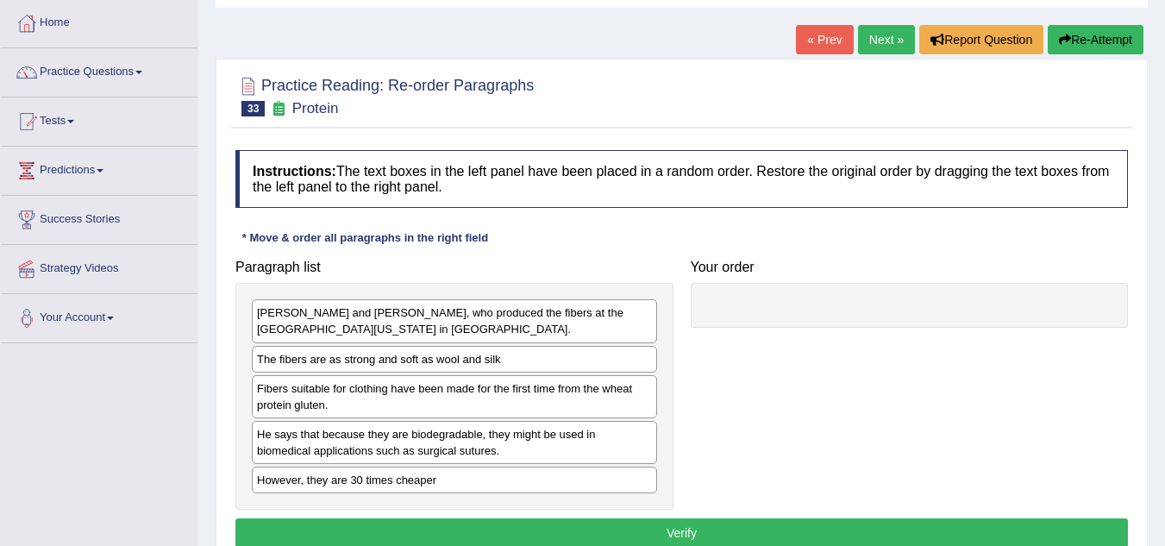
scroll to position [172, 0]
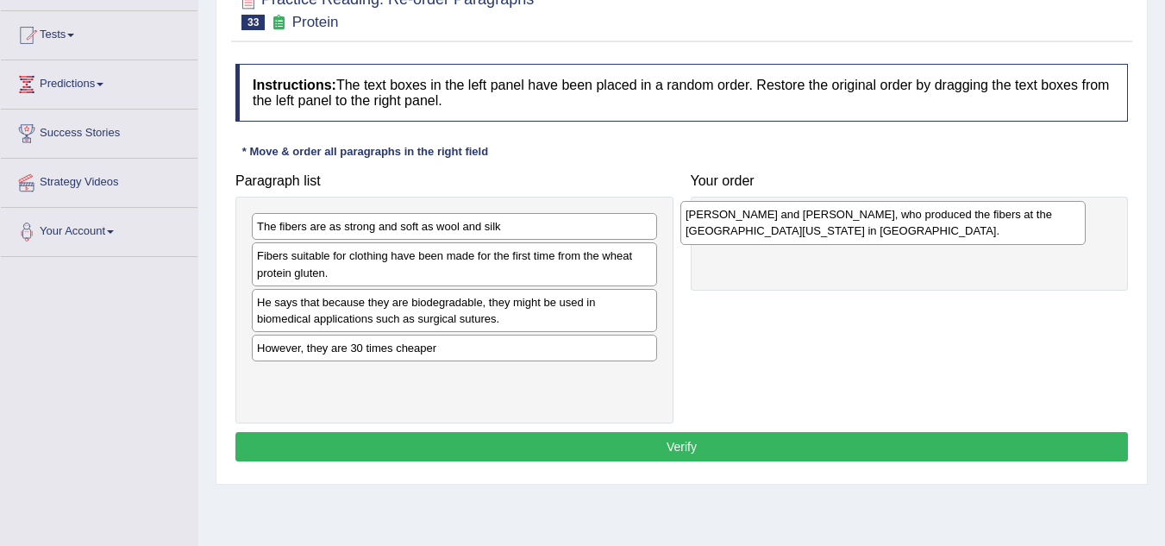
drag, startPoint x: 475, startPoint y: 241, endPoint x: 910, endPoint y: 228, distance: 434.8
click at [910, 228] on div "Narendra Reddy and Yiqi Yang, who produced the fibers at the University of Nebr…" at bounding box center [882, 222] width 405 height 43
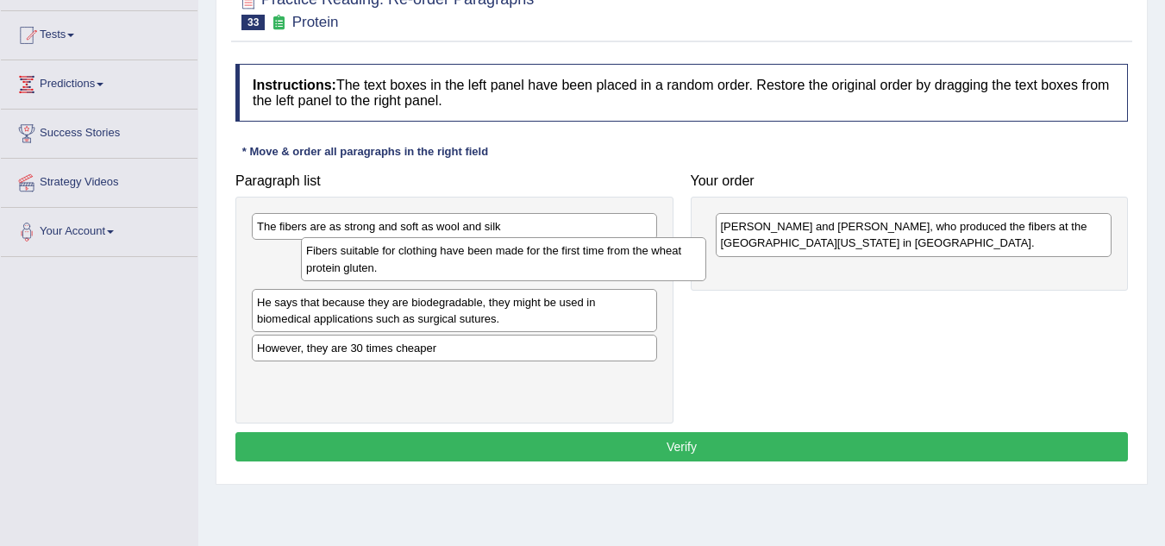
drag, startPoint x: 401, startPoint y: 268, endPoint x: 430, endPoint y: 260, distance: 30.3
click at [432, 260] on div "Fibers suitable for clothing have been made for the first time from the wheat p…" at bounding box center [503, 258] width 405 height 43
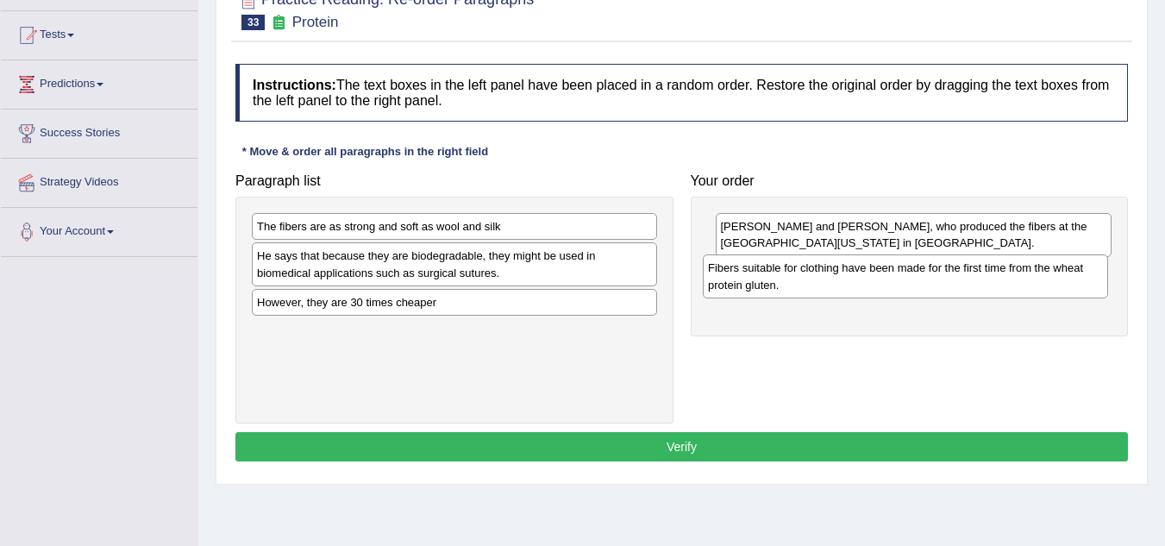
drag, startPoint x: 496, startPoint y: 260, endPoint x: 947, endPoint y: 273, distance: 451.2
click at [947, 273] on div "Fibers suitable for clothing have been made for the first time from the wheat p…" at bounding box center [905, 275] width 405 height 43
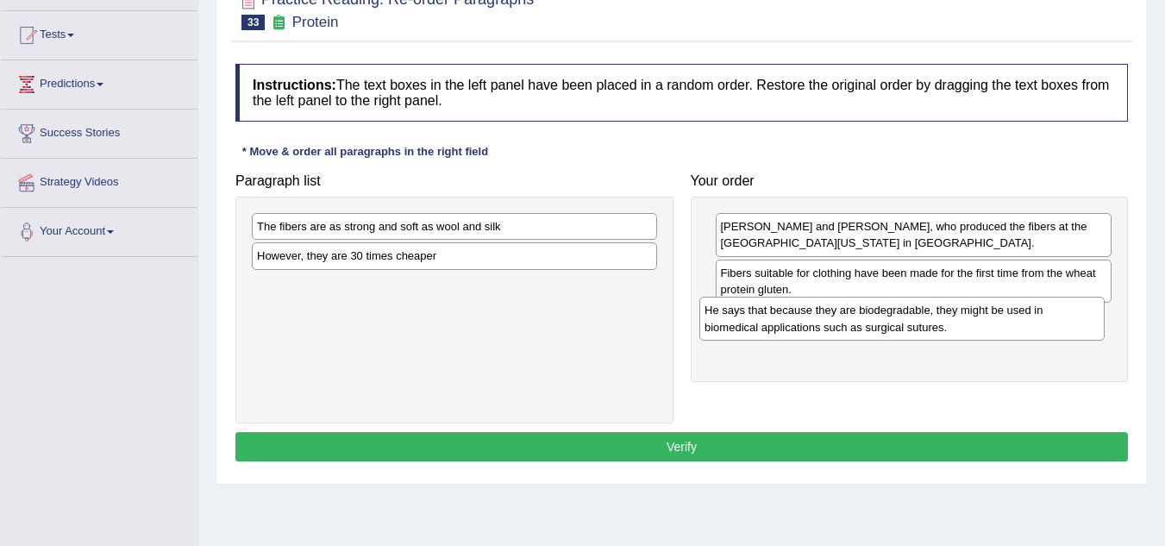
drag, startPoint x: 420, startPoint y: 260, endPoint x: 868, endPoint y: 314, distance: 451.7
click at [868, 314] on div "He says that because they are biodegradable, they might be used in biomedical a…" at bounding box center [901, 318] width 405 height 43
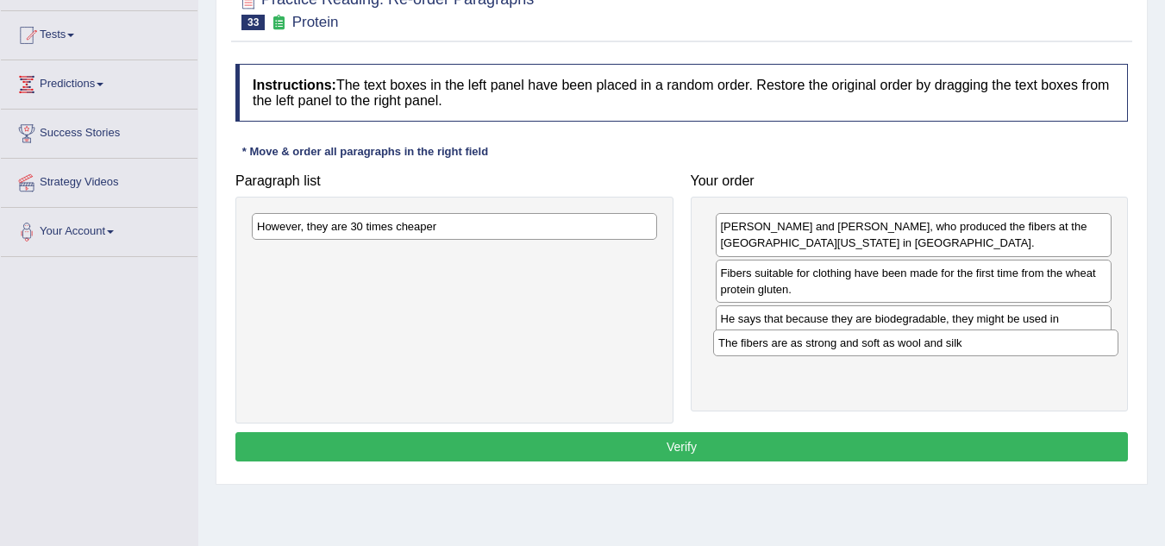
drag, startPoint x: 382, startPoint y: 231, endPoint x: 843, endPoint y: 348, distance: 475.2
click at [844, 348] on div "The fibers are as strong and soft as wool and silk" at bounding box center [915, 342] width 405 height 27
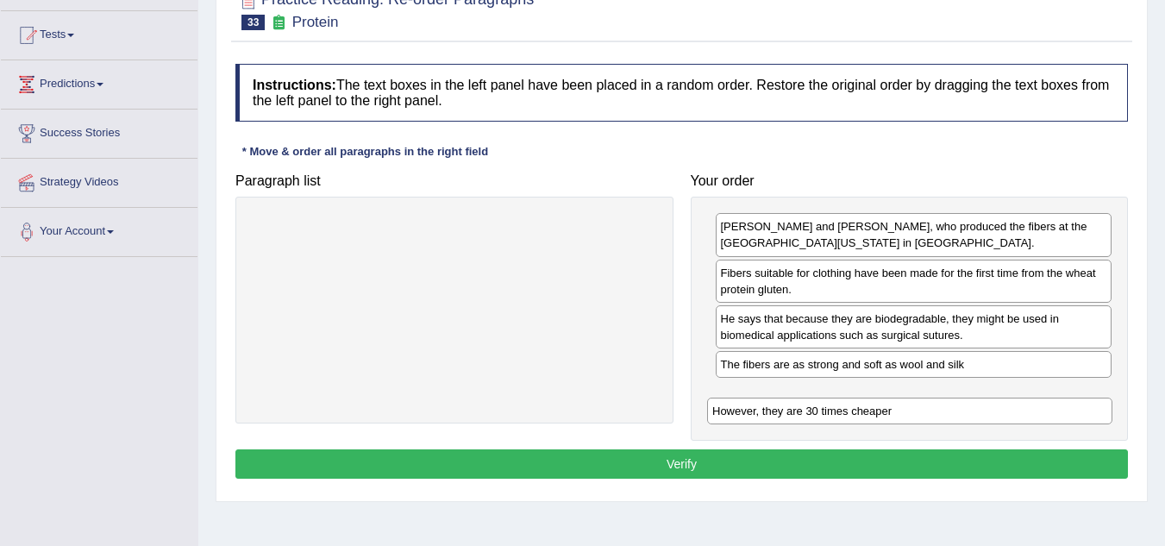
drag, startPoint x: 403, startPoint y: 235, endPoint x: 852, endPoint y: 403, distance: 479.8
click at [859, 419] on div "However, they are 30 times cheaper" at bounding box center [909, 411] width 405 height 27
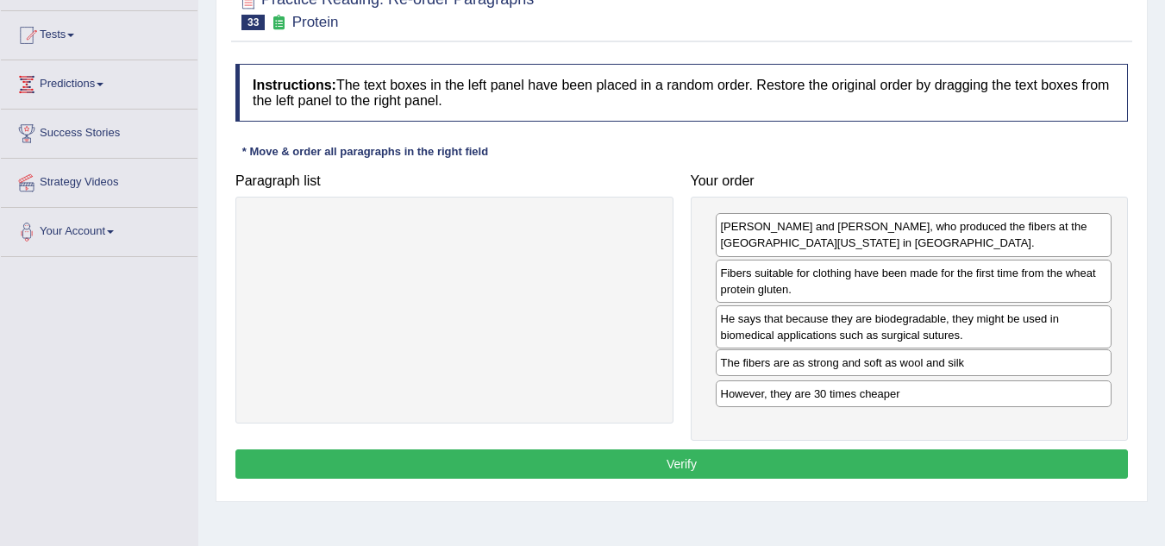
click at [821, 369] on div "The fibers are as strong and soft as wool and silk" at bounding box center [914, 362] width 397 height 27
click at [804, 460] on button "Verify" at bounding box center [681, 463] width 893 height 29
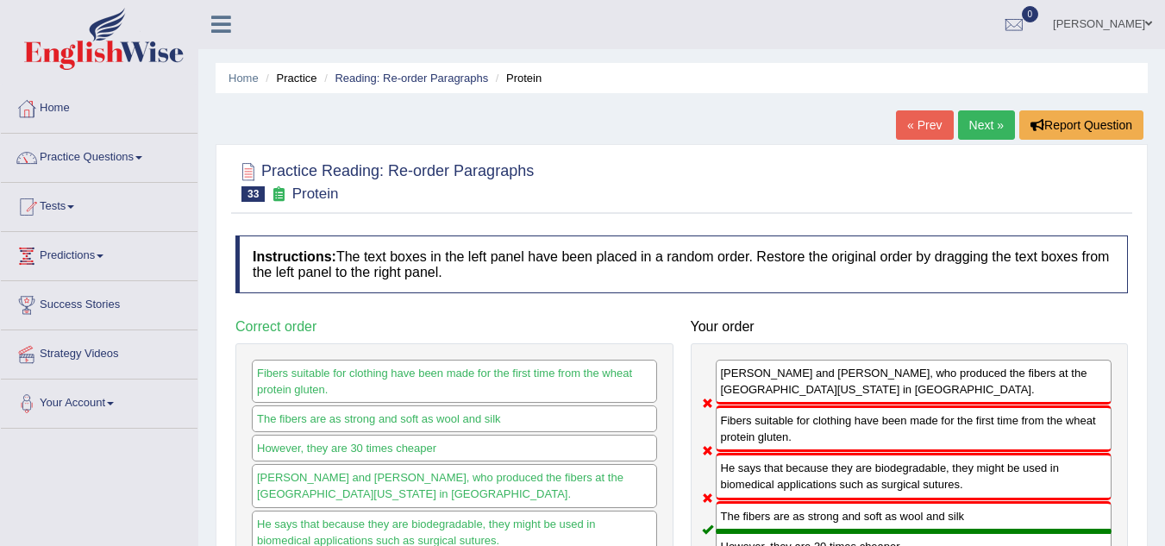
scroll to position [0, 0]
click at [404, 82] on link "Reading: Re-order Paragraphs" at bounding box center [412, 78] width 154 height 13
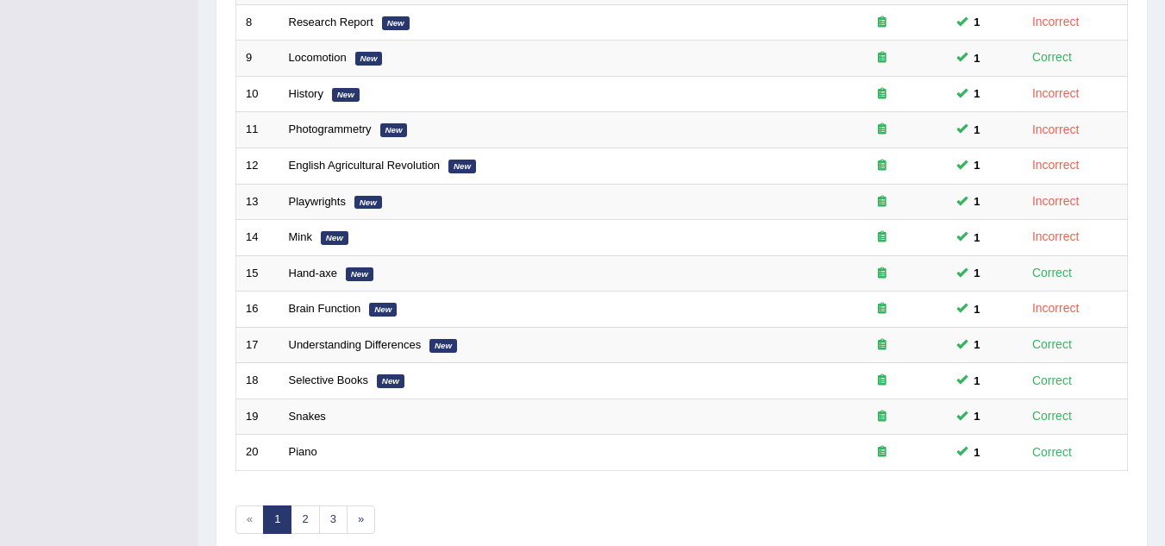
scroll to position [517, 0]
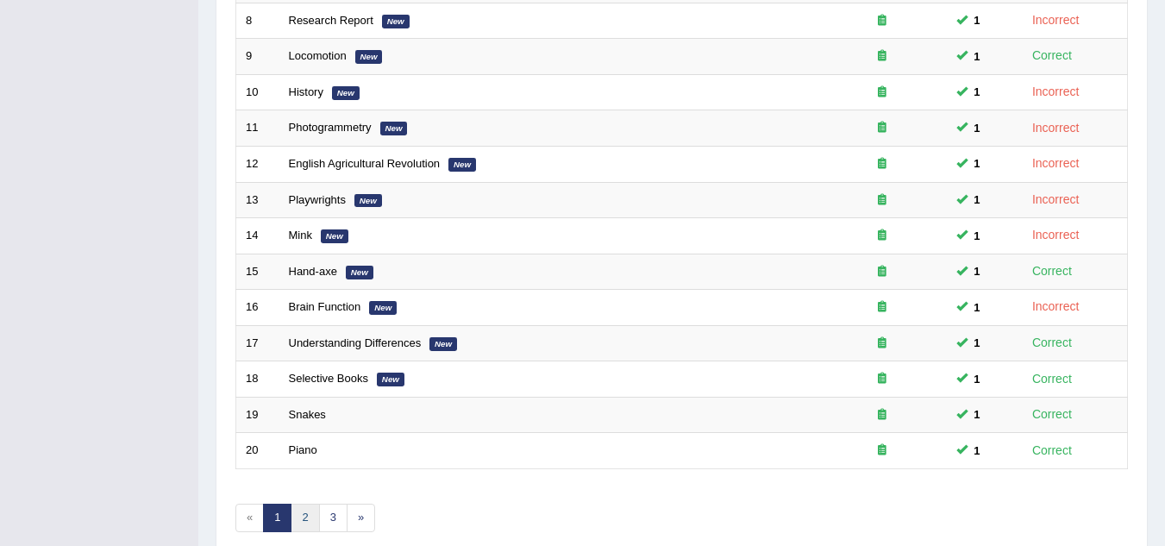
click at [302, 511] on link "2" at bounding box center [305, 518] width 28 height 28
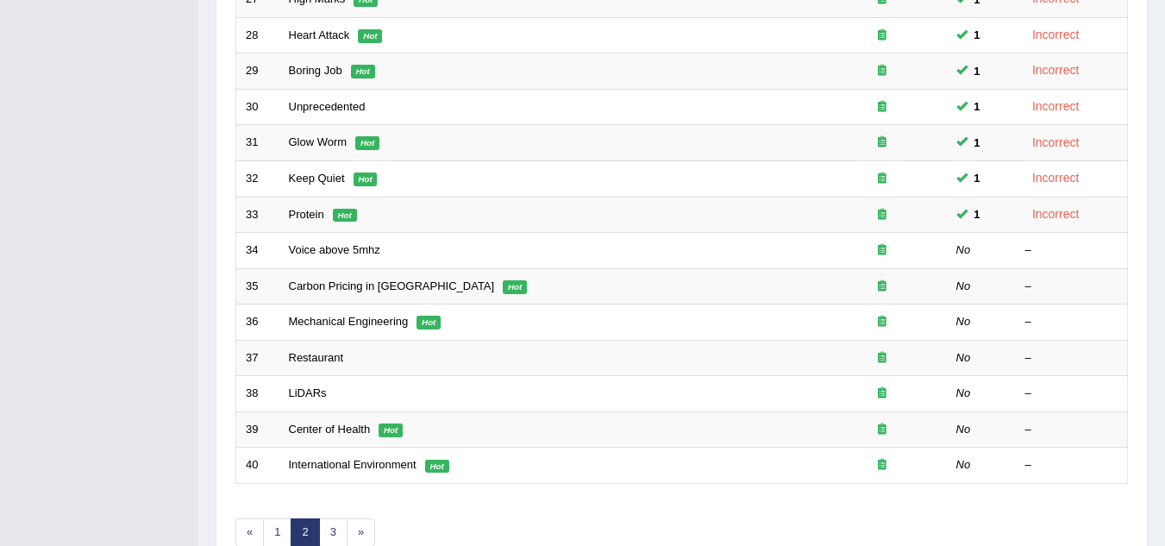
scroll to position [517, 0]
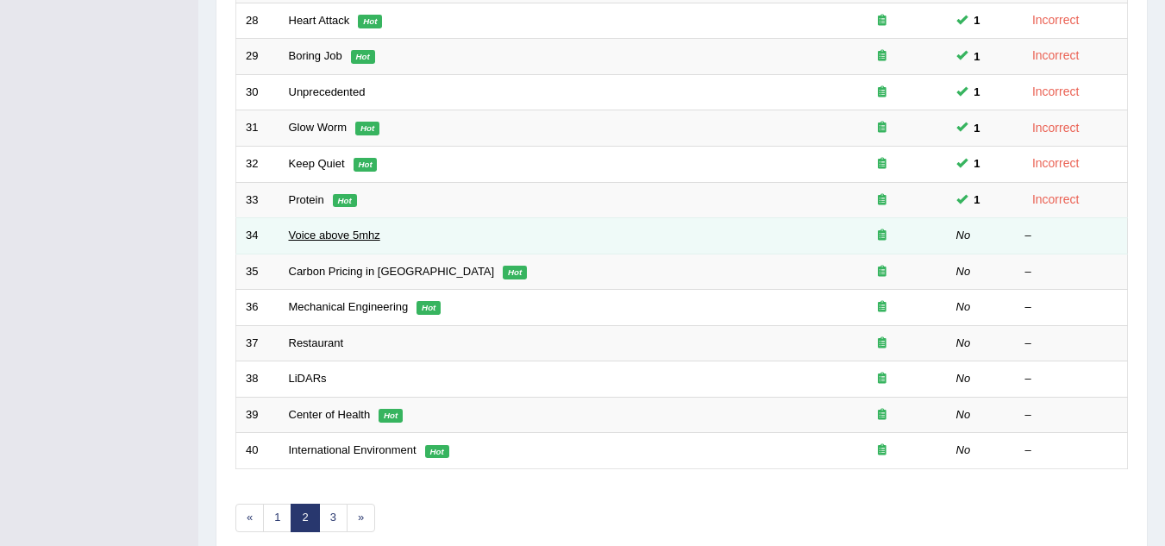
click at [319, 236] on link "Voice above 5mhz" at bounding box center [334, 235] width 91 height 13
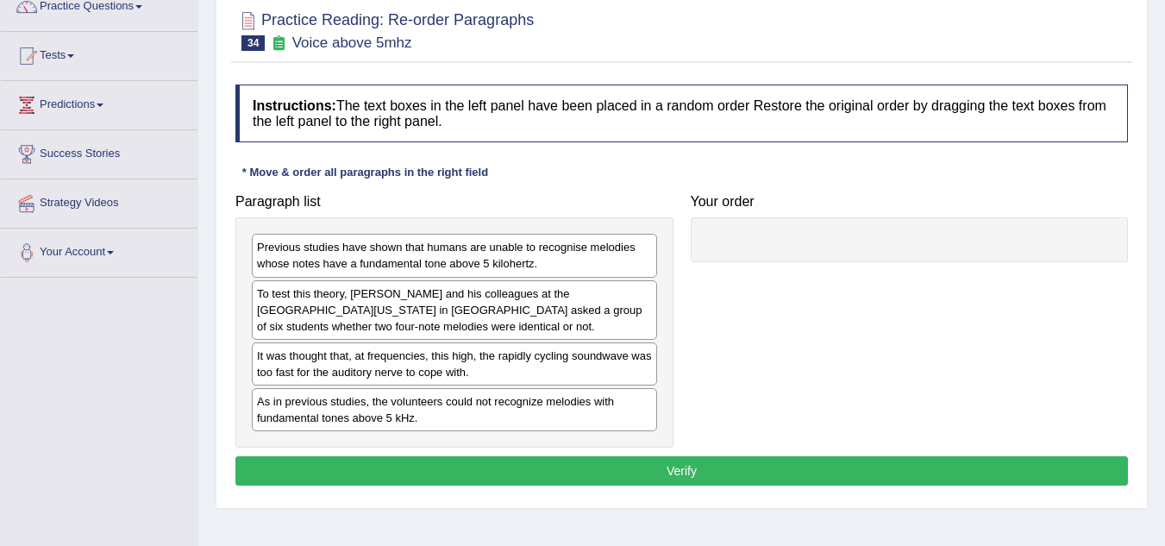
scroll to position [172, 0]
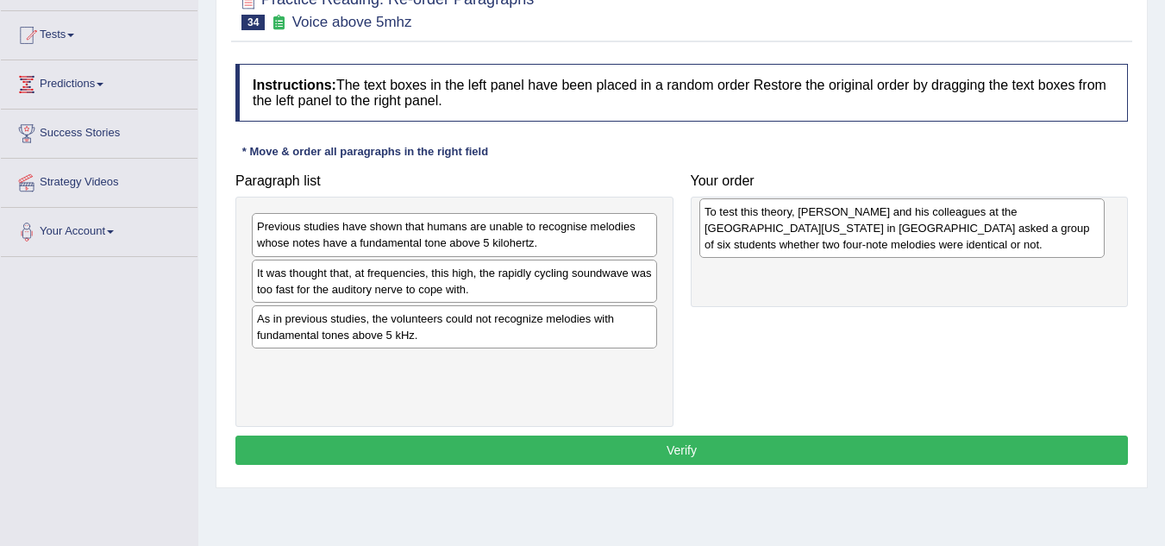
drag, startPoint x: 332, startPoint y: 302, endPoint x: 780, endPoint y: 241, distance: 451.8
click at [780, 241] on div "To test this theory, Andrew Oxenham and his colleagues at the University of Min…" at bounding box center [901, 228] width 405 height 60
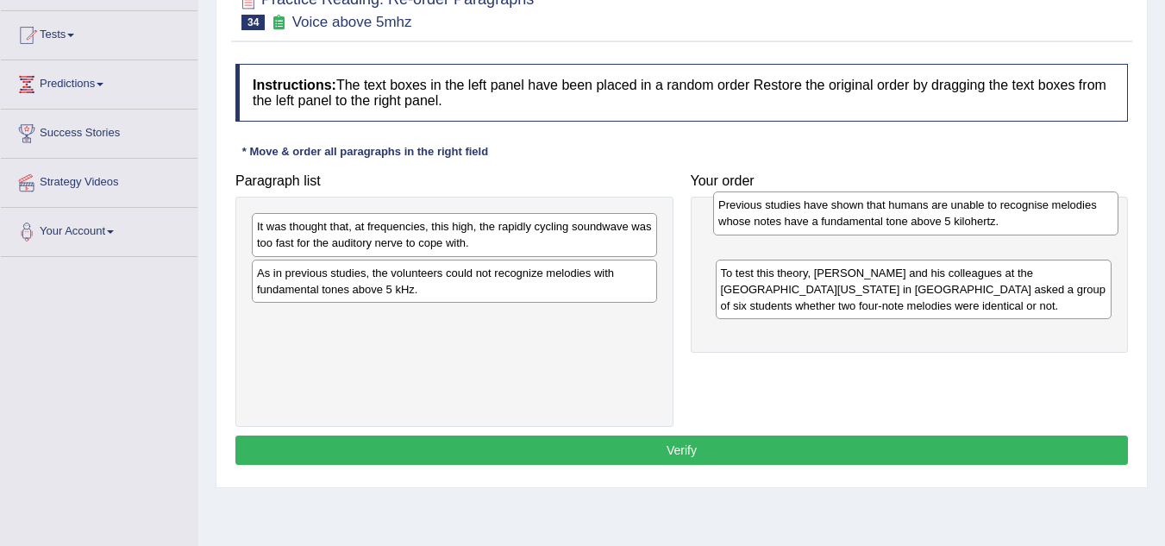
drag, startPoint x: 328, startPoint y: 235, endPoint x: 789, endPoint y: 214, distance: 461.9
click at [789, 214] on div "Previous studies have shown that humans are unable to recognise melodies whose …" at bounding box center [915, 212] width 405 height 43
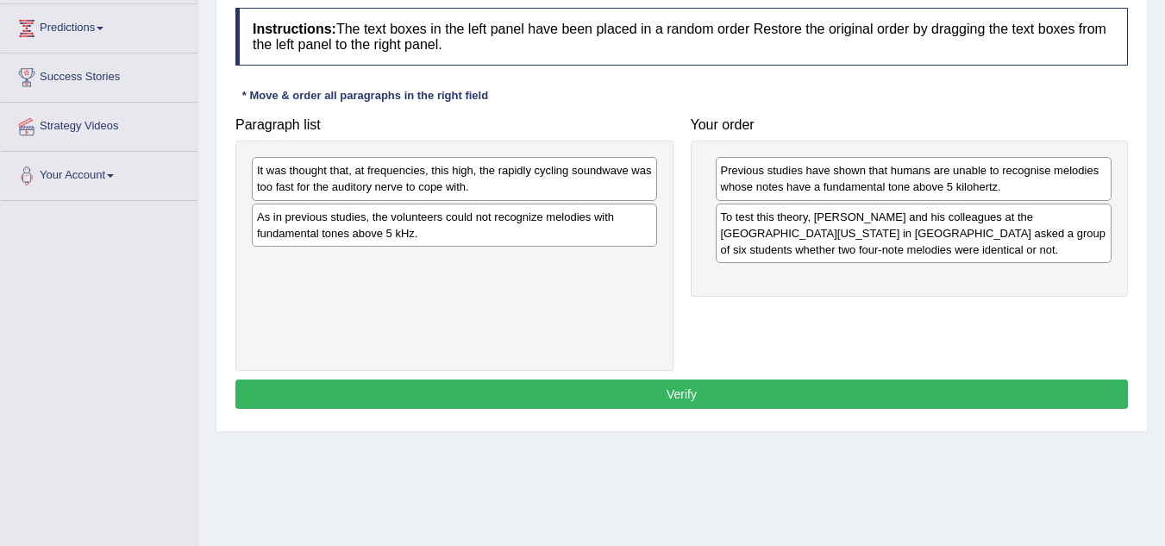
scroll to position [259, 0]
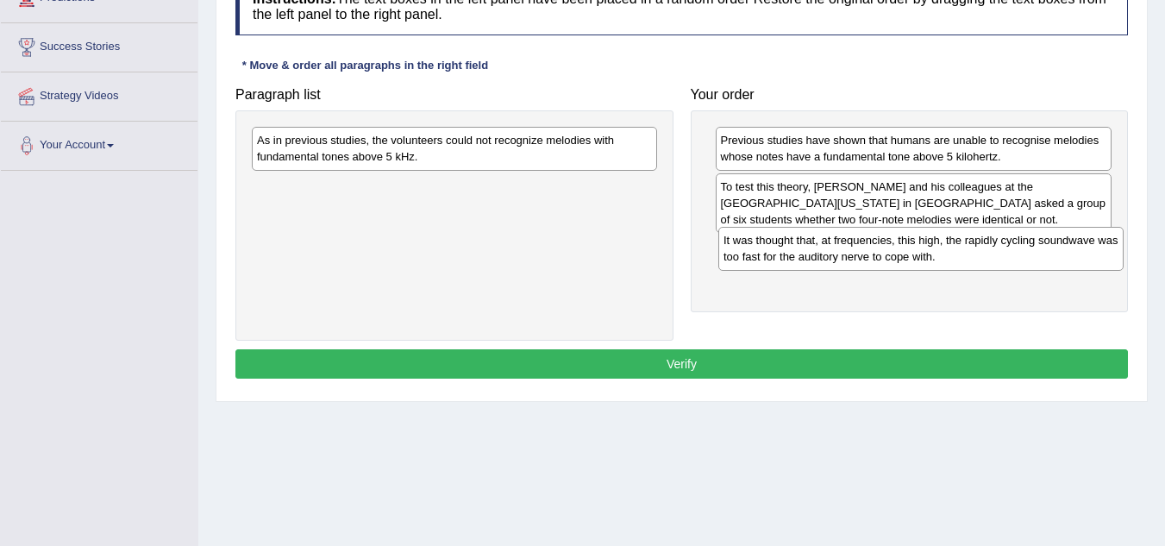
drag, startPoint x: 434, startPoint y: 153, endPoint x: 898, endPoint y: 253, distance: 474.6
click at [898, 253] on div "It was thought that, at frequencies, this high, the rapidly cycling soundwave w…" at bounding box center [920, 248] width 405 height 43
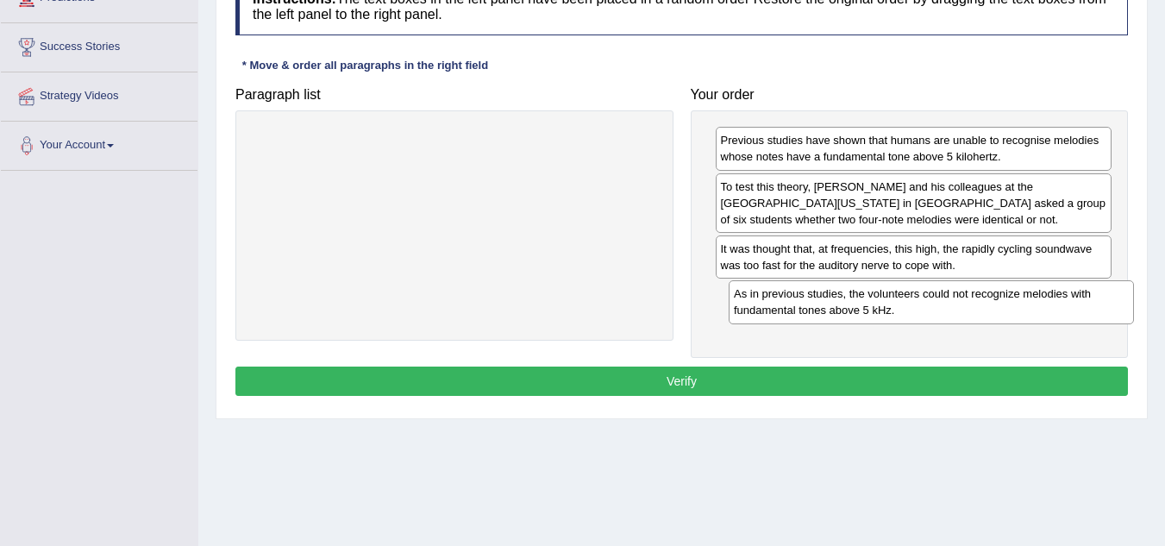
drag, startPoint x: 408, startPoint y: 168, endPoint x: 875, endPoint y: 312, distance: 489.1
click at [875, 312] on div "As in previous studies, the volunteers could not recognize melodies with fundam…" at bounding box center [931, 301] width 405 height 43
click at [713, 383] on button "Verify" at bounding box center [681, 381] width 893 height 29
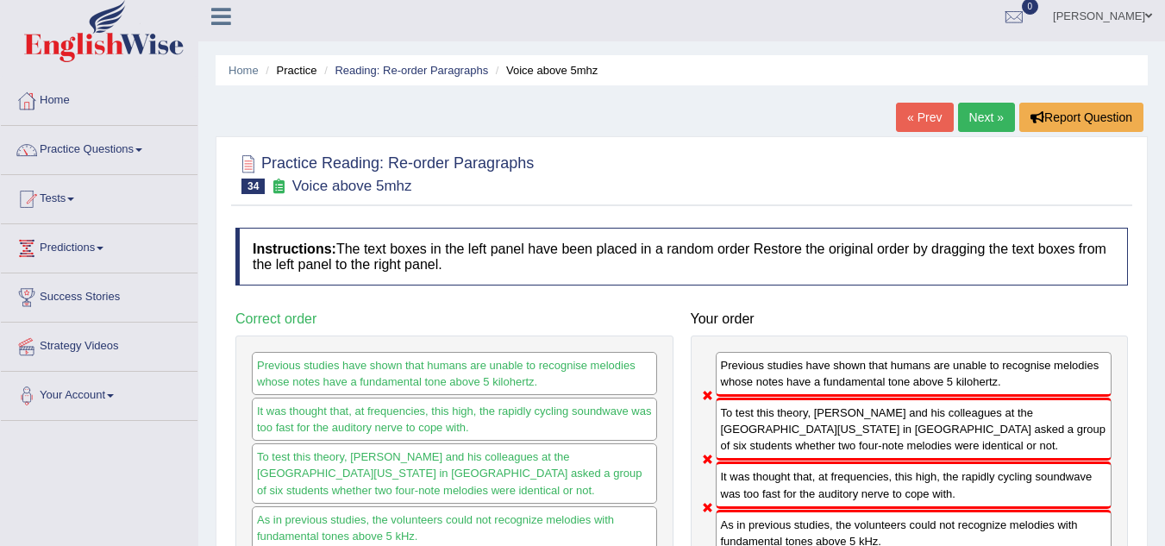
scroll to position [0, 0]
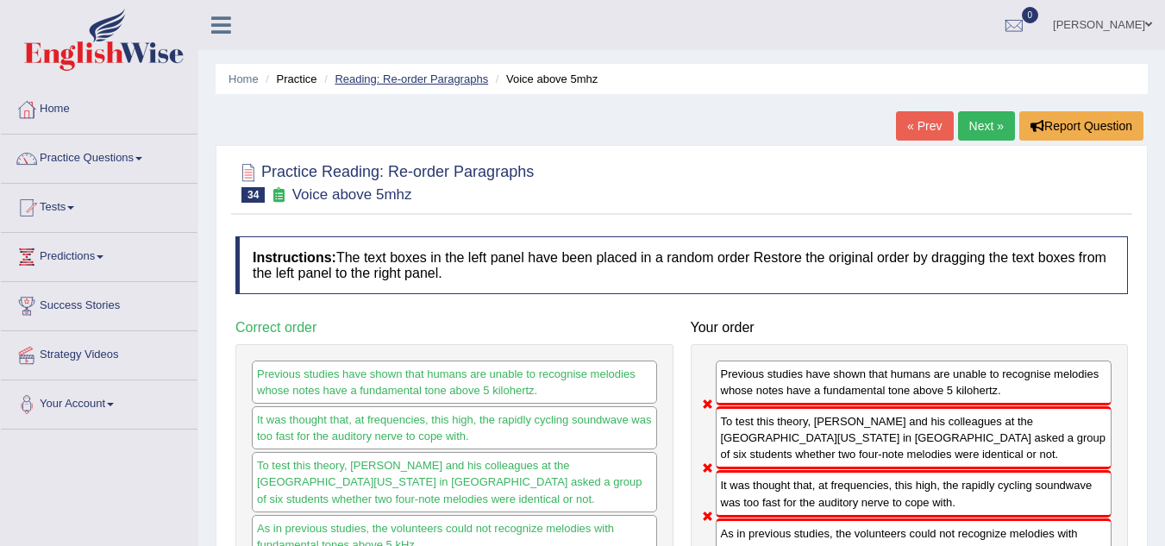
click at [374, 74] on link "Reading: Re-order Paragraphs" at bounding box center [412, 78] width 154 height 13
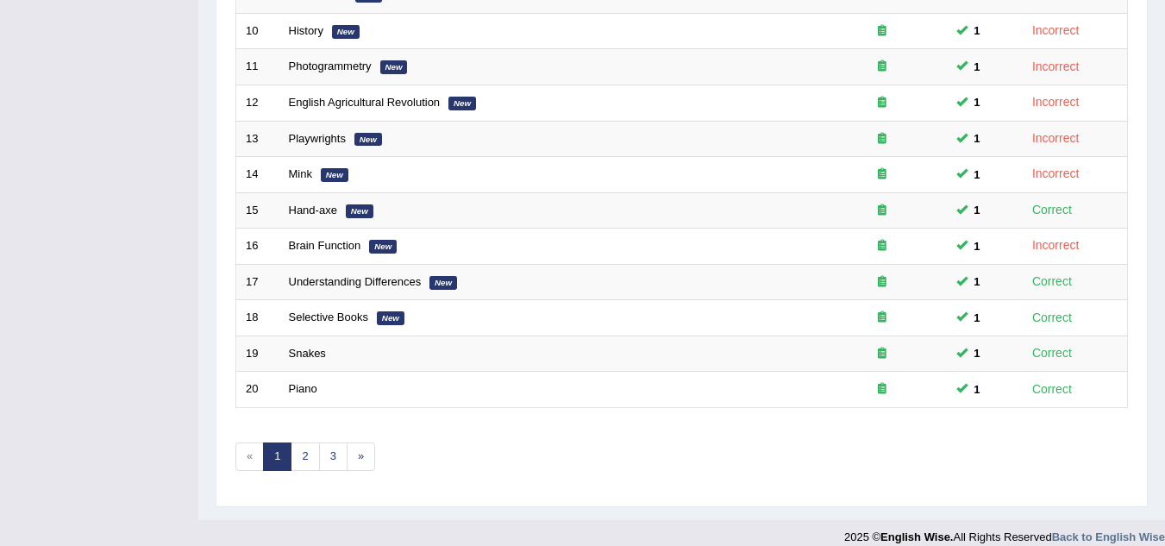
scroll to position [596, 0]
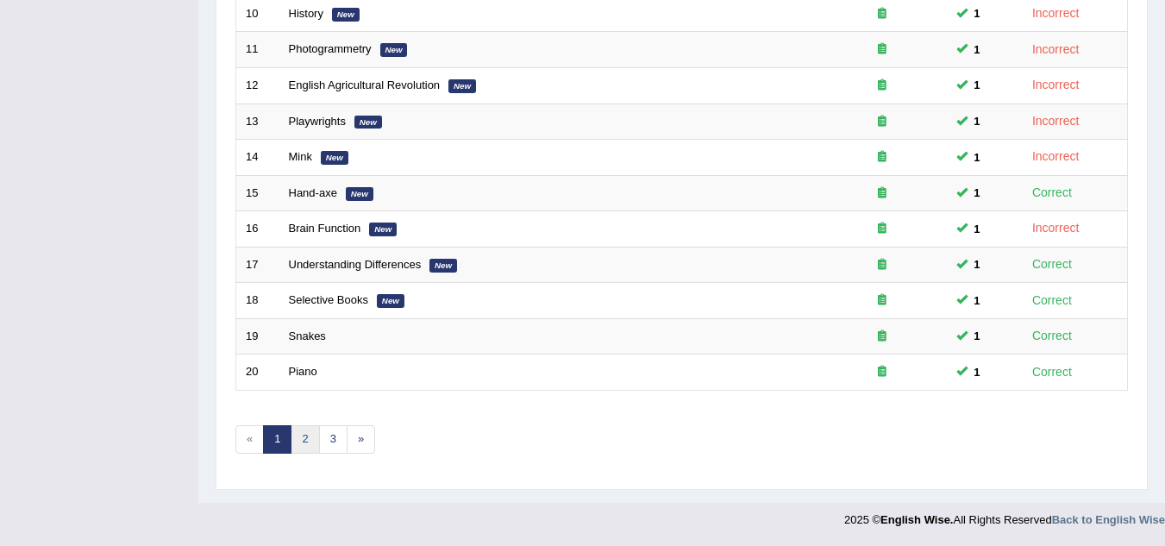
click at [311, 439] on link "2" at bounding box center [305, 439] width 28 height 28
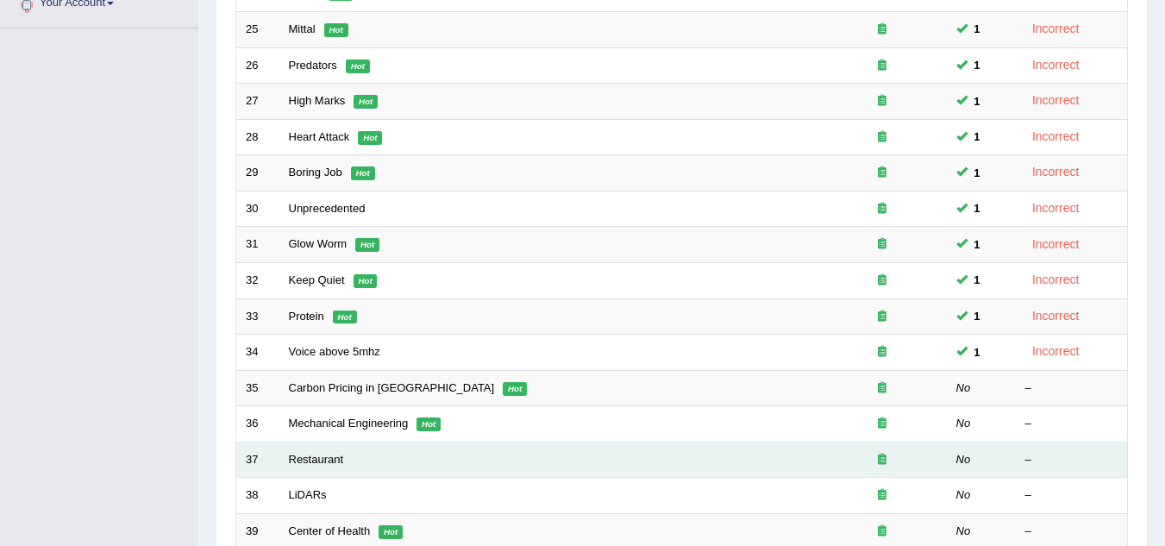
scroll to position [517, 0]
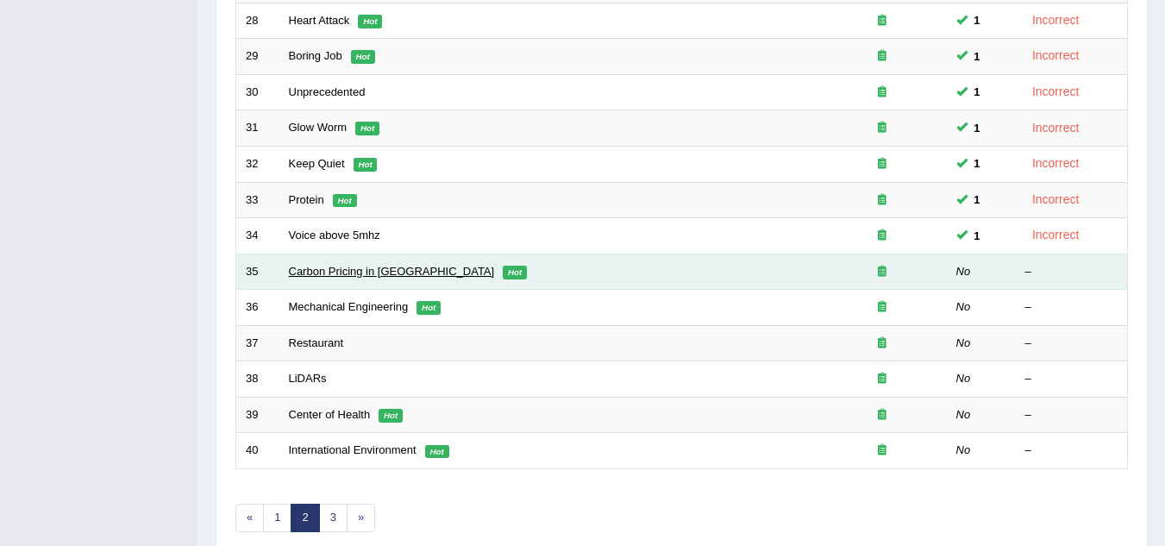
click at [341, 273] on link "Carbon Pricing in [GEOGRAPHIC_DATA]" at bounding box center [392, 271] width 206 height 13
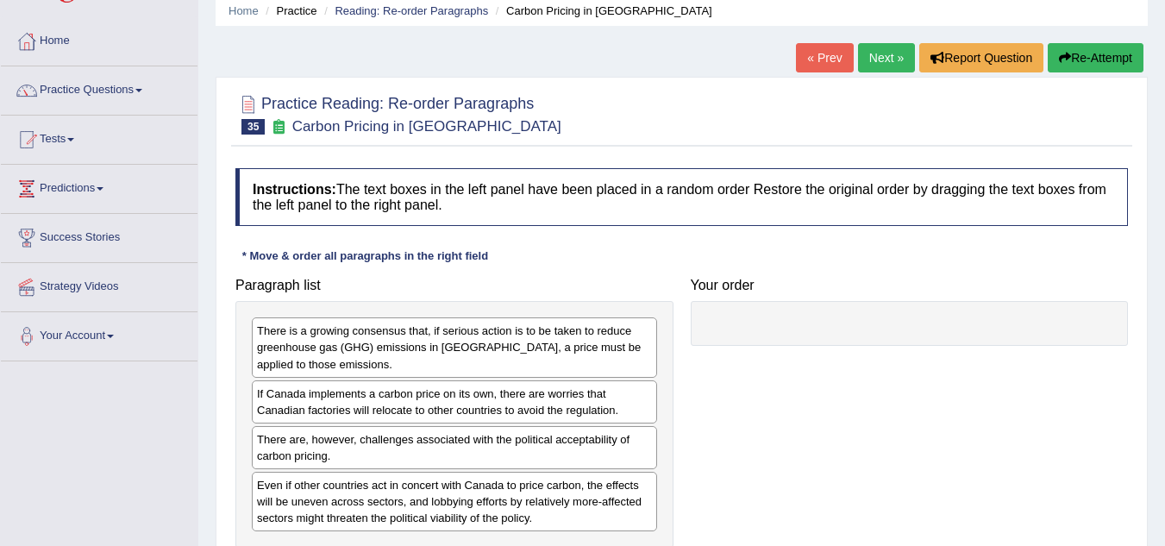
scroll to position [172, 0]
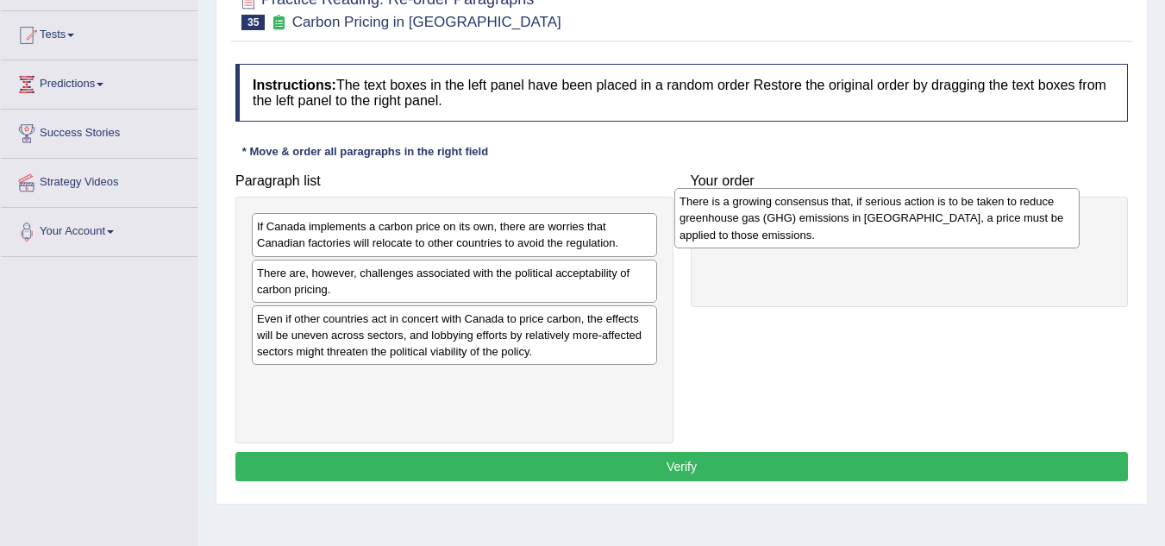
drag, startPoint x: 337, startPoint y: 252, endPoint x: 709, endPoint y: 223, distance: 372.9
click at [709, 223] on div "There is a growing consensus that, if serious action is to be taken to reduce g…" at bounding box center [876, 218] width 405 height 60
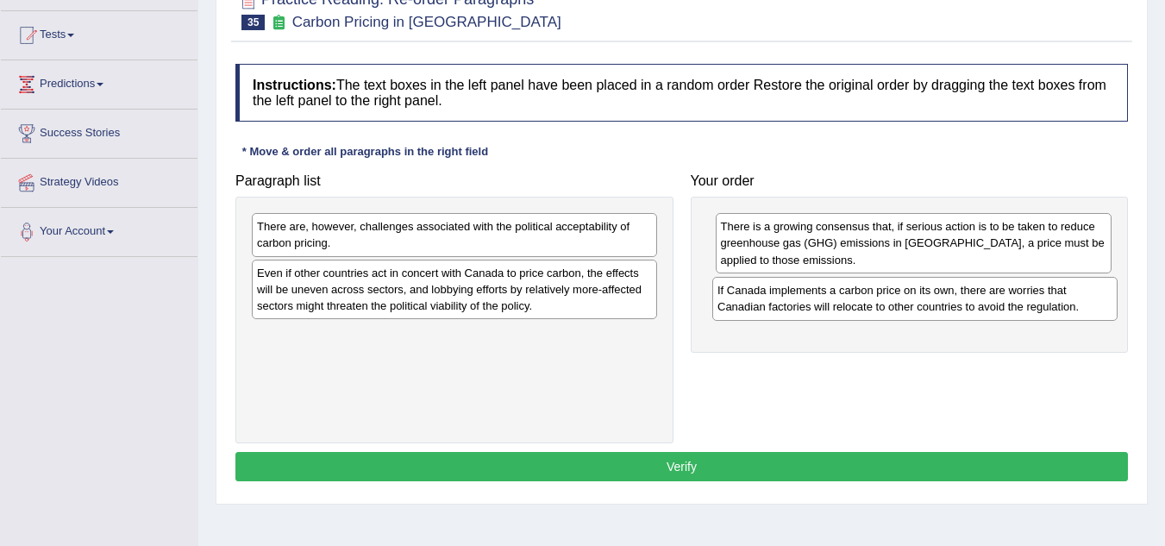
drag, startPoint x: 460, startPoint y: 240, endPoint x: 922, endPoint y: 302, distance: 466.4
click at [921, 303] on div "If Canada implements a carbon price on its own, there are worries that Canadian…" at bounding box center [914, 298] width 405 height 43
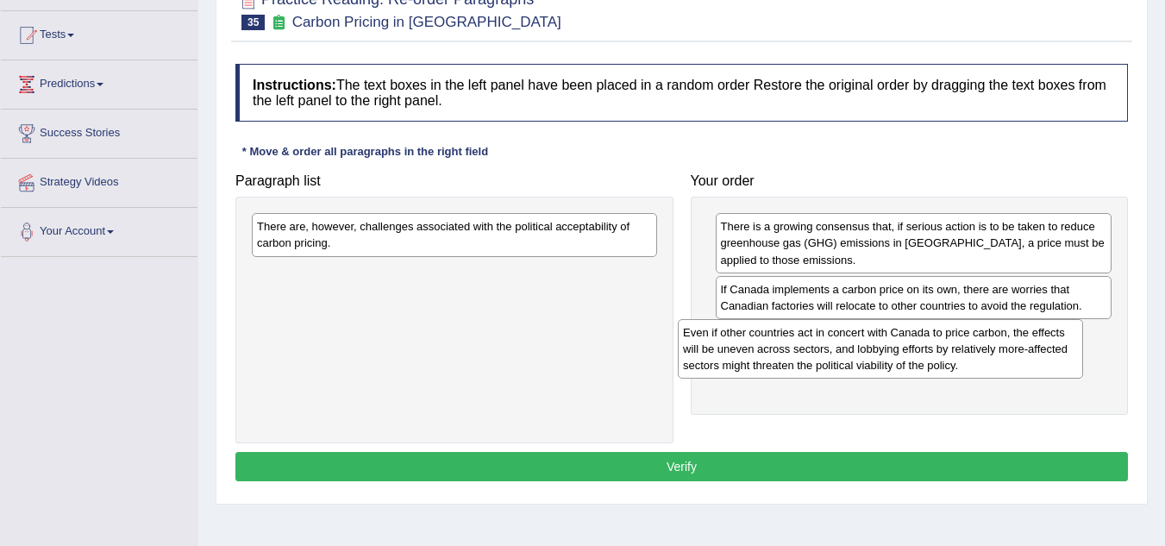
drag, startPoint x: 364, startPoint y: 303, endPoint x: 762, endPoint y: 343, distance: 399.6
click at [753, 343] on div "Even if other countries act in concert with Canada to price carbon, the effects…" at bounding box center [880, 349] width 405 height 60
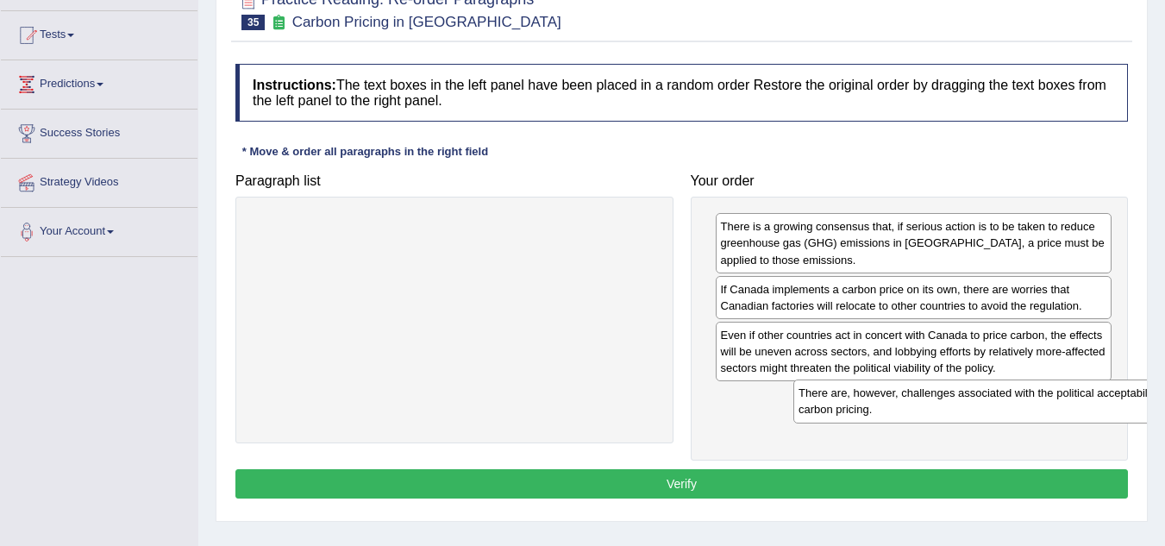
drag, startPoint x: 394, startPoint y: 241, endPoint x: 881, endPoint y: 409, distance: 515.5
click at [881, 409] on div "There are, however, challenges associated with the political acceptability of c…" at bounding box center [995, 400] width 405 height 43
click at [832, 486] on button "Verify" at bounding box center [681, 483] width 893 height 29
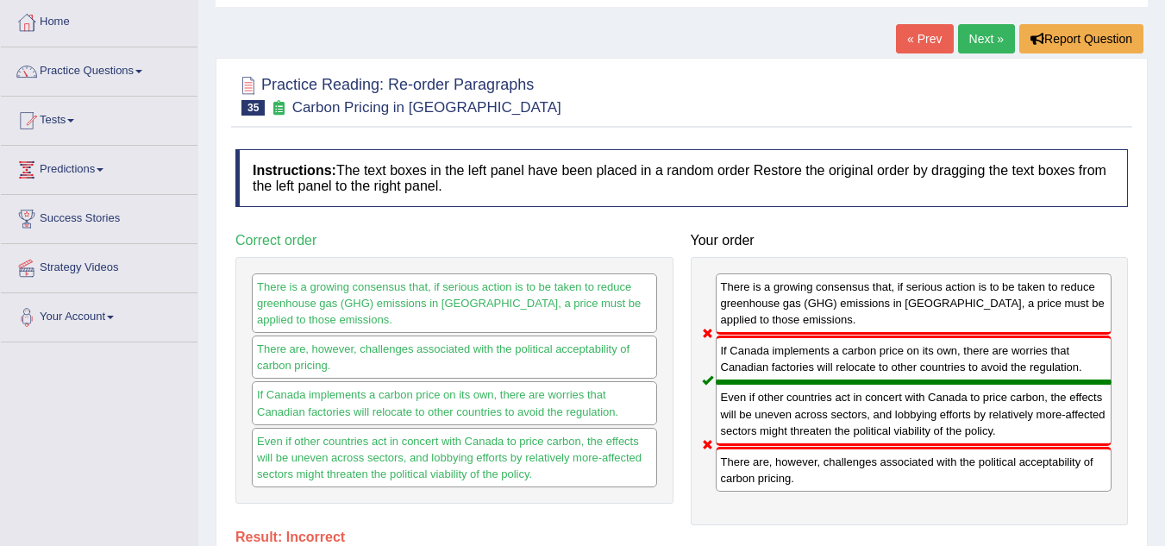
scroll to position [0, 0]
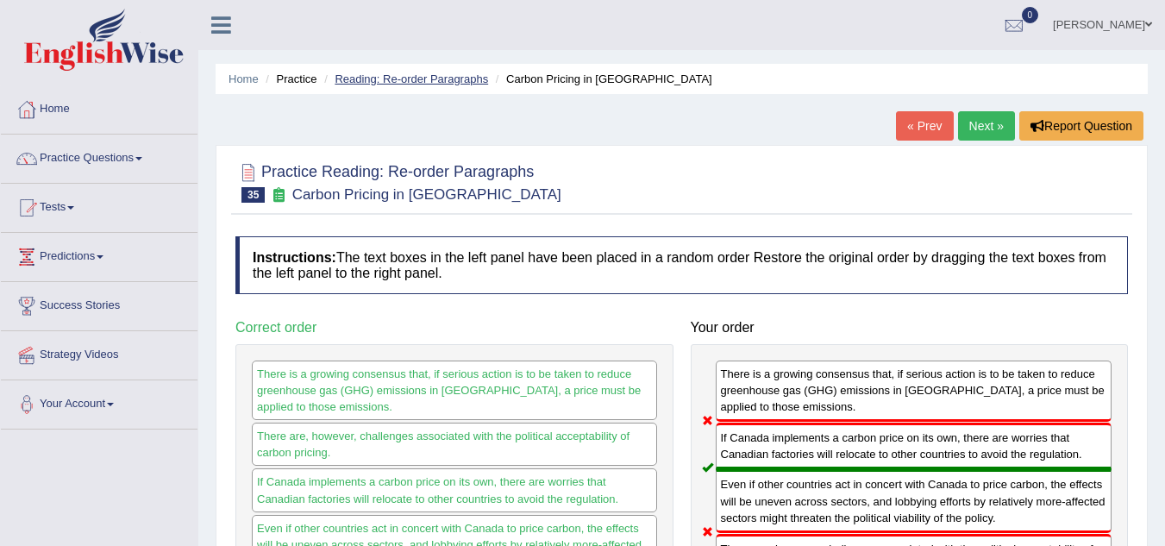
click at [402, 73] on link "Reading: Re-order Paragraphs" at bounding box center [412, 78] width 154 height 13
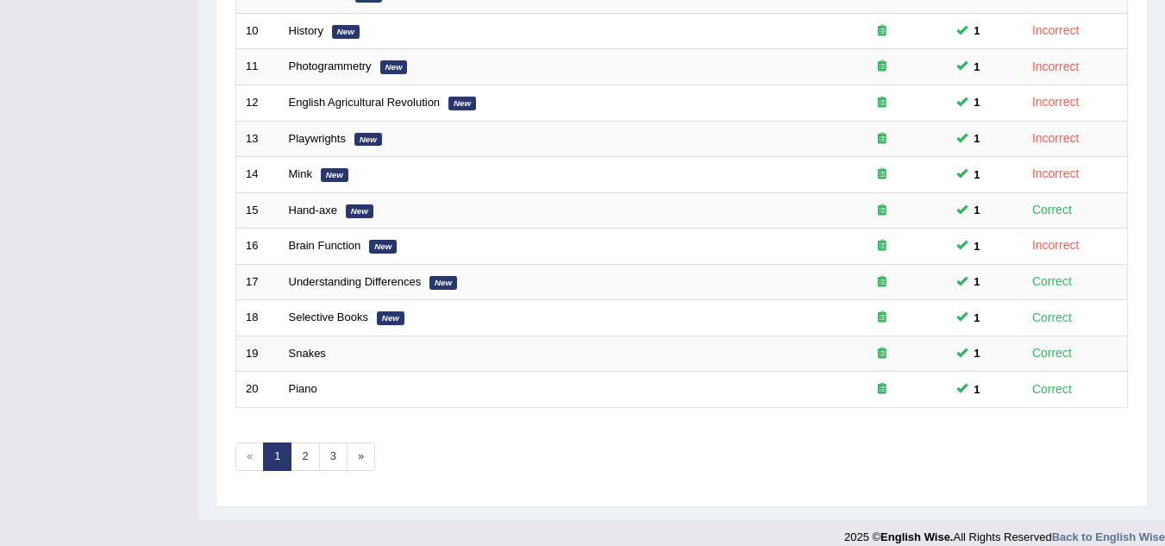
scroll to position [596, 0]
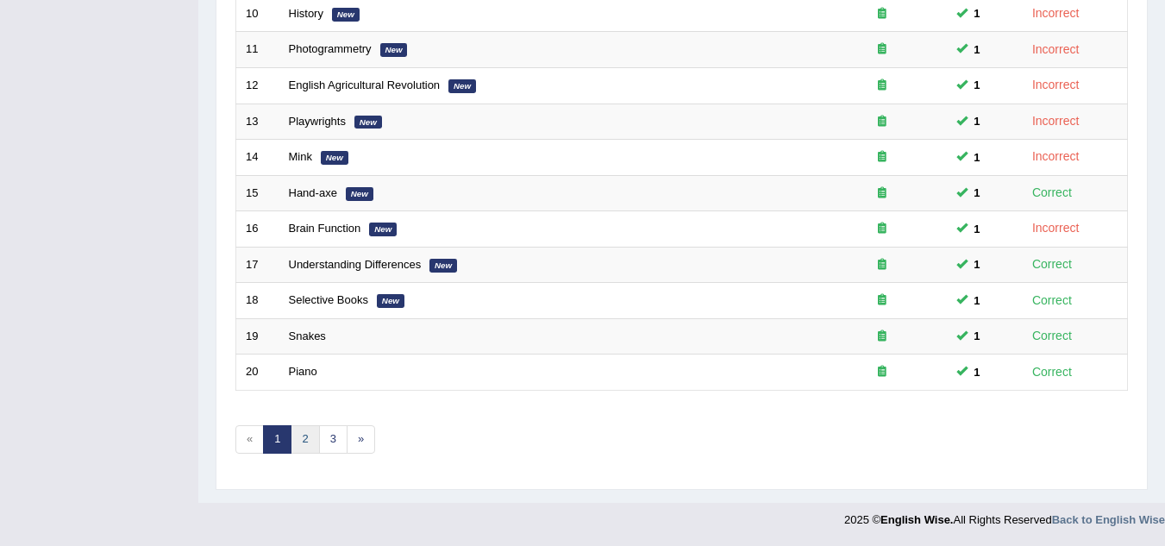
click at [308, 443] on link "2" at bounding box center [305, 439] width 28 height 28
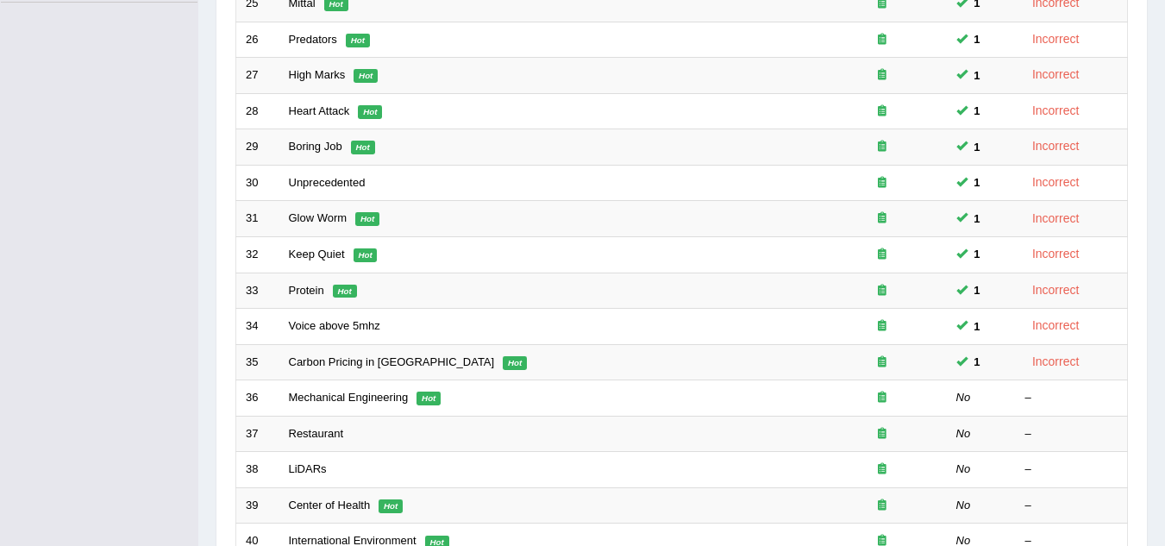
scroll to position [431, 0]
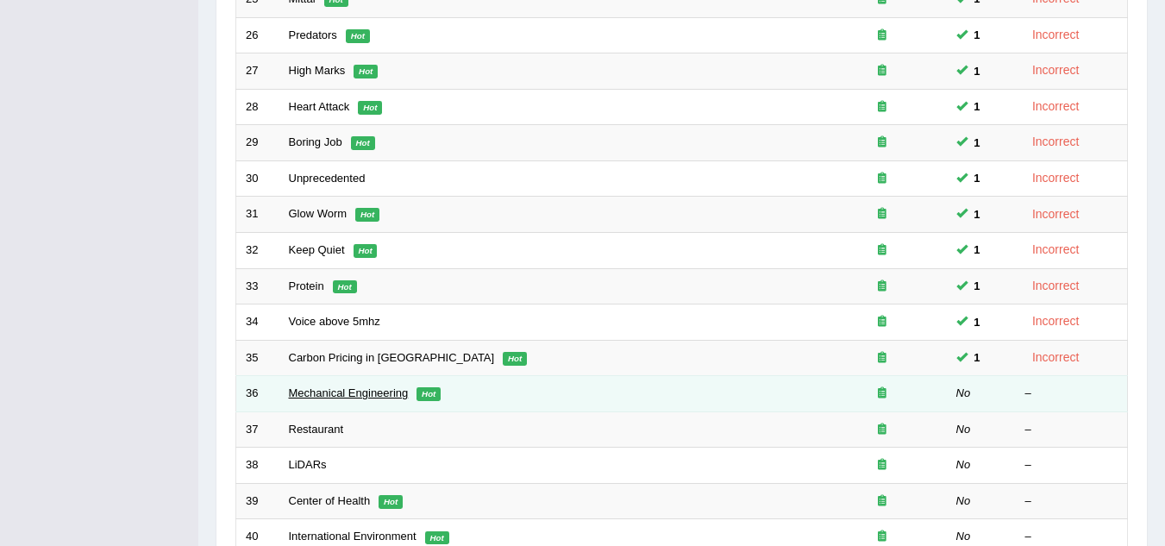
click at [355, 395] on link "Mechanical Engineering" at bounding box center [349, 392] width 120 height 13
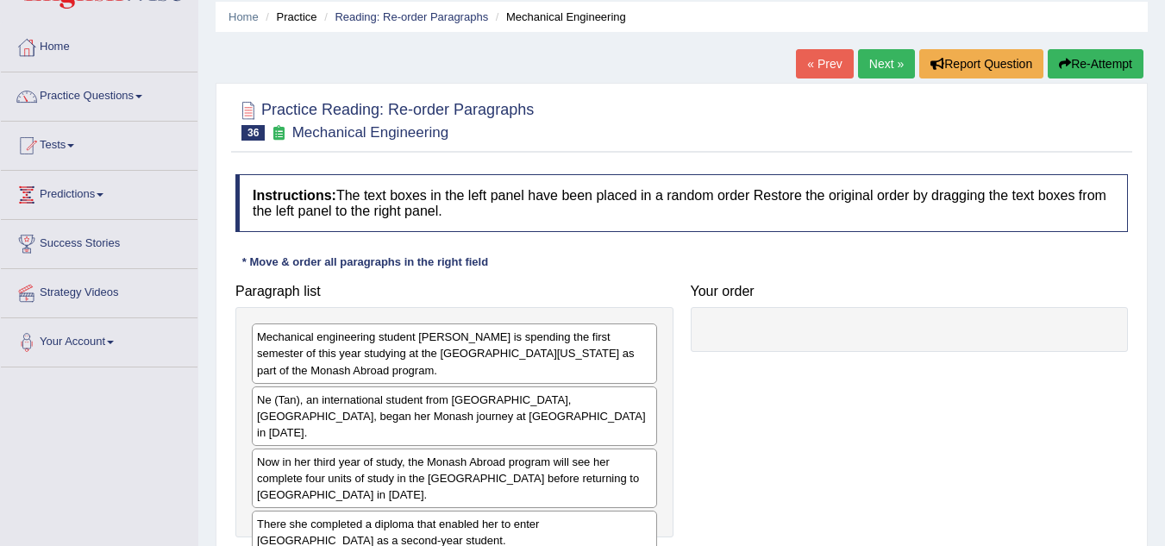
scroll to position [172, 0]
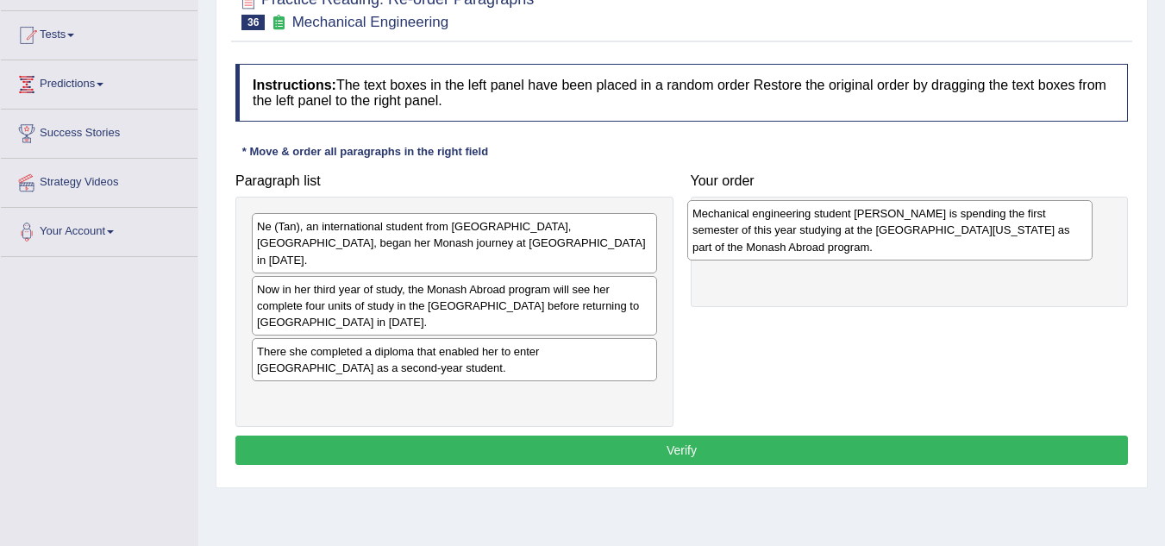
drag, startPoint x: 314, startPoint y: 252, endPoint x: 749, endPoint y: 239, distance: 435.7
click at [749, 239] on div "Mechanical engineering student Ne Tan is spending the first semester of this ye…" at bounding box center [889, 230] width 405 height 60
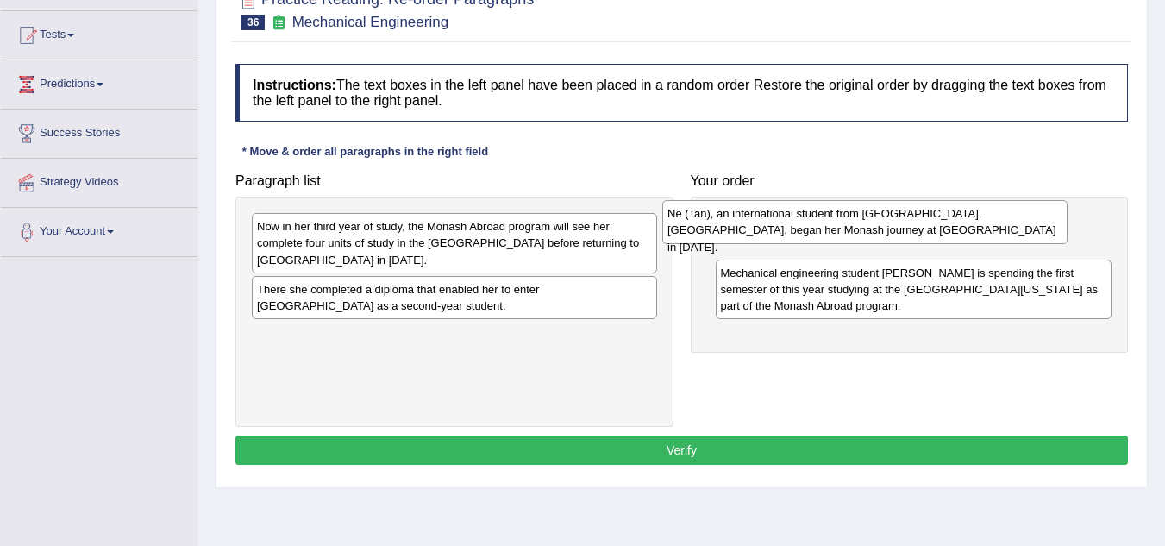
drag, startPoint x: 551, startPoint y: 241, endPoint x: 1004, endPoint y: 231, distance: 452.9
click at [1004, 231] on div "Ne (Tan), an international student from Shanghai, China, began her Monash journ…" at bounding box center [864, 221] width 405 height 43
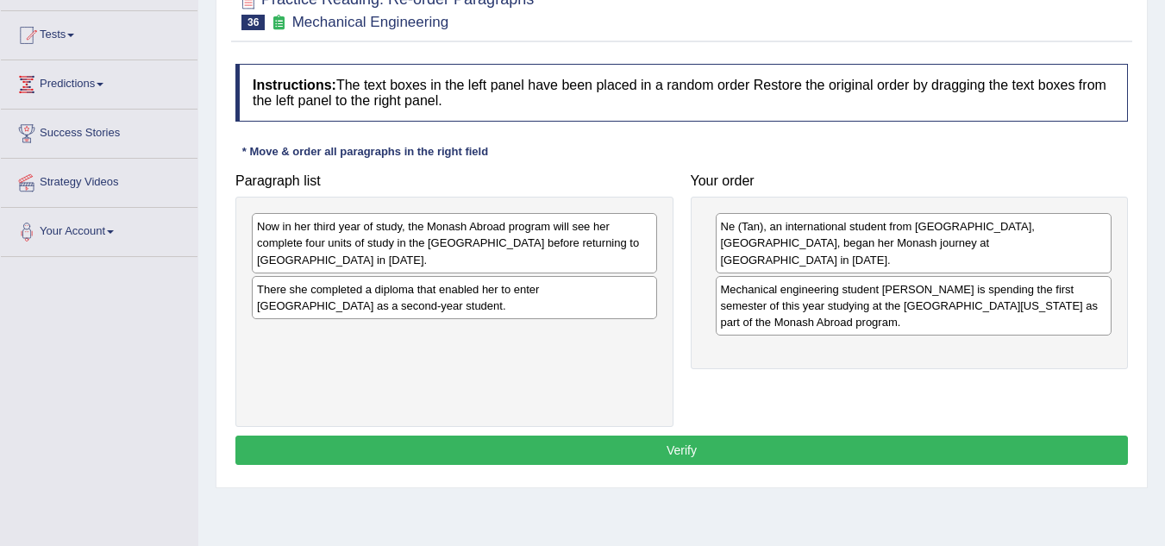
click at [368, 241] on div "Now in her third year of study, the Monash Abroad program will see her complete…" at bounding box center [454, 243] width 405 height 60
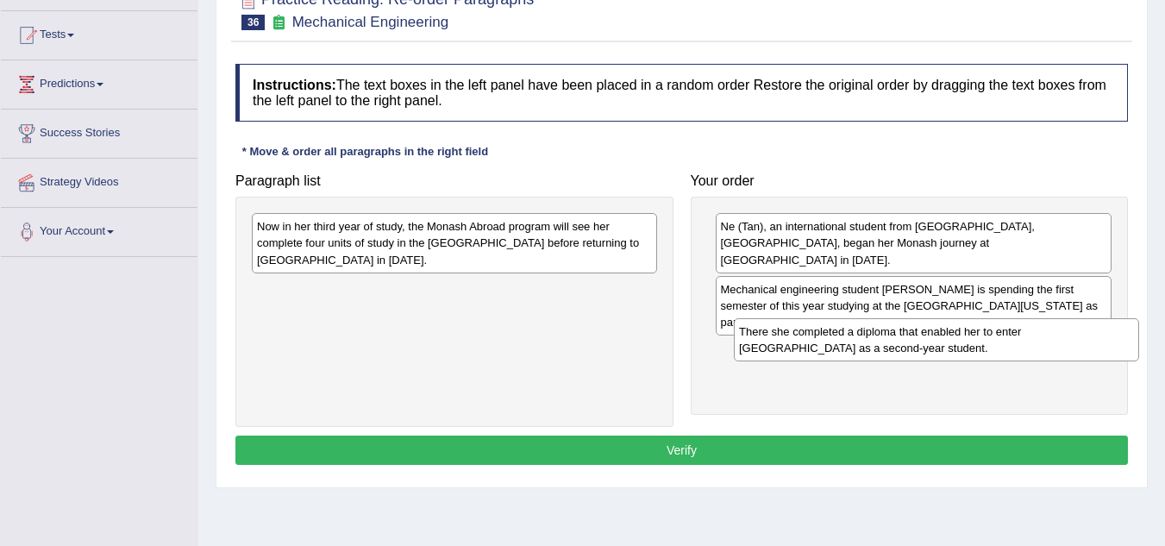
drag, startPoint x: 398, startPoint y: 279, endPoint x: 874, endPoint y: 337, distance: 479.6
click at [874, 337] on div "There she completed a diploma that enabled her to enter Monash University as a …" at bounding box center [936, 339] width 405 height 43
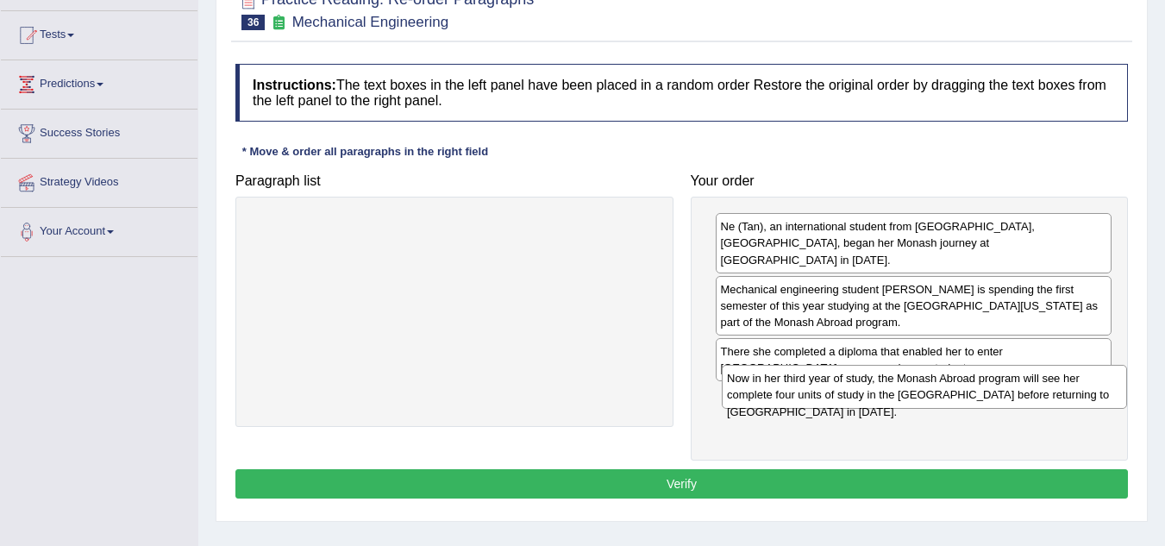
drag, startPoint x: 537, startPoint y: 233, endPoint x: 1007, endPoint y: 385, distance: 493.9
click at [1007, 385] on div "Now in her third year of study, the Monash Abroad program will see her complete…" at bounding box center [924, 386] width 405 height 43
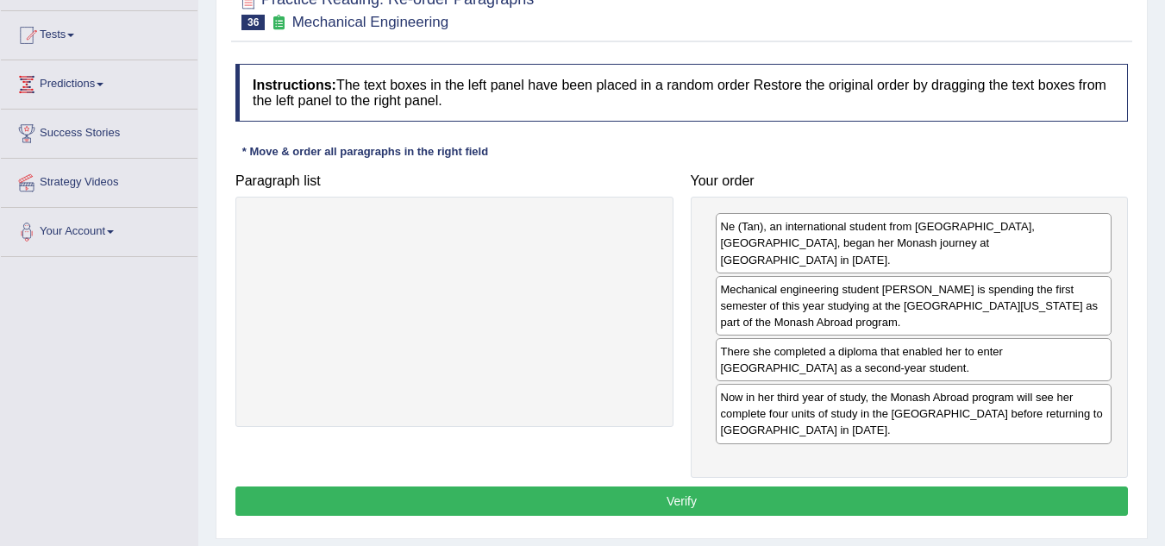
click at [766, 486] on button "Verify" at bounding box center [681, 500] width 893 height 29
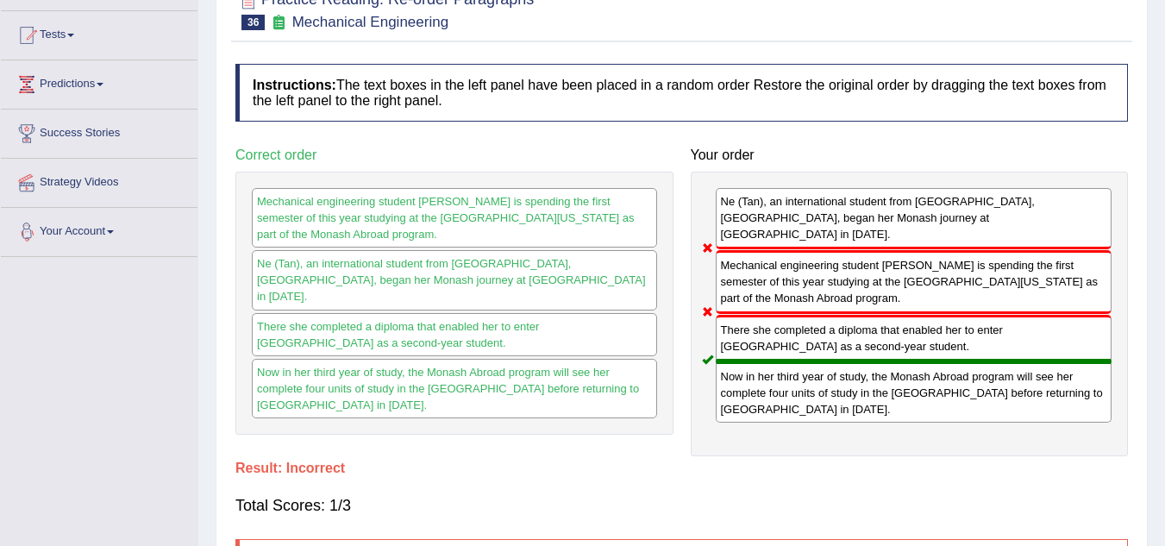
scroll to position [0, 0]
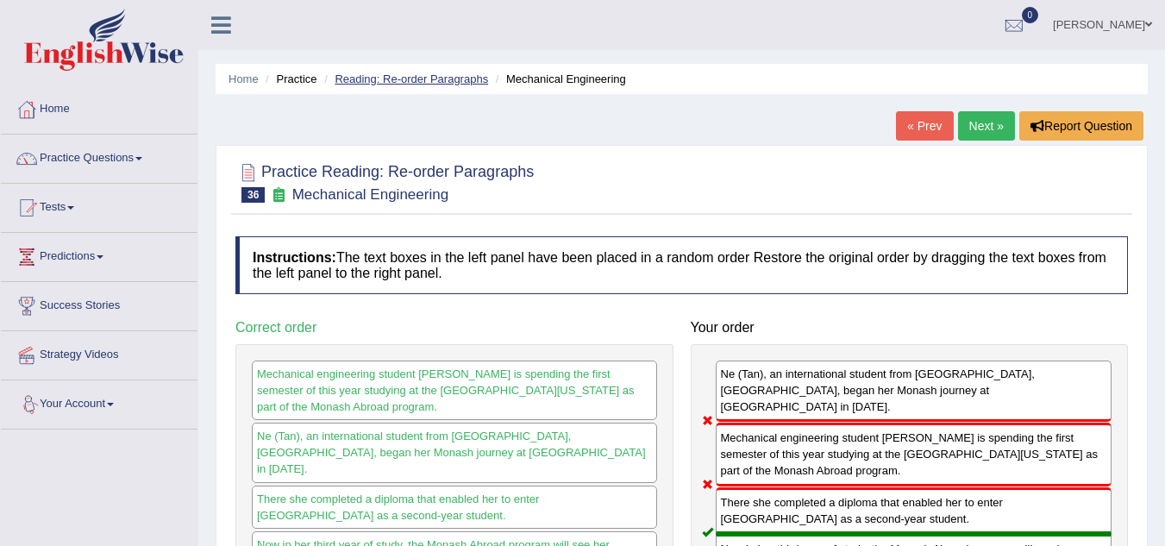
click at [366, 81] on link "Reading: Re-order Paragraphs" at bounding box center [412, 78] width 154 height 13
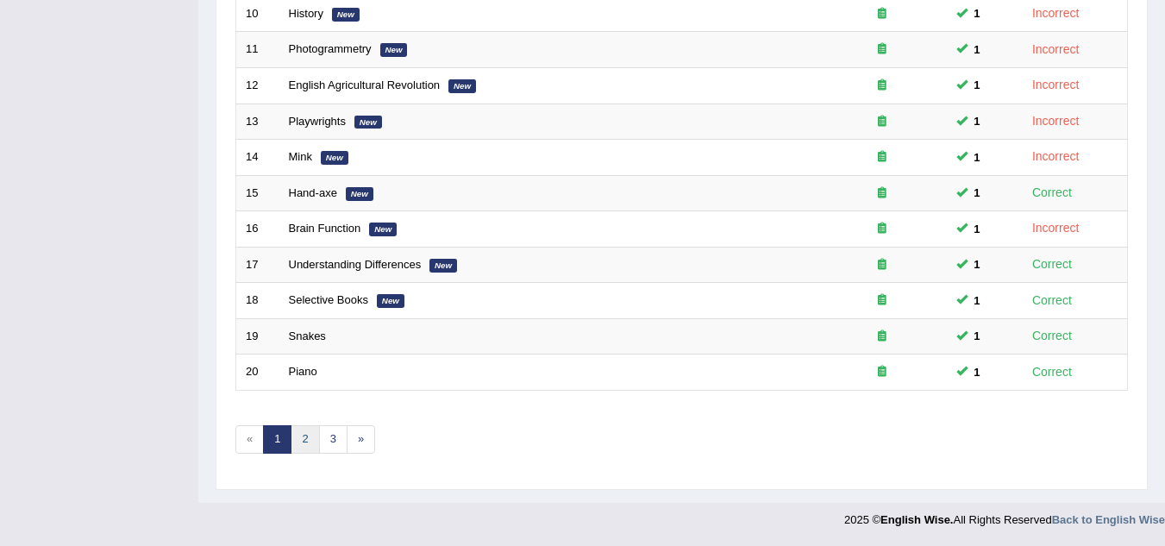
click at [309, 431] on link "2" at bounding box center [305, 439] width 28 height 28
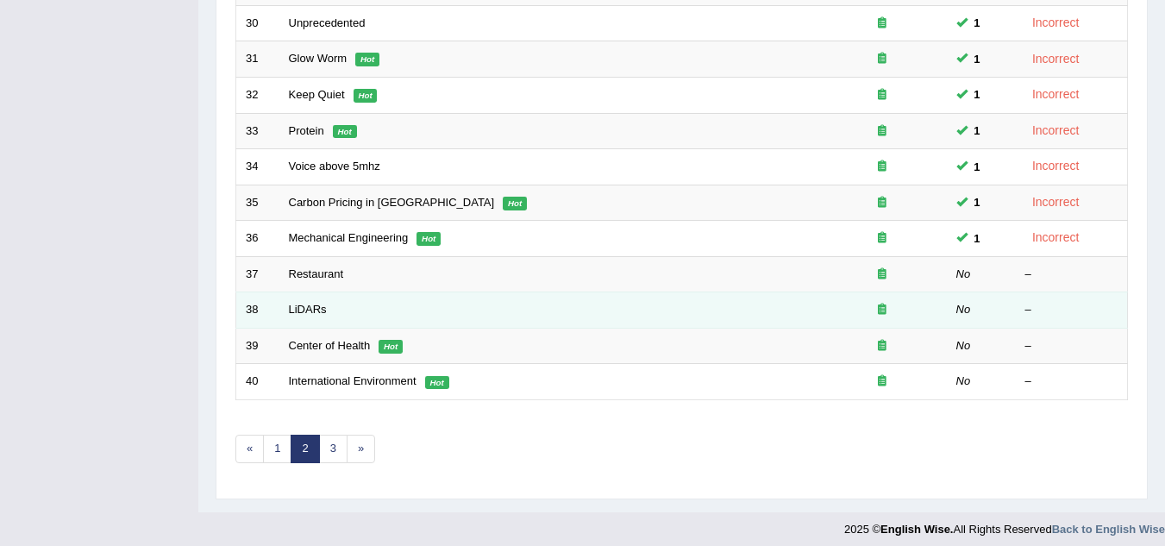
scroll to position [596, 0]
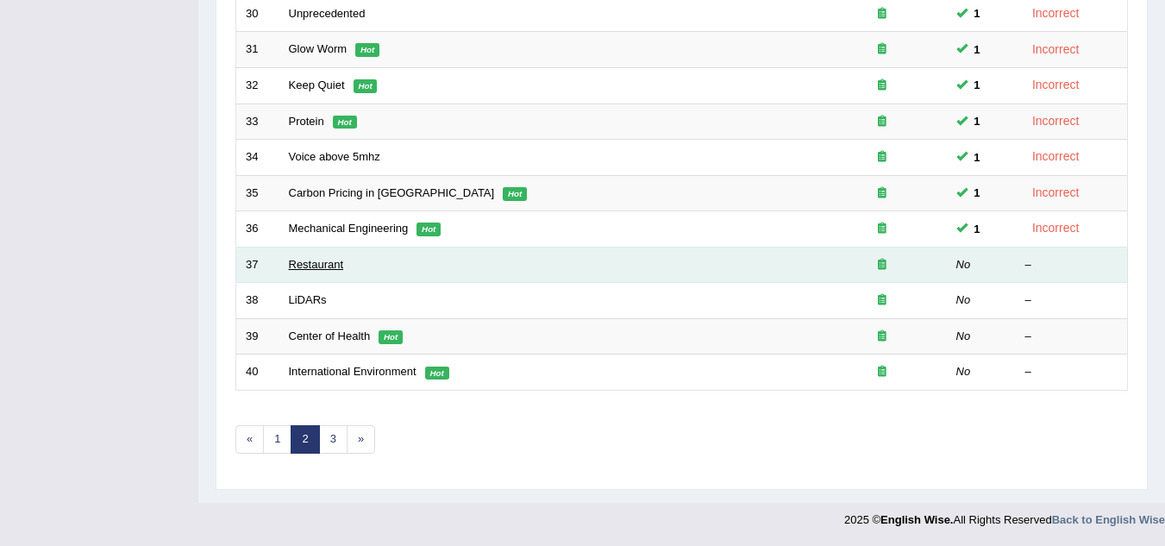
click at [317, 263] on link "Restaurant" at bounding box center [316, 264] width 55 height 13
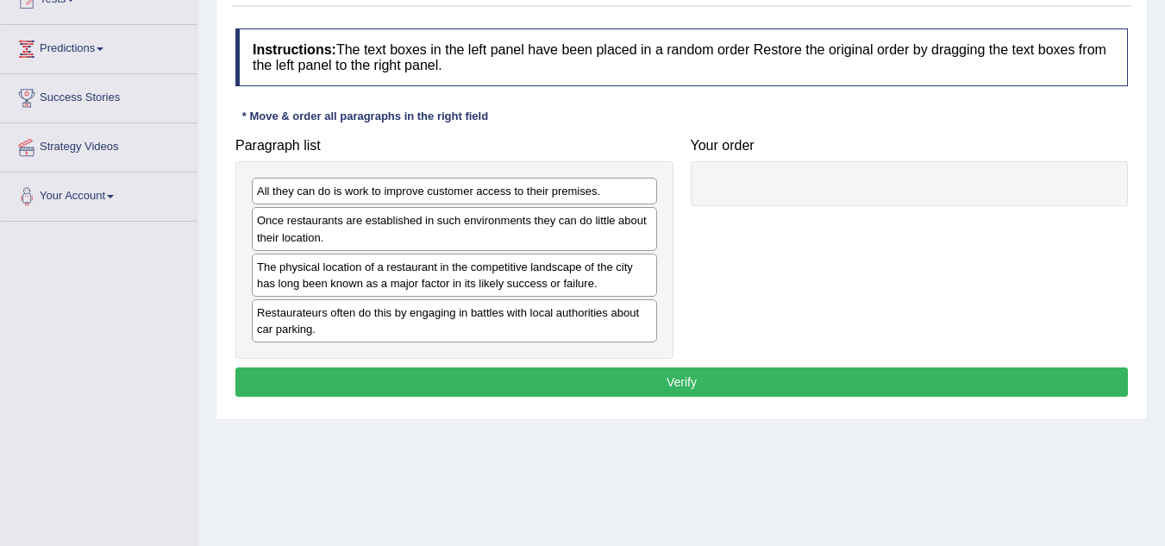
scroll to position [259, 0]
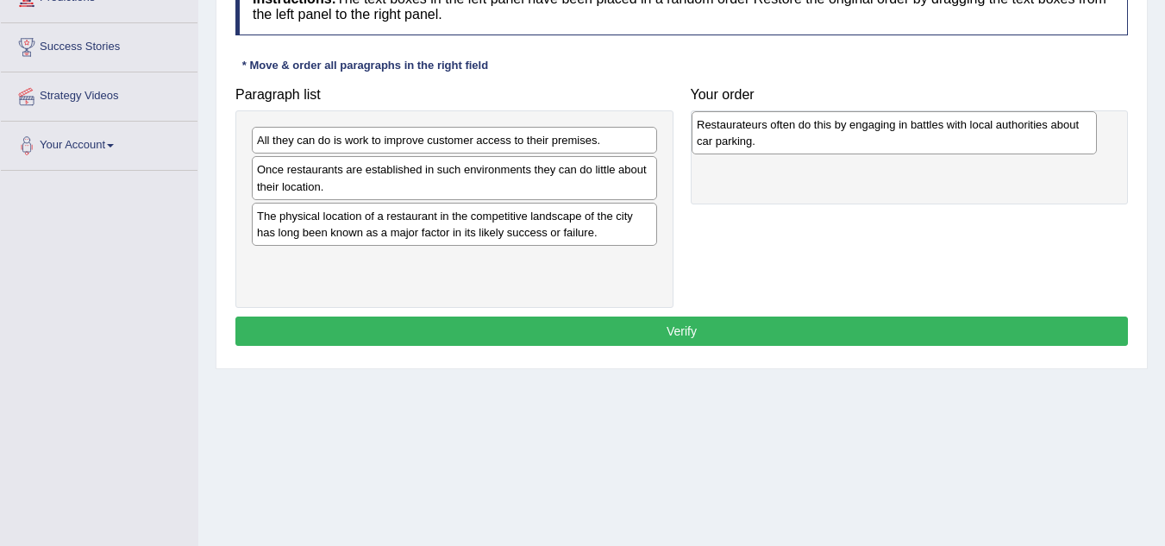
drag, startPoint x: 299, startPoint y: 266, endPoint x: 742, endPoint y: 128, distance: 463.2
click at [742, 128] on div "Restaurateurs often do this by engaging in battles with local authorities about…" at bounding box center [894, 132] width 405 height 43
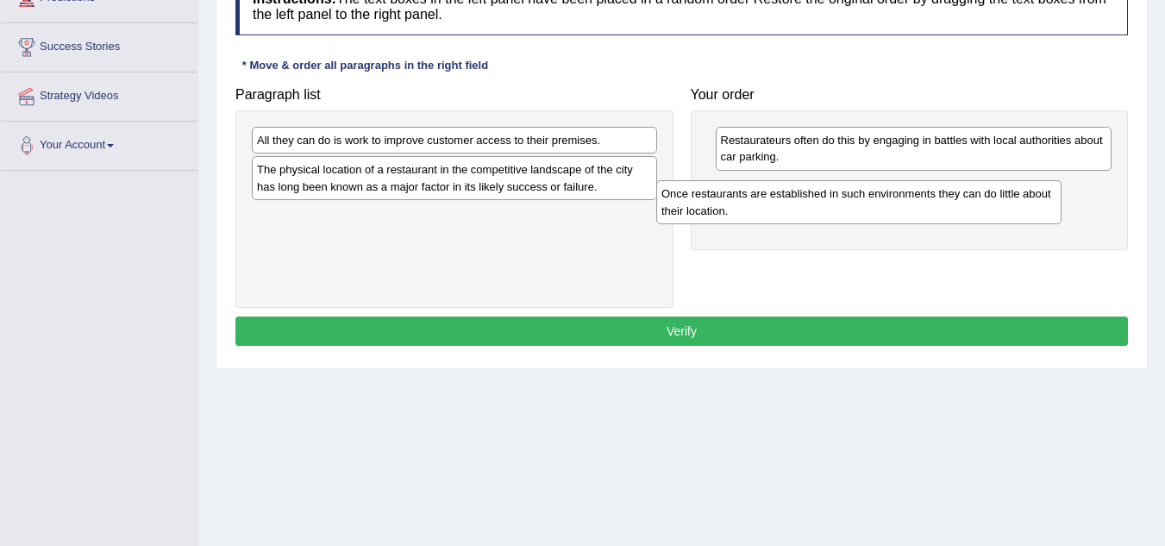
drag, startPoint x: 391, startPoint y: 190, endPoint x: 797, endPoint y: 213, distance: 406.9
click at [797, 213] on div "Once restaurants are established in such environments they can do little about …" at bounding box center [858, 201] width 405 height 43
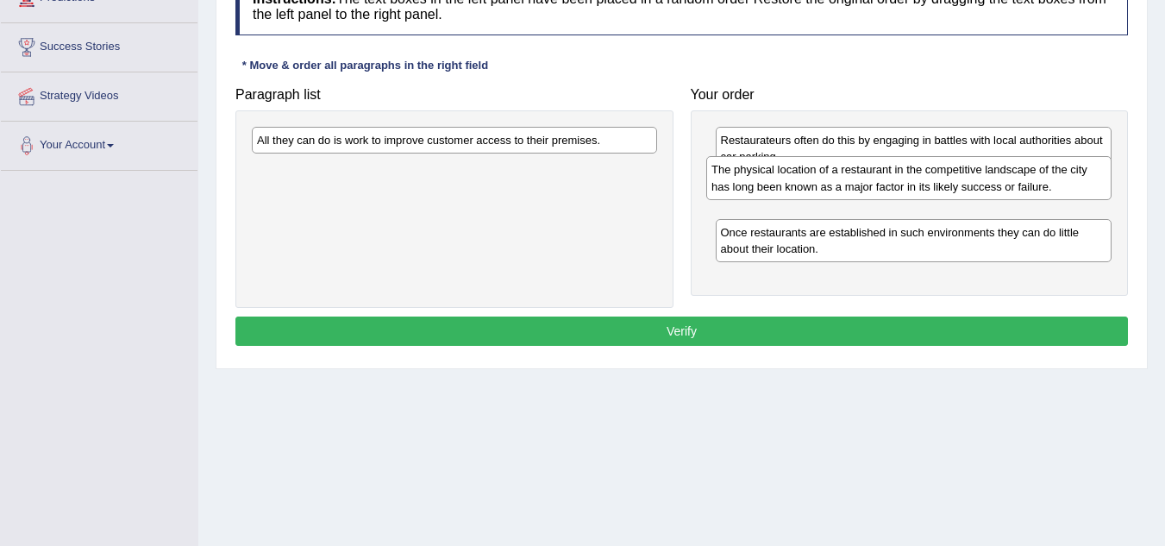
drag, startPoint x: 373, startPoint y: 186, endPoint x: 830, endPoint y: 186, distance: 457.1
click at [830, 186] on div "The physical location of a restaurant in the competitive landscape of the city …" at bounding box center [908, 177] width 405 height 43
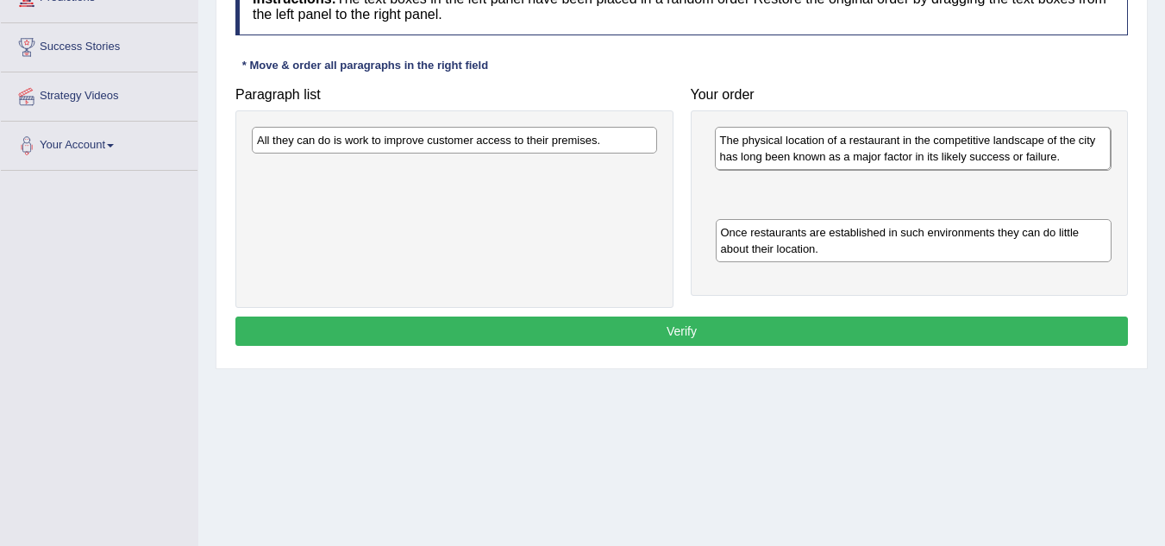
drag, startPoint x: 799, startPoint y: 203, endPoint x: 793, endPoint y: 139, distance: 64.1
click at [793, 139] on div "The physical location of a restaurant in the competitive landscape of the city …" at bounding box center [913, 148] width 397 height 43
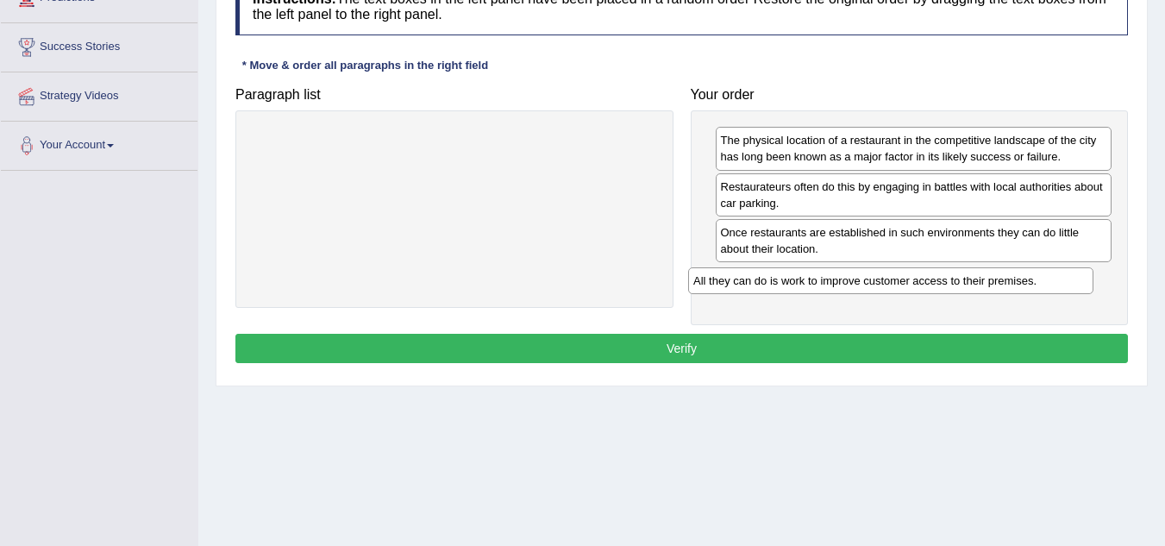
drag, startPoint x: 454, startPoint y: 147, endPoint x: 893, endPoint y: 288, distance: 460.1
click at [892, 288] on div "All they can do is work to improve customer access to their premises." at bounding box center [890, 280] width 405 height 27
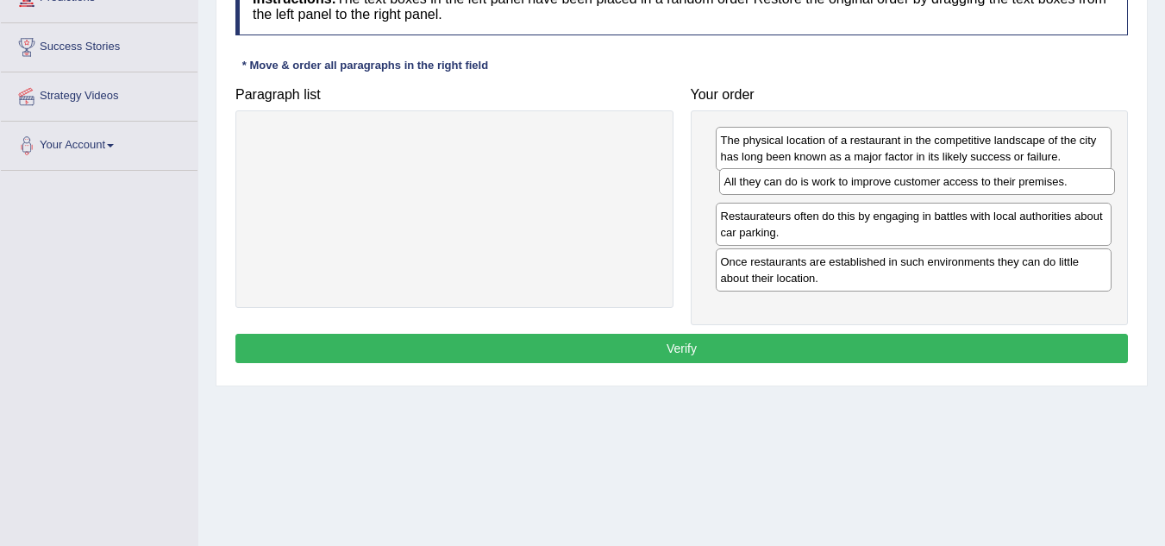
drag, startPoint x: 896, startPoint y: 288, endPoint x: 899, endPoint y: 191, distance: 97.5
click at [899, 191] on div "All they can do is work to improve customer access to their premises." at bounding box center [917, 181] width 397 height 27
click at [685, 332] on div "Instructions: The text boxes in the left panel have been placed in a random ord…" at bounding box center [681, 173] width 901 height 408
click at [688, 347] on button "Verify" at bounding box center [681, 348] width 893 height 29
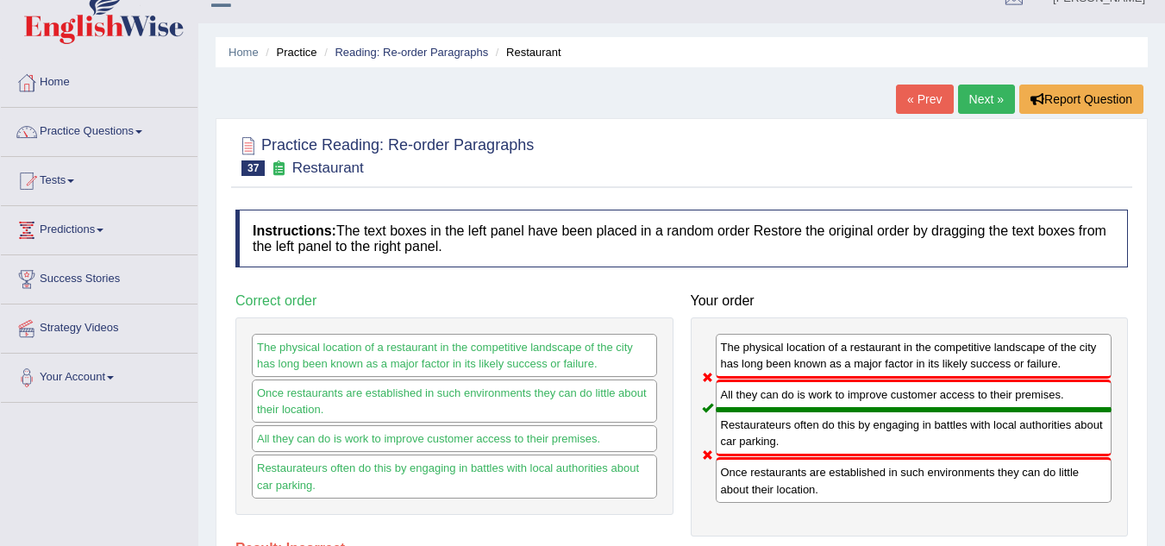
scroll to position [0, 0]
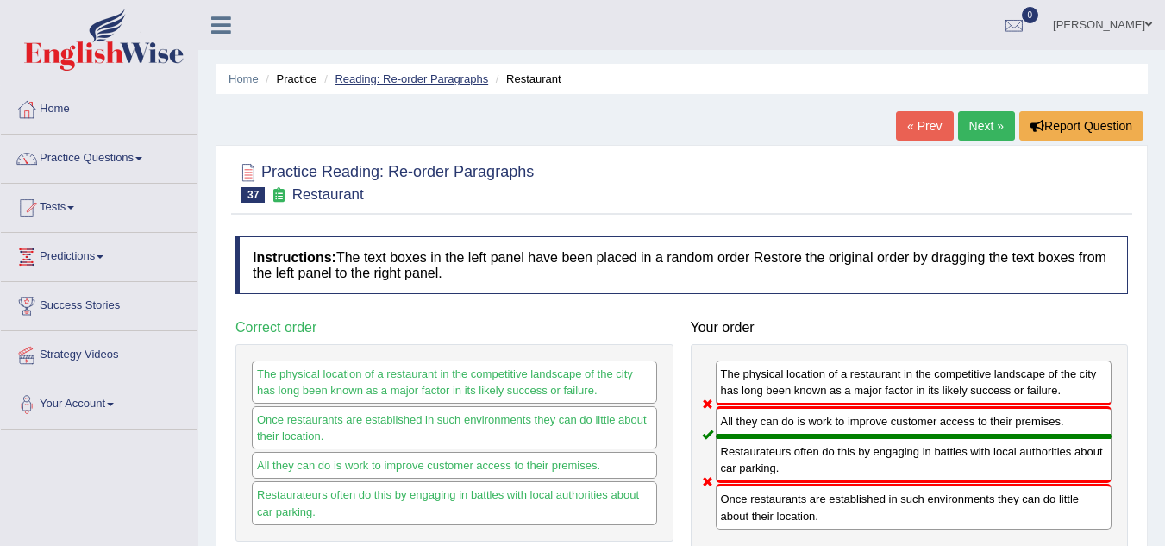
click at [365, 73] on link "Reading: Re-order Paragraphs" at bounding box center [412, 78] width 154 height 13
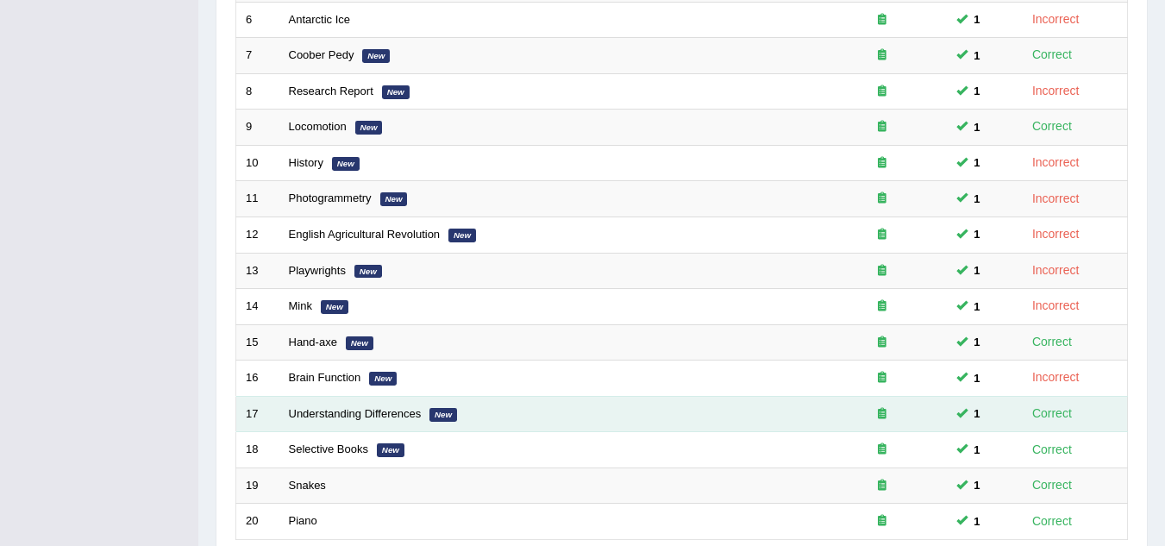
scroll to position [596, 0]
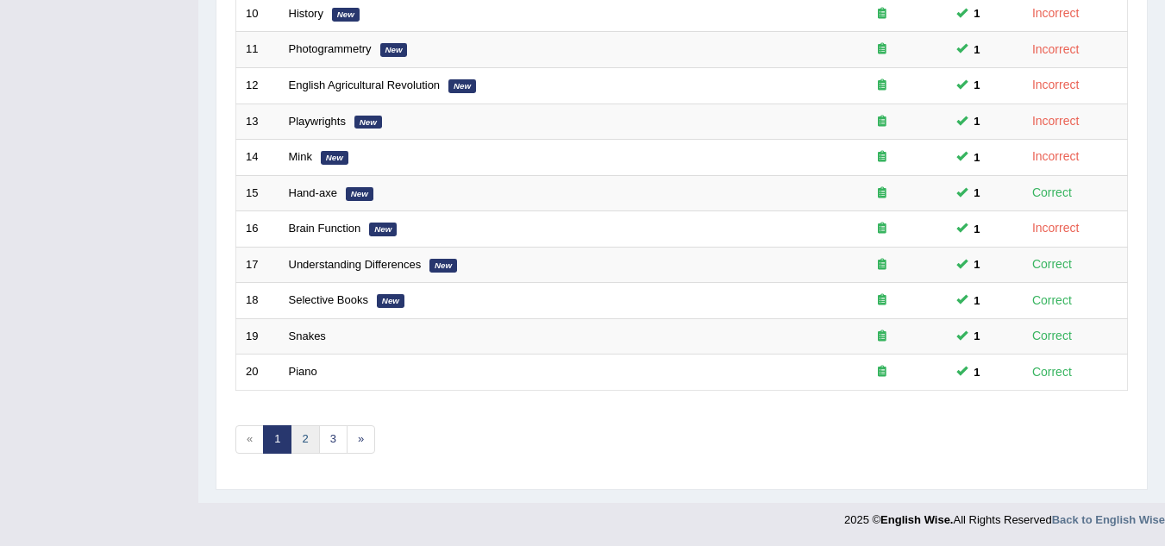
click at [304, 436] on link "2" at bounding box center [305, 439] width 28 height 28
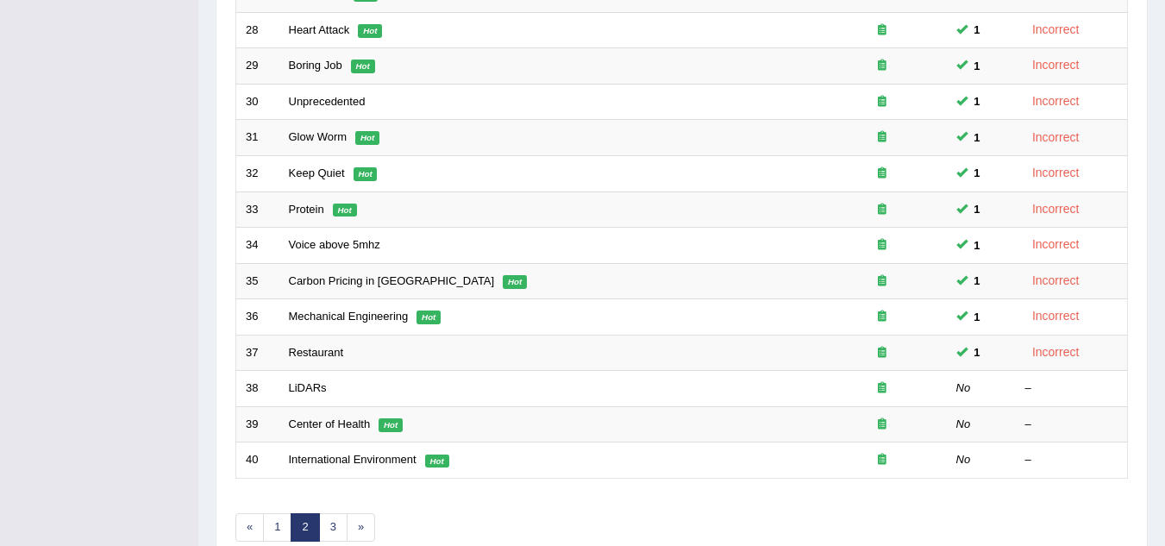
scroll to position [517, 0]
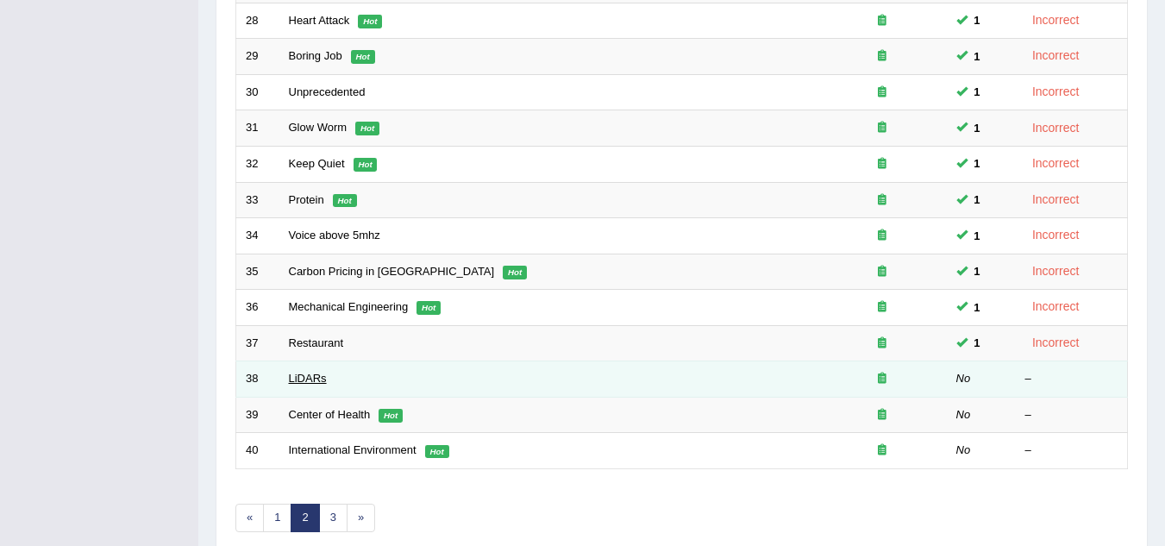
click at [315, 378] on link "LiDARs" at bounding box center [308, 378] width 38 height 13
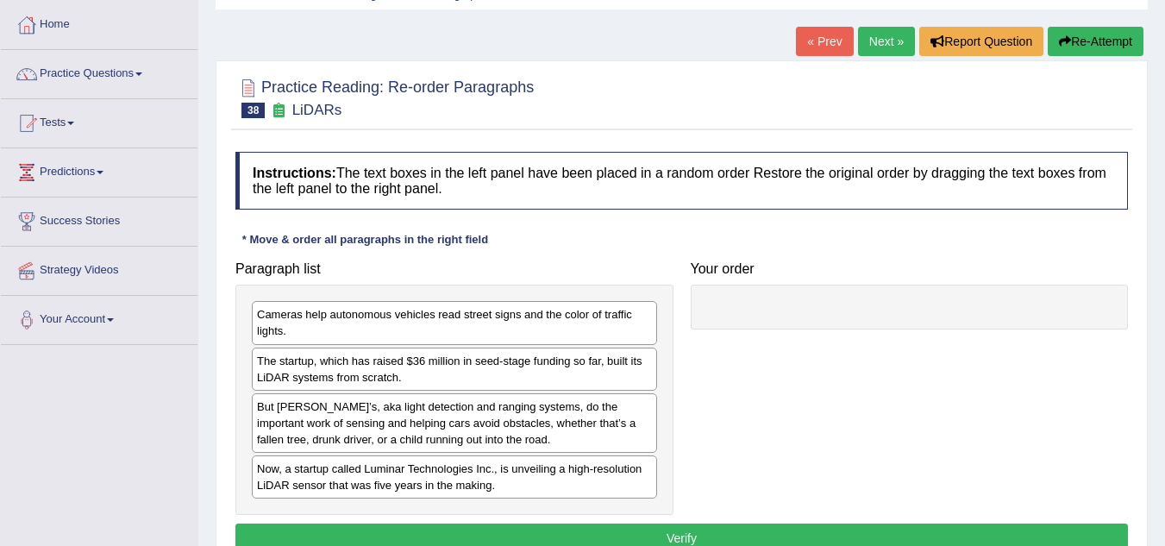
scroll to position [172, 0]
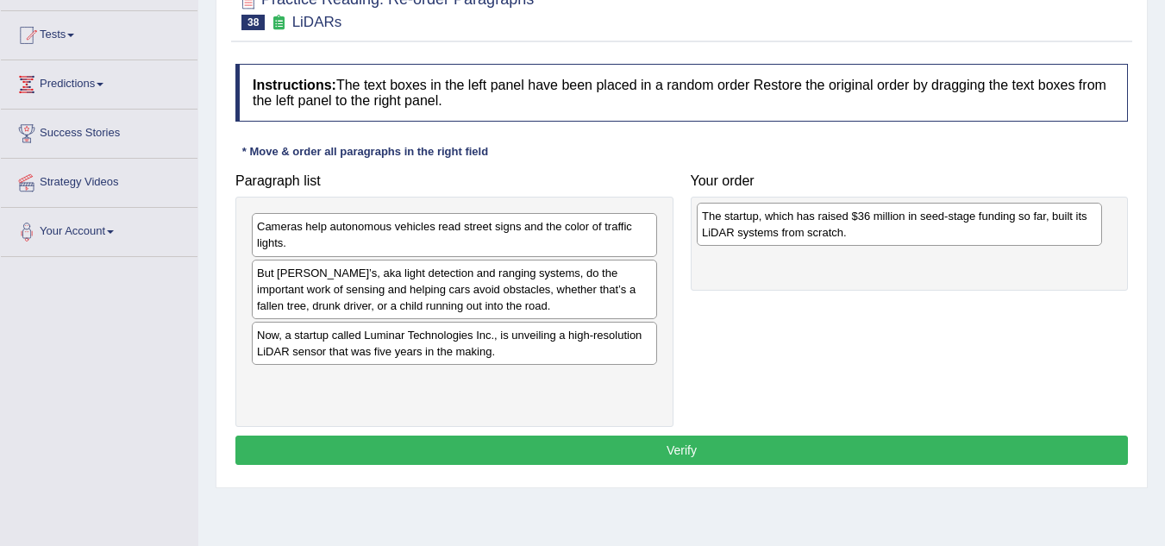
drag, startPoint x: 294, startPoint y: 282, endPoint x: 742, endPoint y: 223, distance: 451.4
click at [742, 223] on div "The startup, which has raised $36 million in seed-stage funding so far, built i…" at bounding box center [899, 224] width 405 height 43
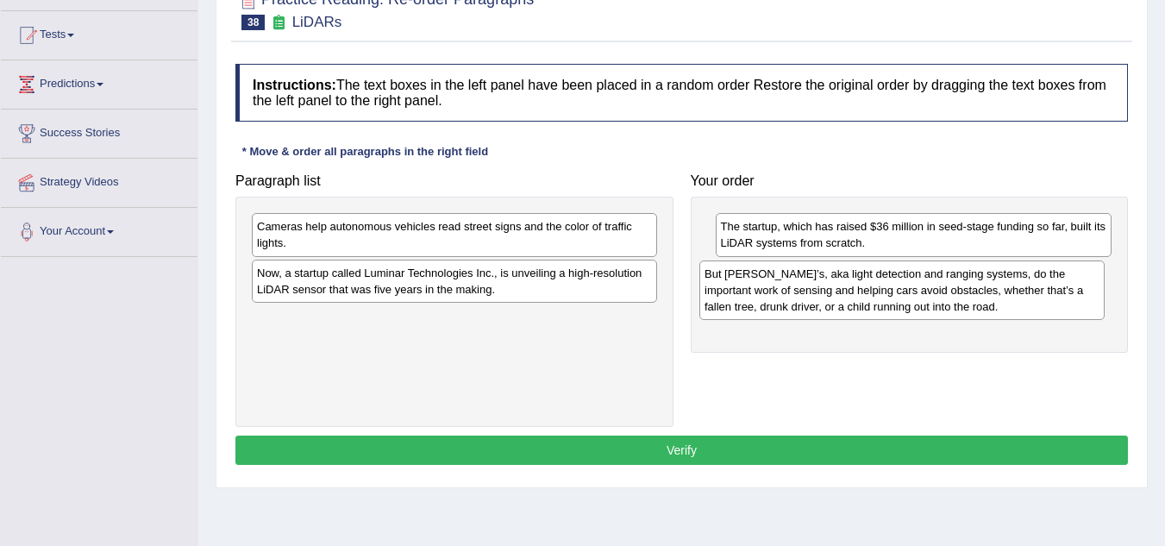
drag, startPoint x: 396, startPoint y: 291, endPoint x: 843, endPoint y: 292, distance: 447.6
click at [843, 292] on div "But [PERSON_NAME]’s, aka light detection and ranging systems, do the important …" at bounding box center [901, 290] width 405 height 60
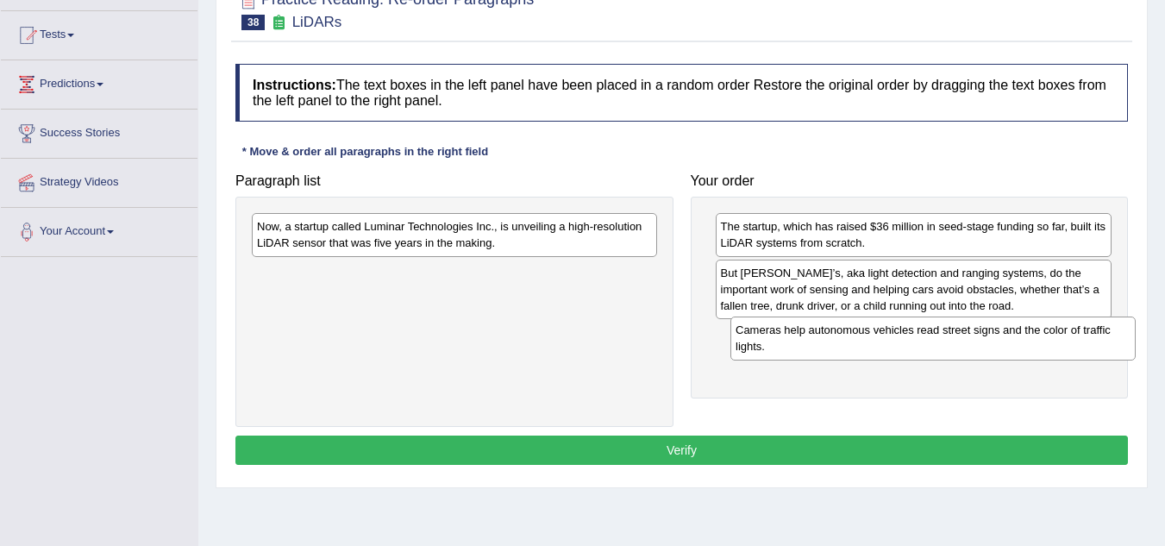
drag, startPoint x: 318, startPoint y: 237, endPoint x: 799, endPoint y: 340, distance: 492.0
click at [799, 340] on div "Cameras help autonomous vehicles read street signs and the color of traffic lig…" at bounding box center [932, 338] width 405 height 43
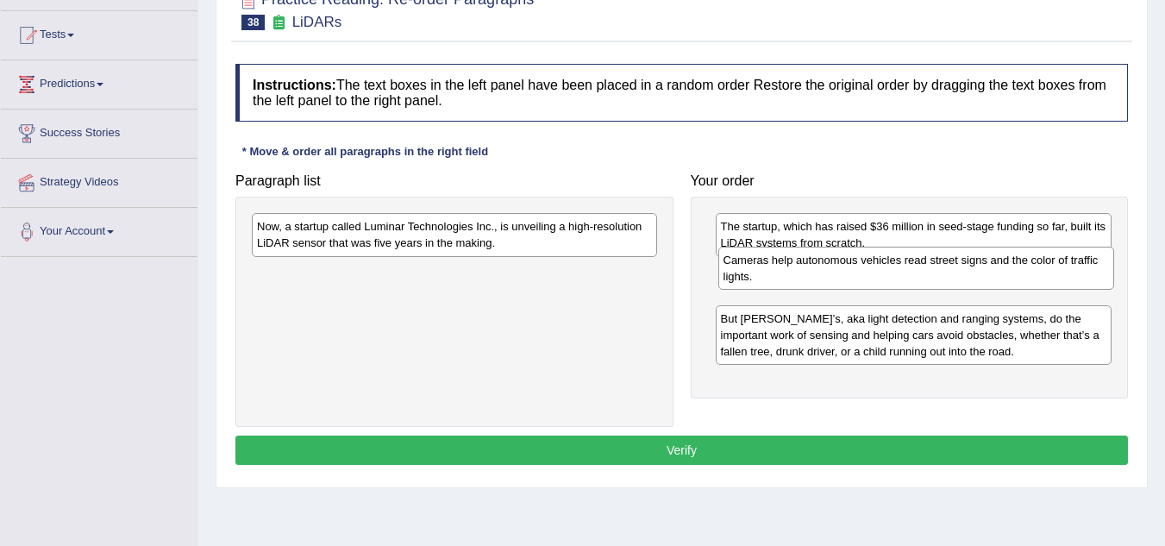
drag, startPoint x: 781, startPoint y: 356, endPoint x: 784, endPoint y: 281, distance: 75.1
click at [784, 281] on div "Cameras help autonomous vehicles read street signs and the color of traffic lig…" at bounding box center [916, 268] width 397 height 43
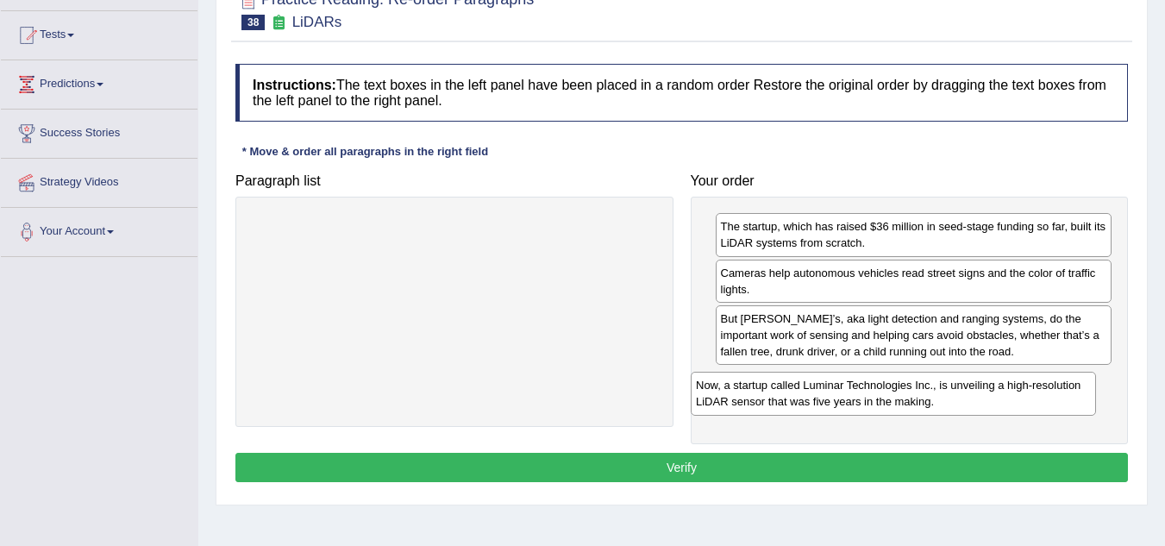
drag, startPoint x: 454, startPoint y: 241, endPoint x: 898, endPoint y: 397, distance: 470.8
click at [898, 397] on div "Now, a startup called Luminar Technologies Inc., is unveiling a high-resolution…" at bounding box center [893, 393] width 405 height 43
click at [873, 459] on button "Verify" at bounding box center [681, 467] width 893 height 29
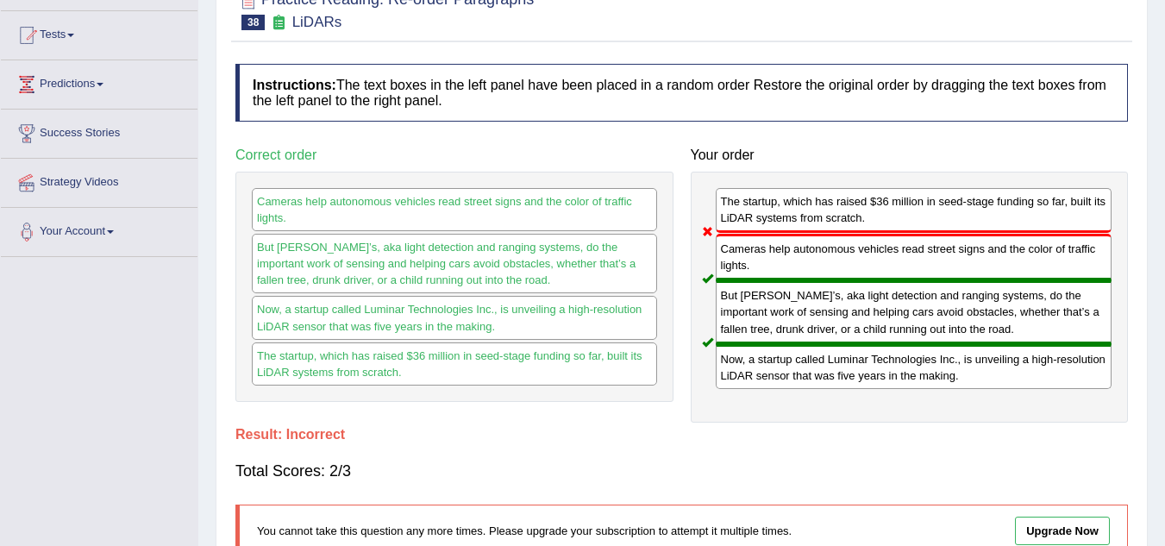
drag, startPoint x: 769, startPoint y: 220, endPoint x: 789, endPoint y: 369, distance: 150.5
click at [789, 369] on div "The startup, which has raised $36 million in seed-stage funding so far, built i…" at bounding box center [910, 297] width 438 height 251
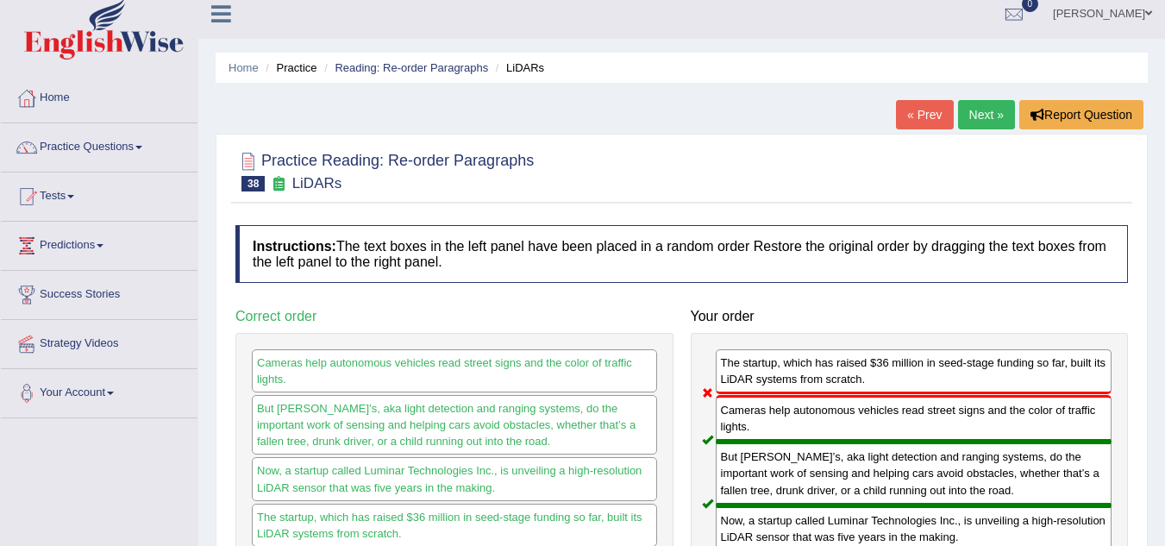
scroll to position [0, 0]
